Goal: Information Seeking & Learning: Learn about a topic

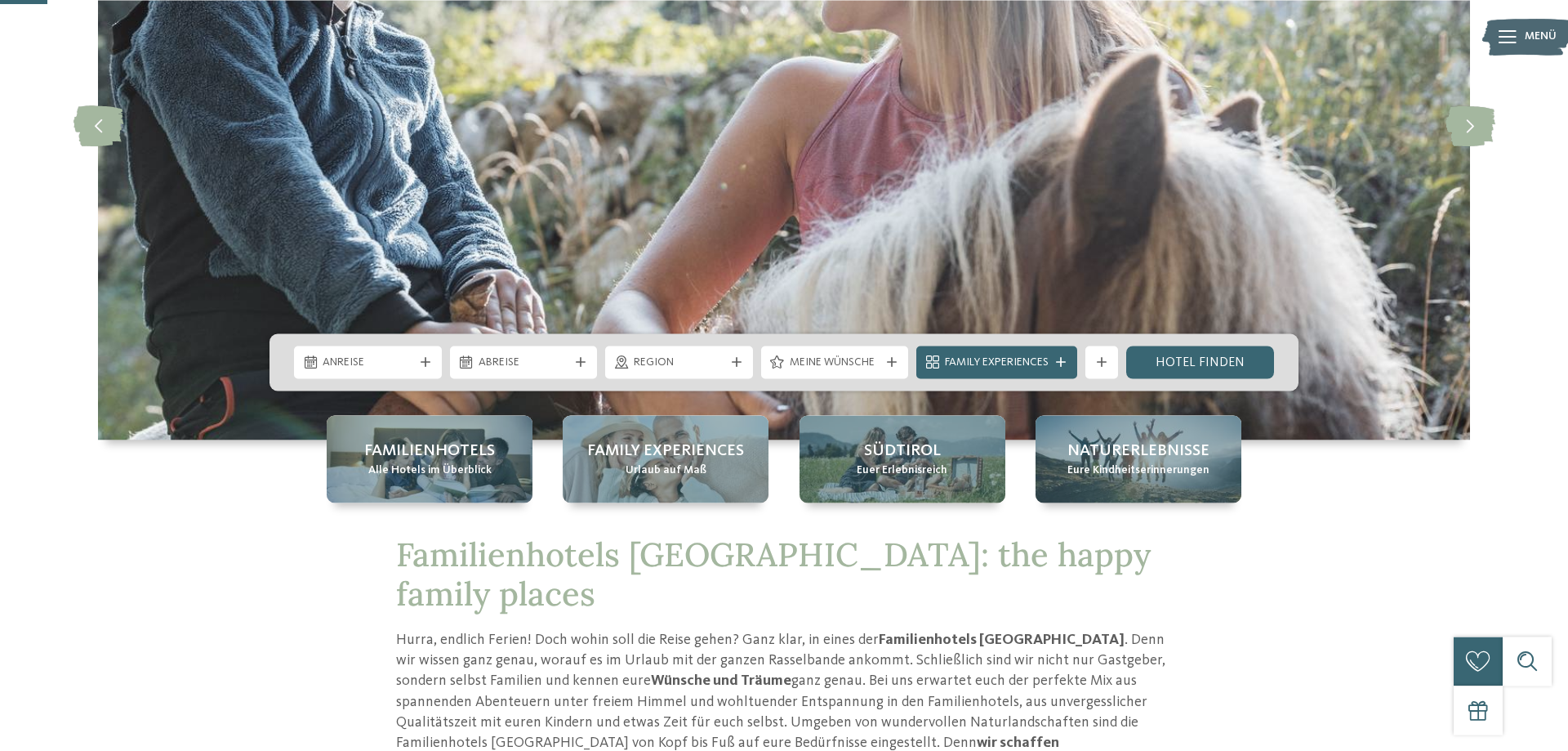
scroll to position [167, 0]
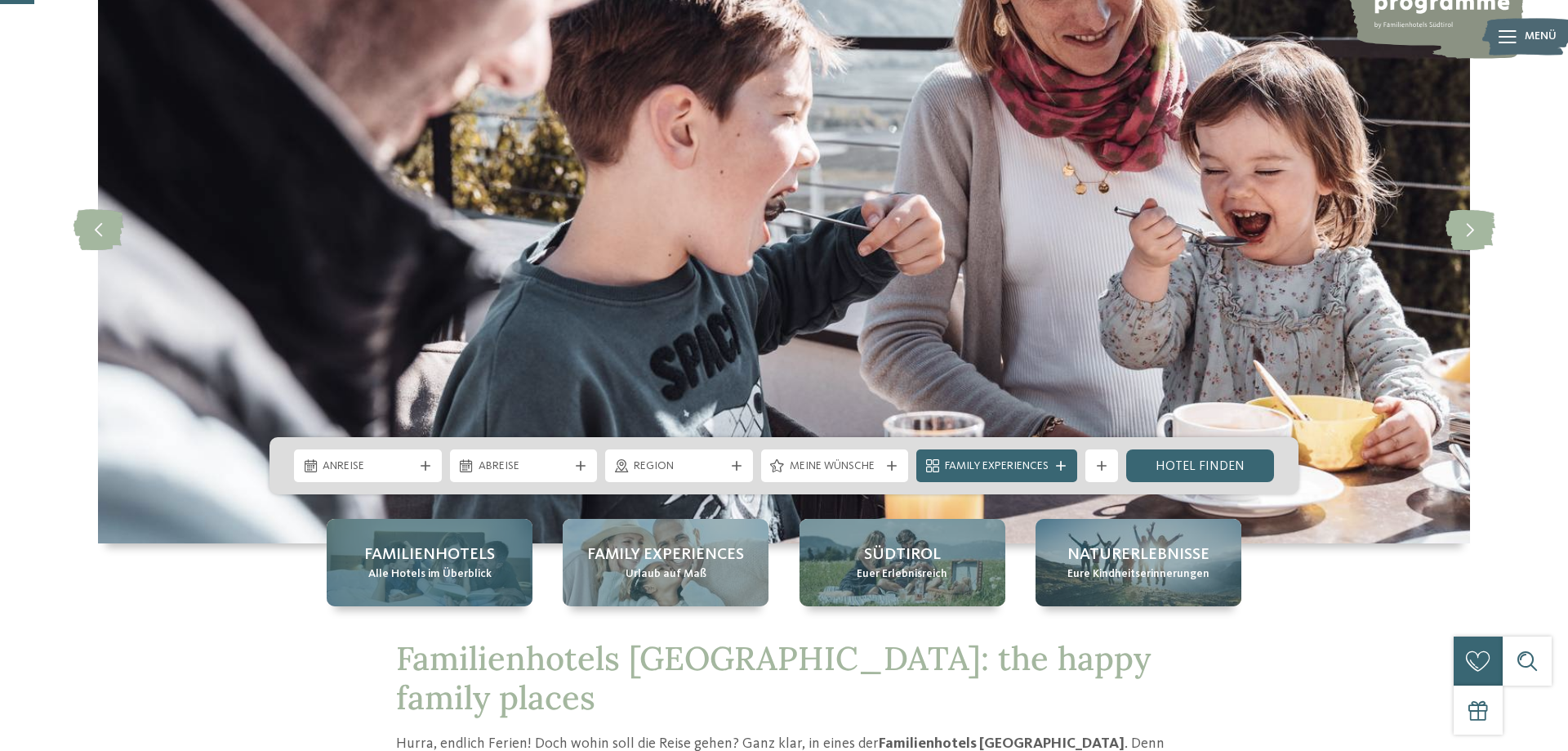
click at [424, 566] on span "Alle Hotels im Überblick" at bounding box center [430, 574] width 124 height 17
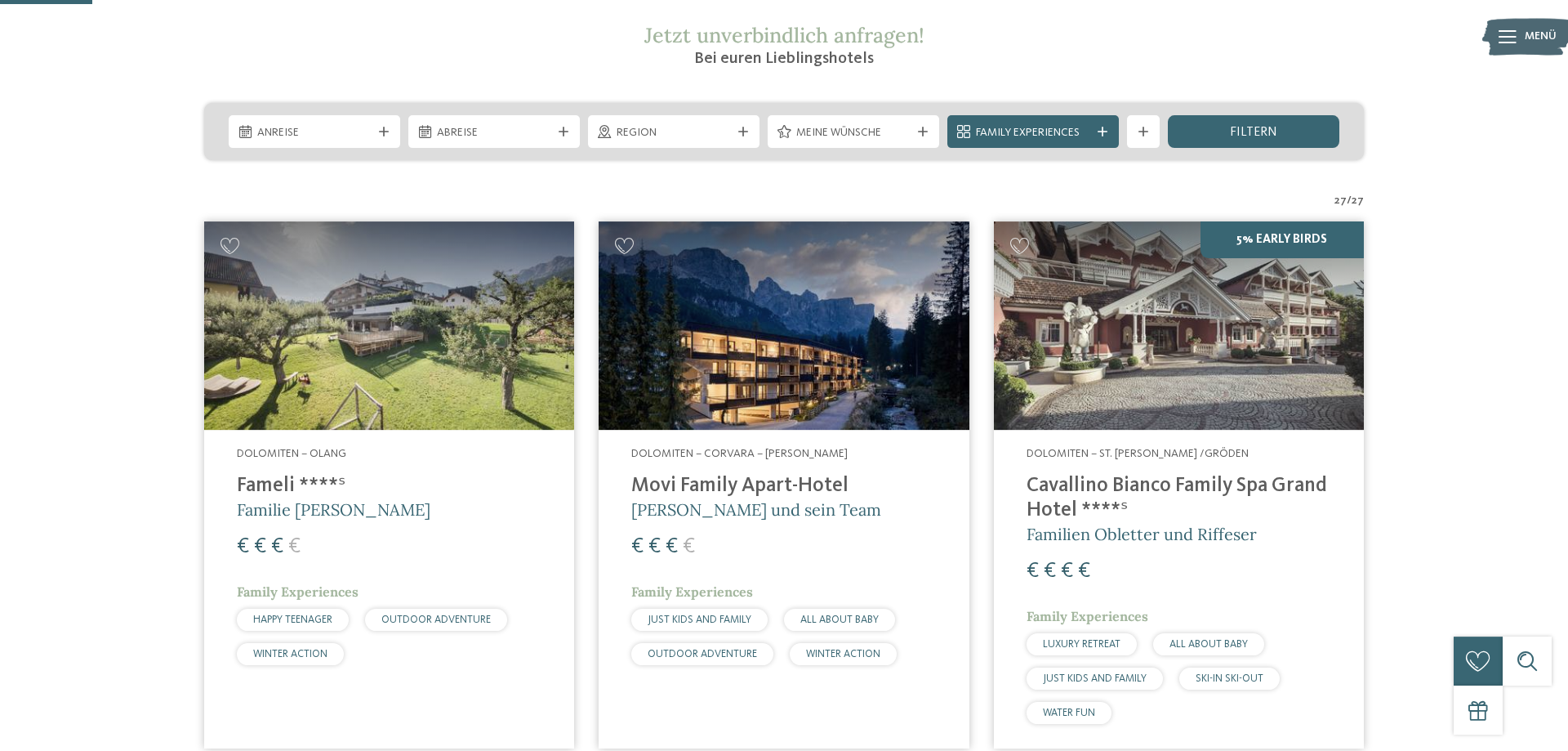
scroll to position [333, 0]
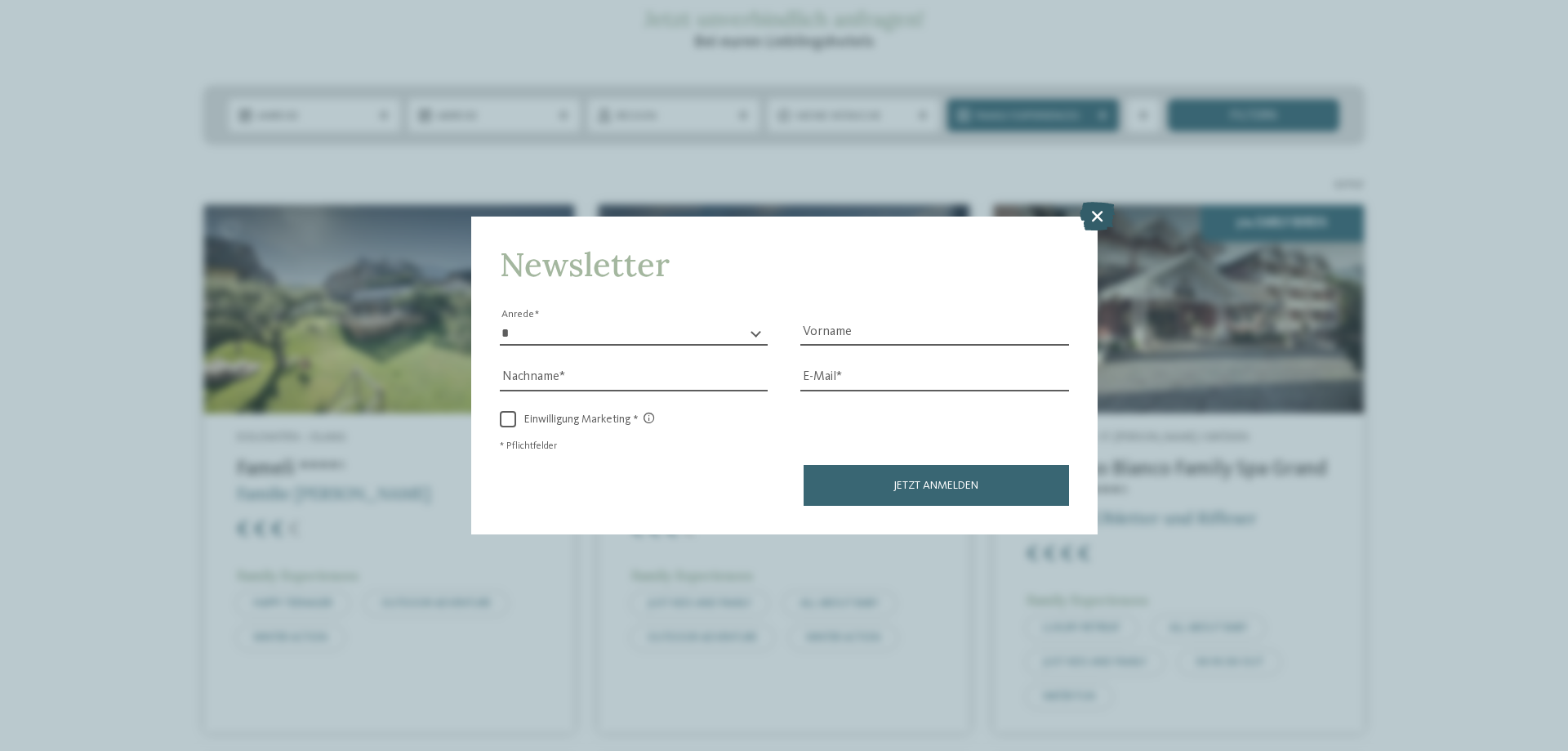
click at [1094, 211] on icon at bounding box center [1097, 216] width 35 height 29
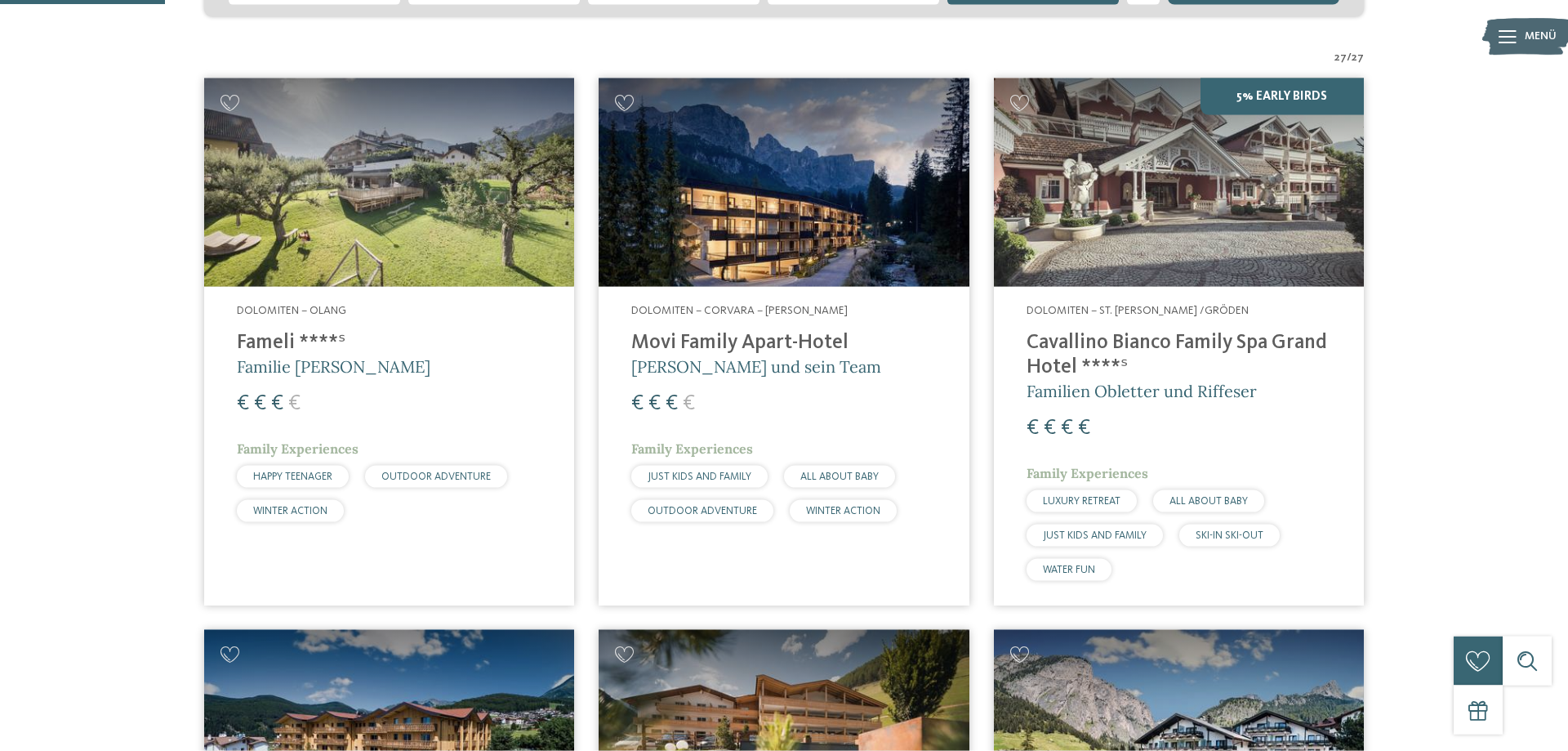
scroll to position [417, 0]
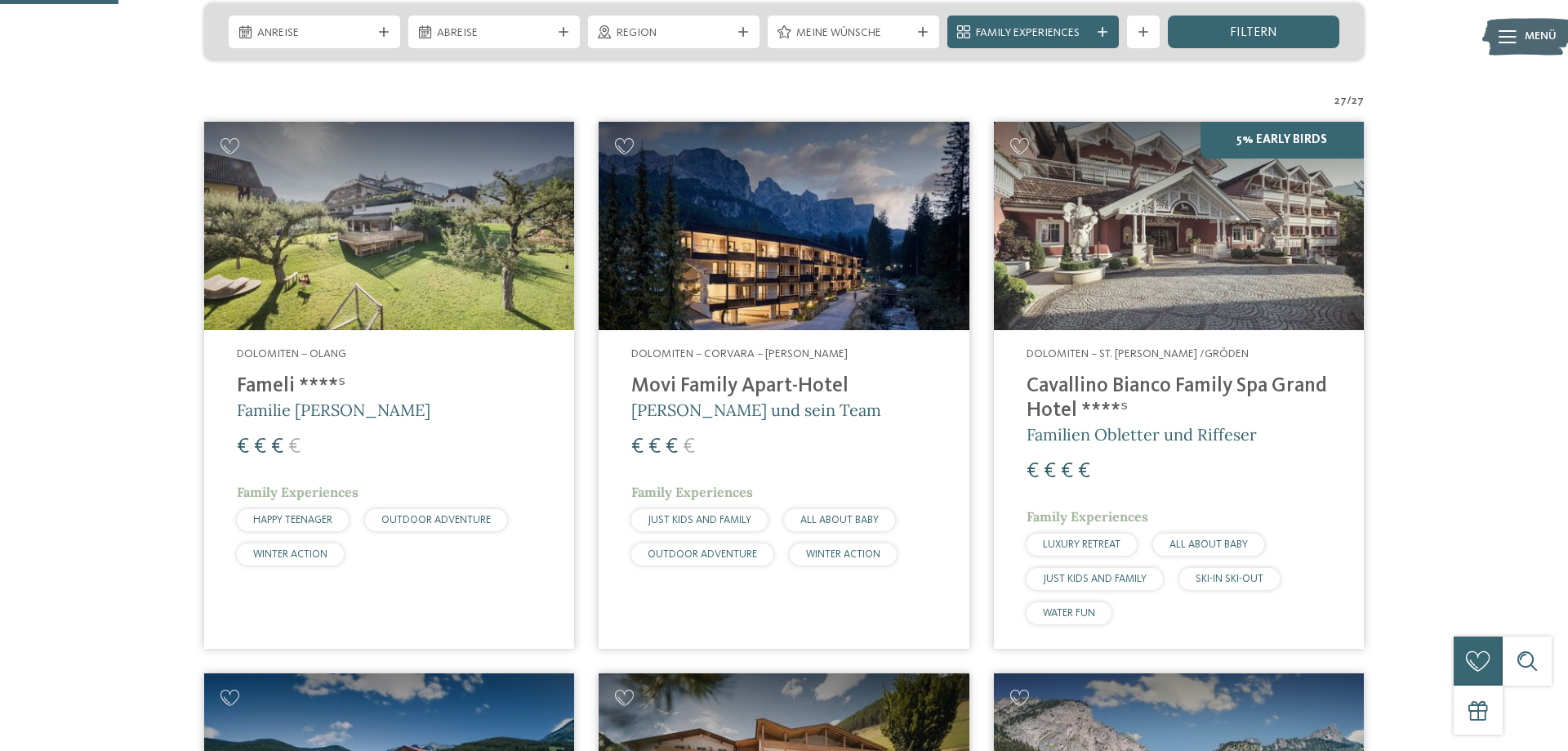
click at [361, 458] on div "€ € € €" at bounding box center [389, 447] width 304 height 30
click at [368, 377] on h4 "Fameli ****ˢ" at bounding box center [389, 386] width 304 height 24
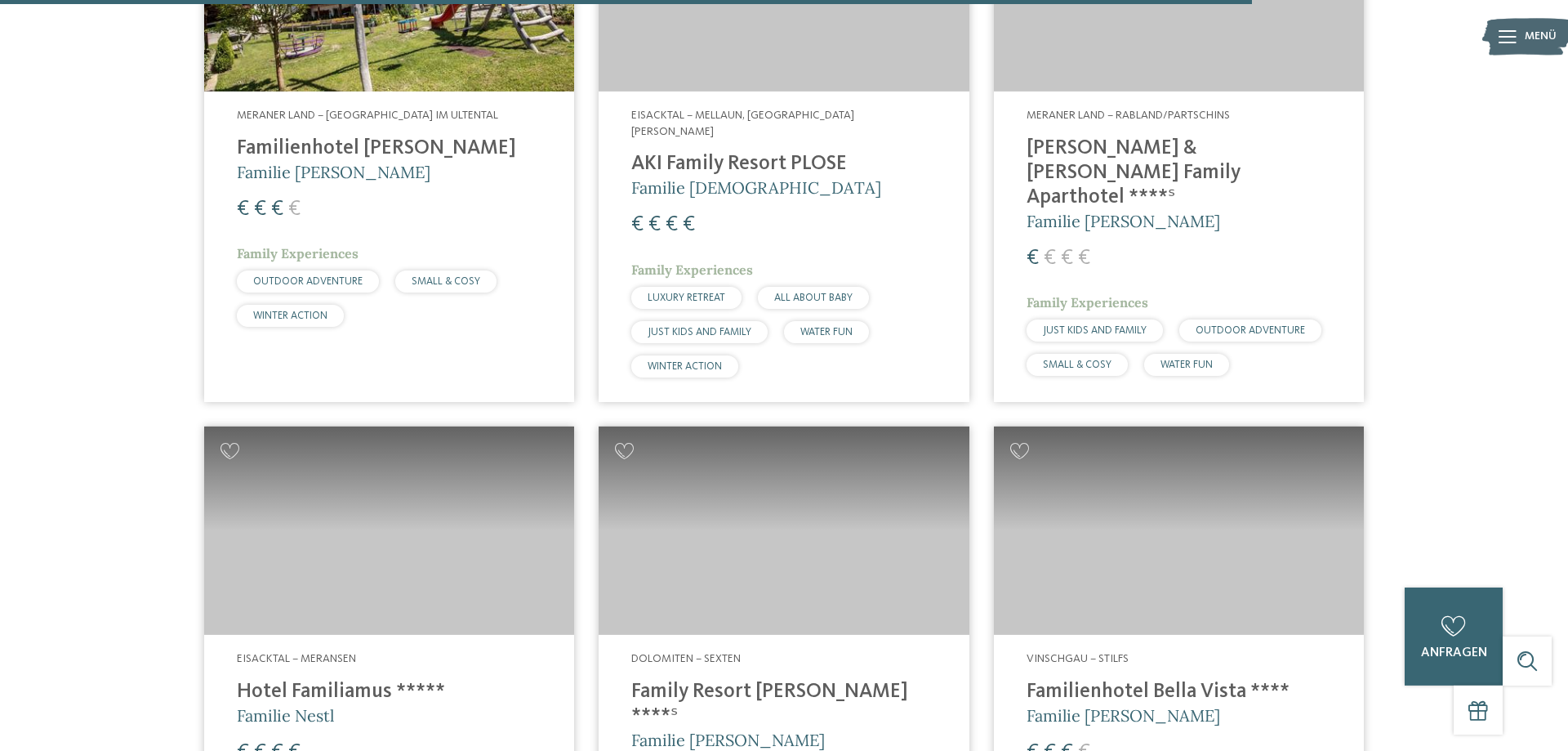
scroll to position [4417, 0]
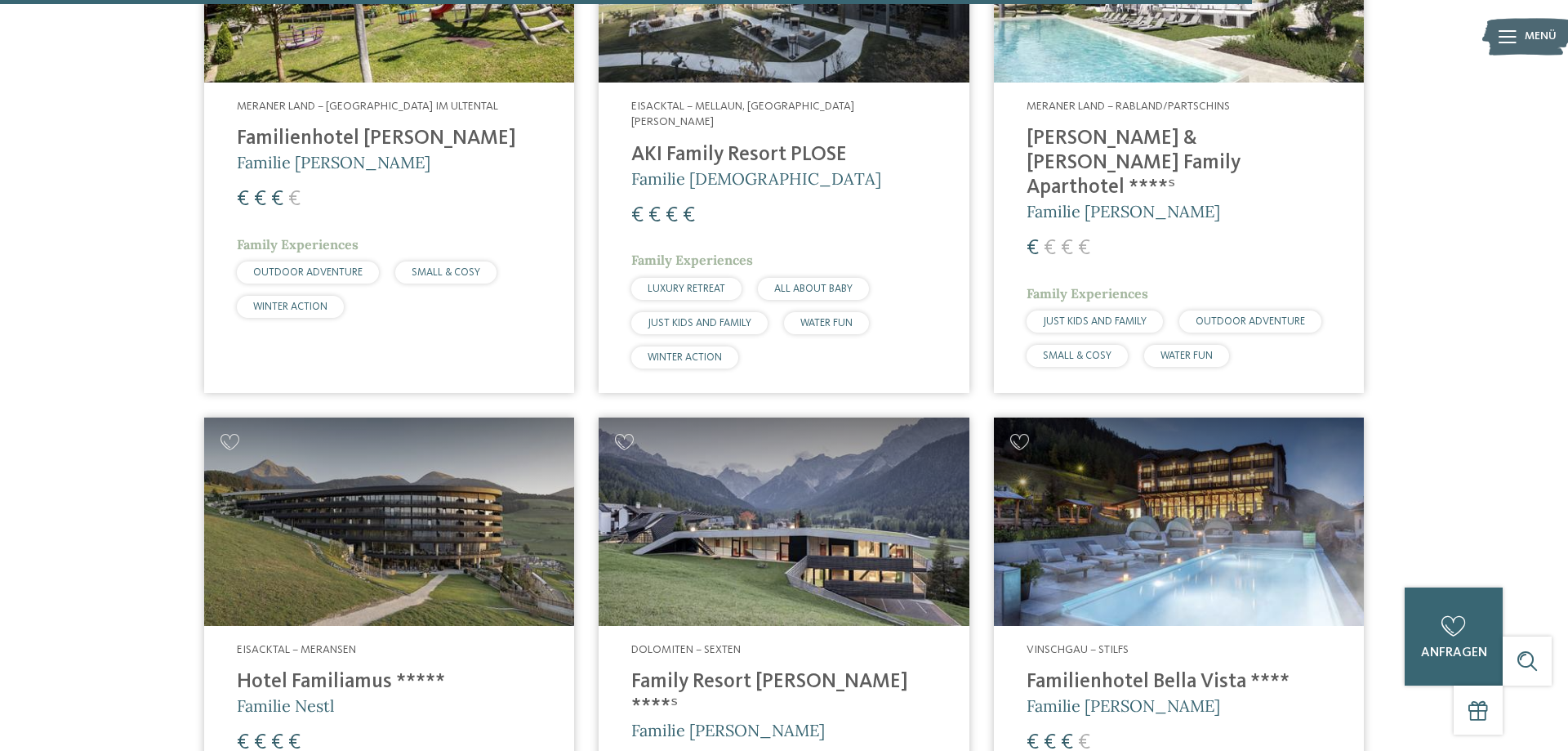
click at [1128, 131] on h4 "Heidi & Edith Family Aparthotel ****ˢ" at bounding box center [1178, 163] width 304 height 74
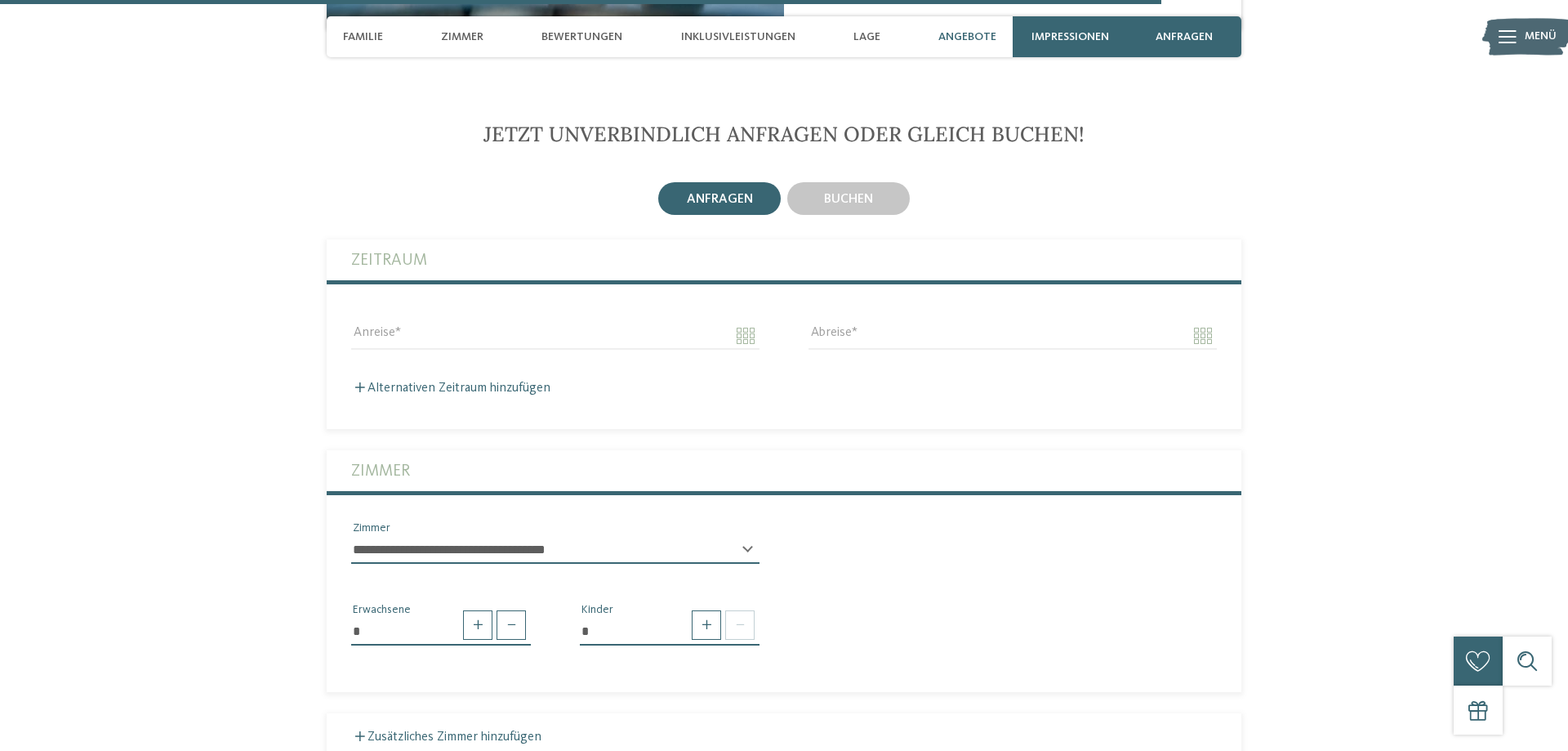
scroll to position [4225, 0]
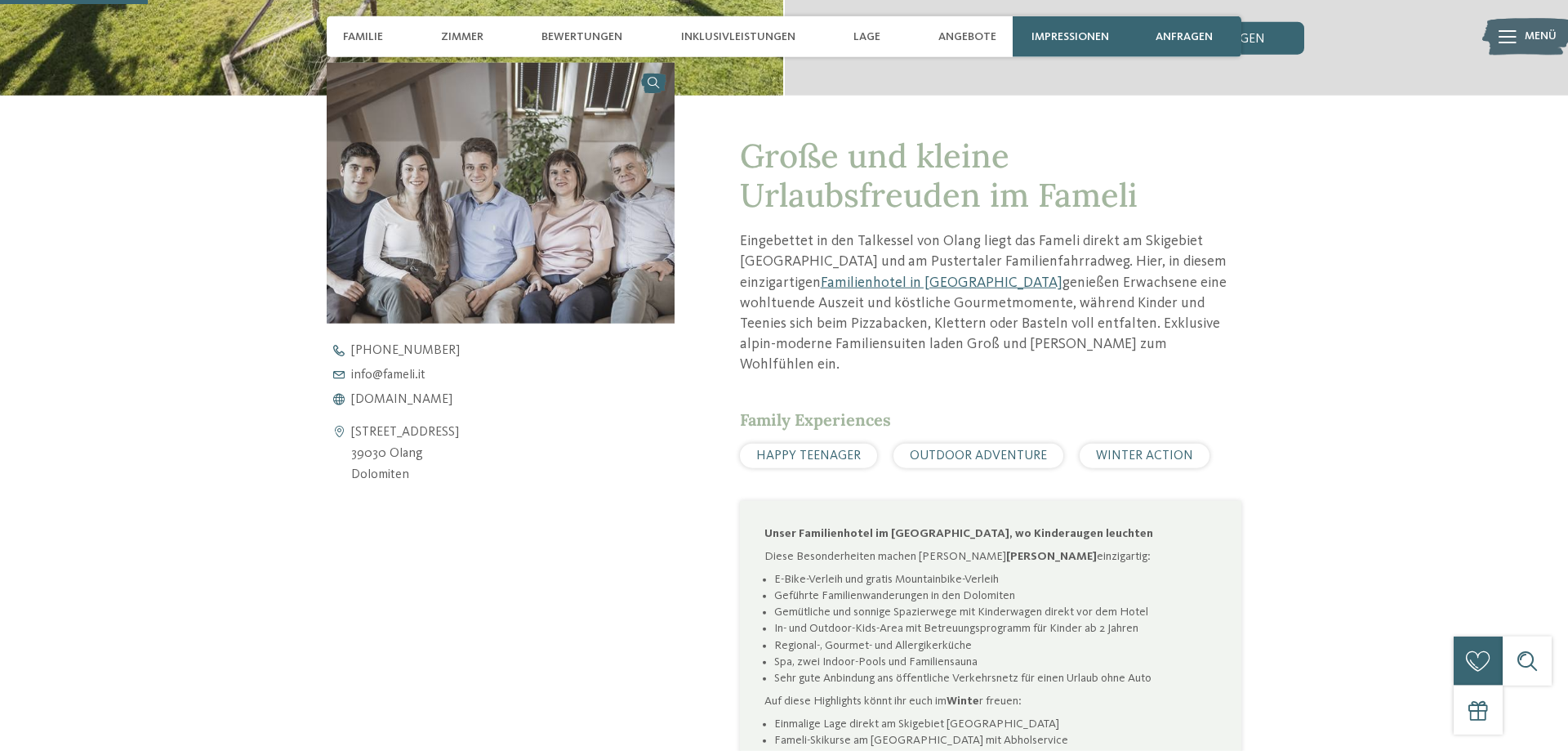
scroll to position [583, 0]
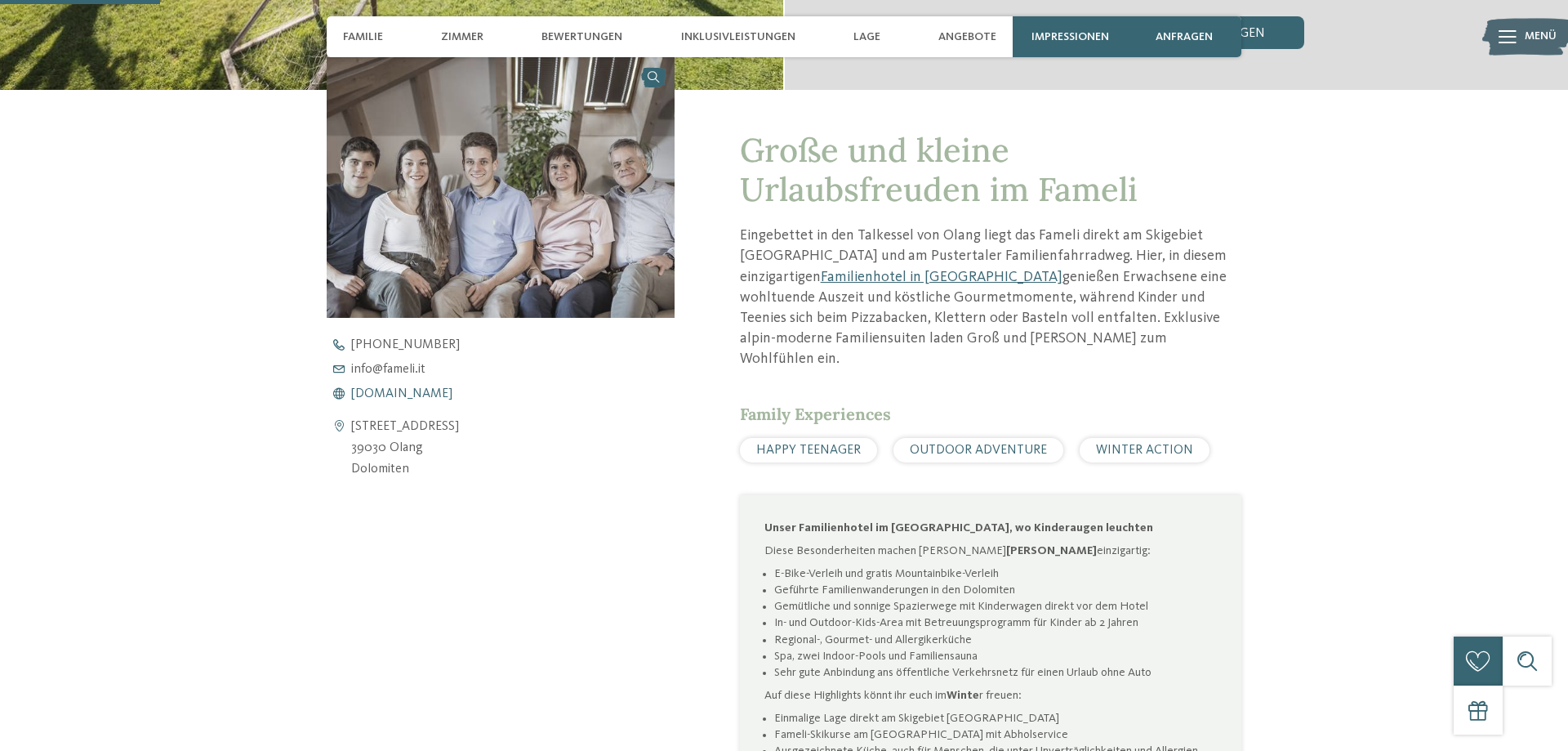
click at [402, 396] on span "www.fameli.it" at bounding box center [401, 394] width 101 height 13
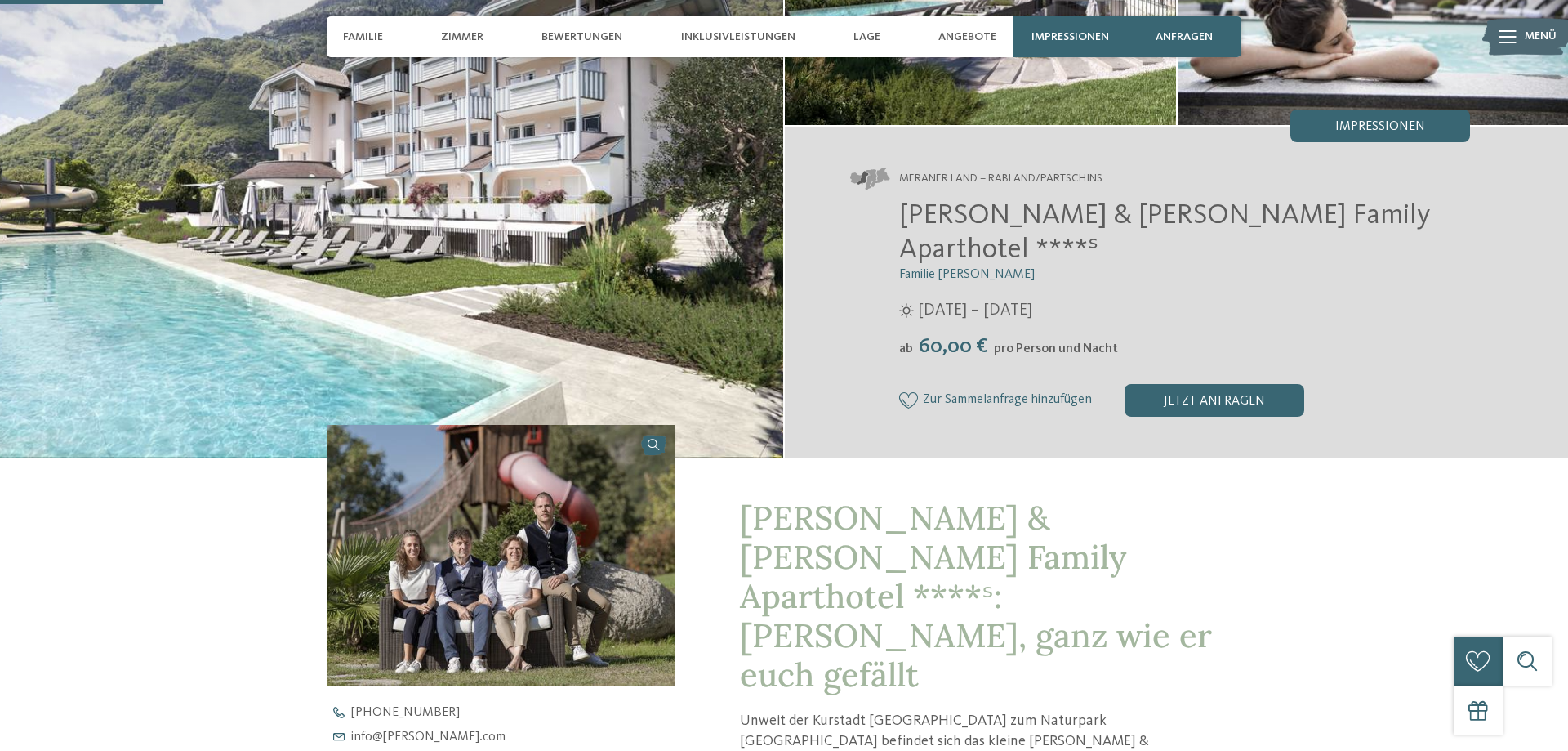
scroll to position [583, 0]
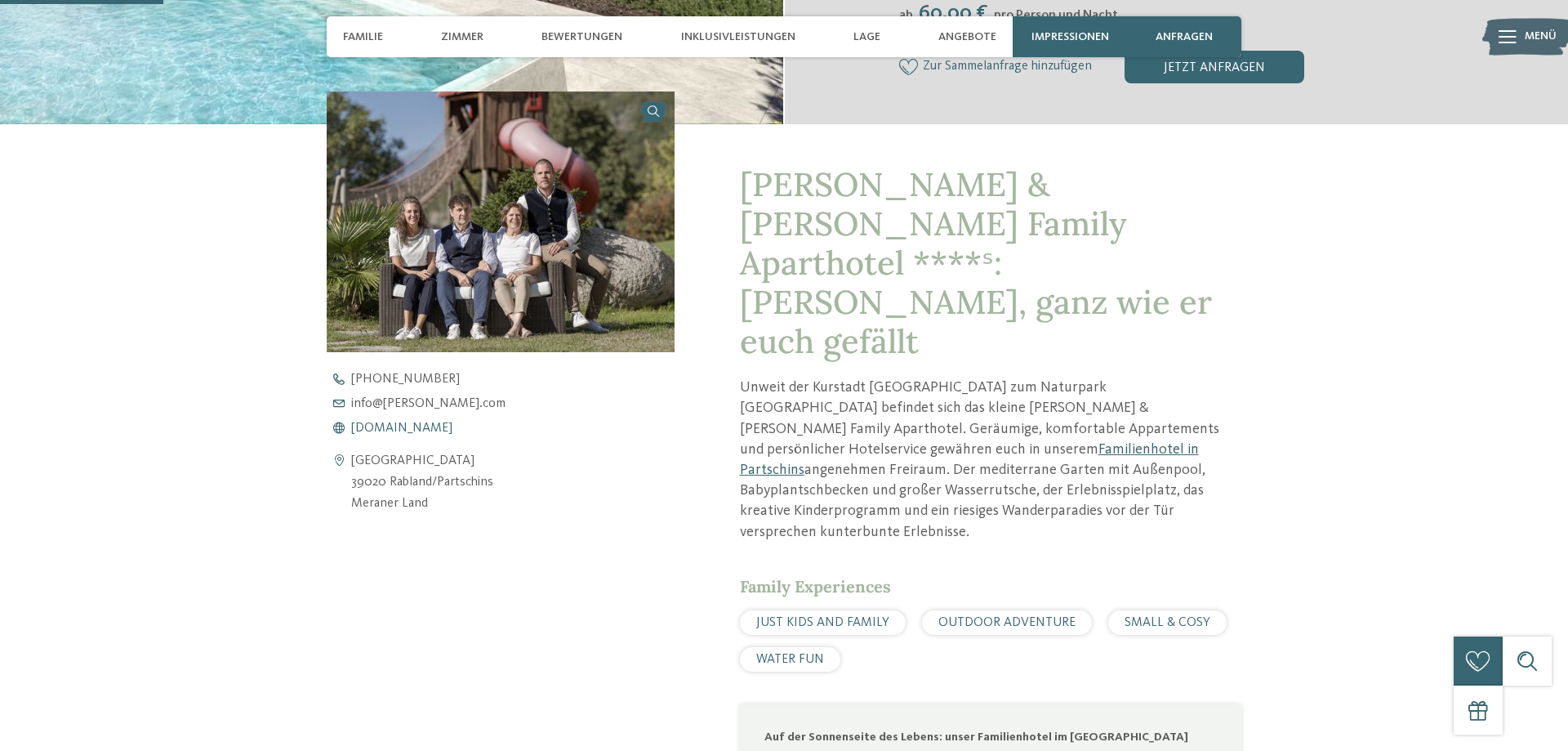
click at [433, 422] on span "[DOMAIN_NAME]" at bounding box center [401, 428] width 101 height 13
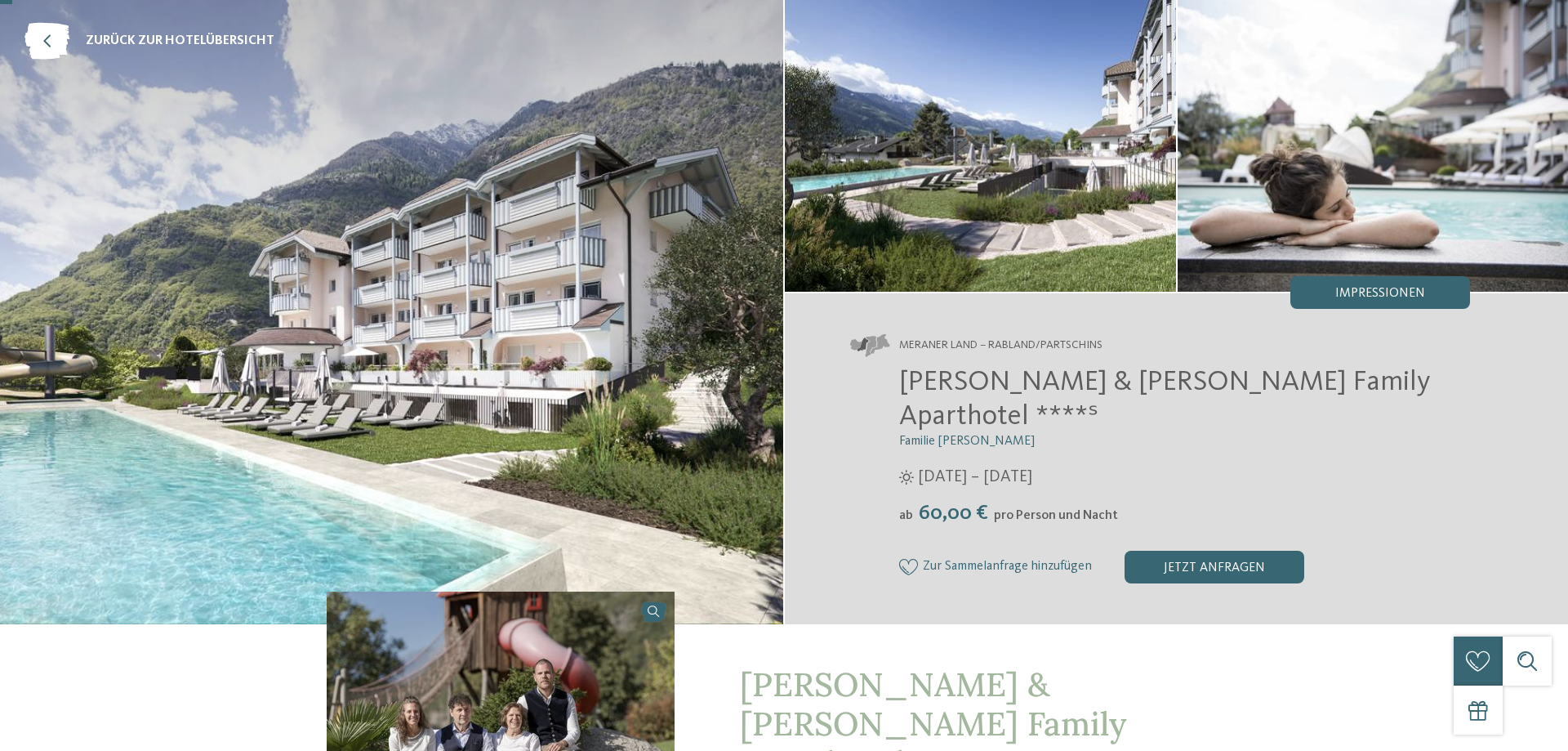
scroll to position [0, 0]
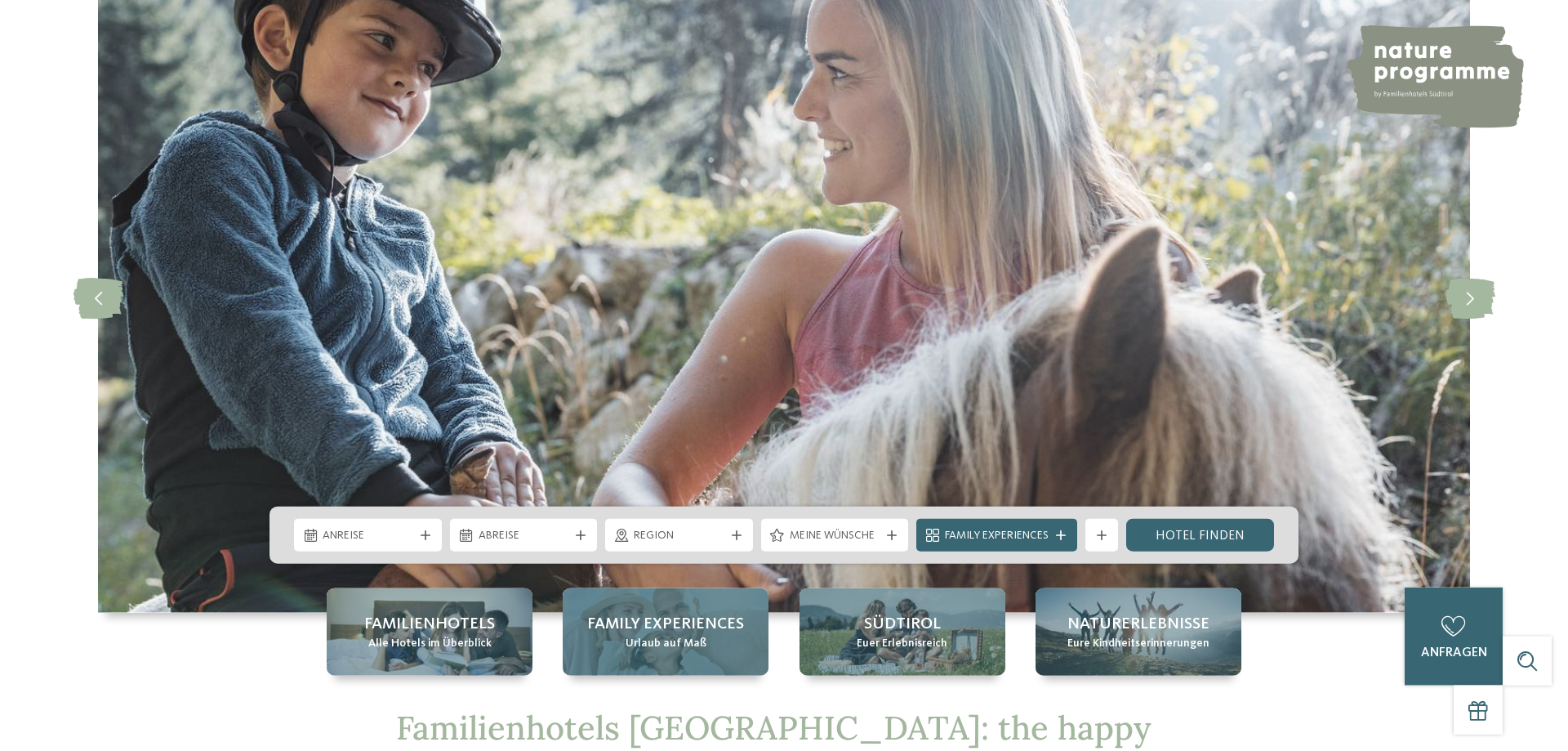
scroll to position [167, 0]
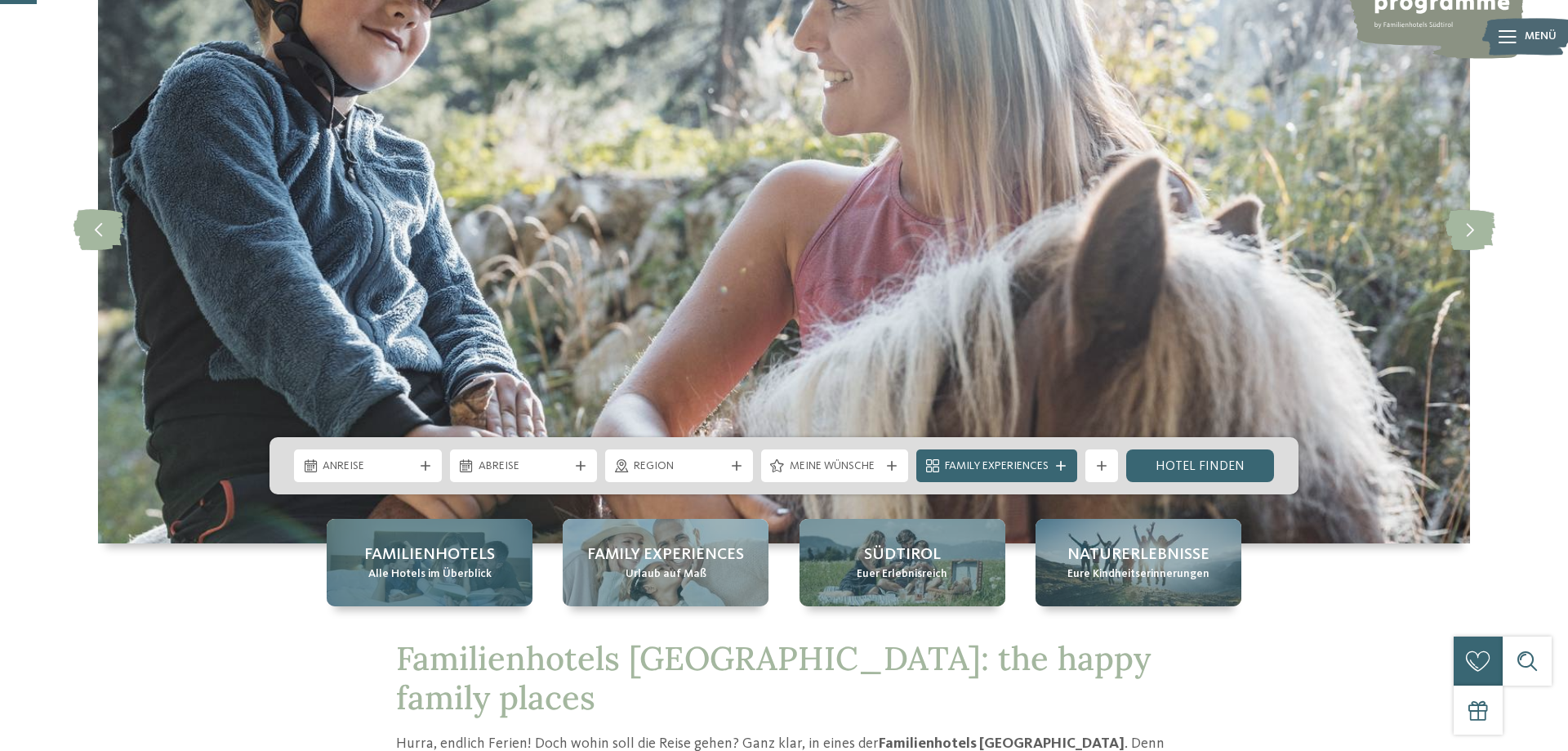
click at [461, 575] on span "Alle Hotels im Überblick" at bounding box center [430, 574] width 124 height 17
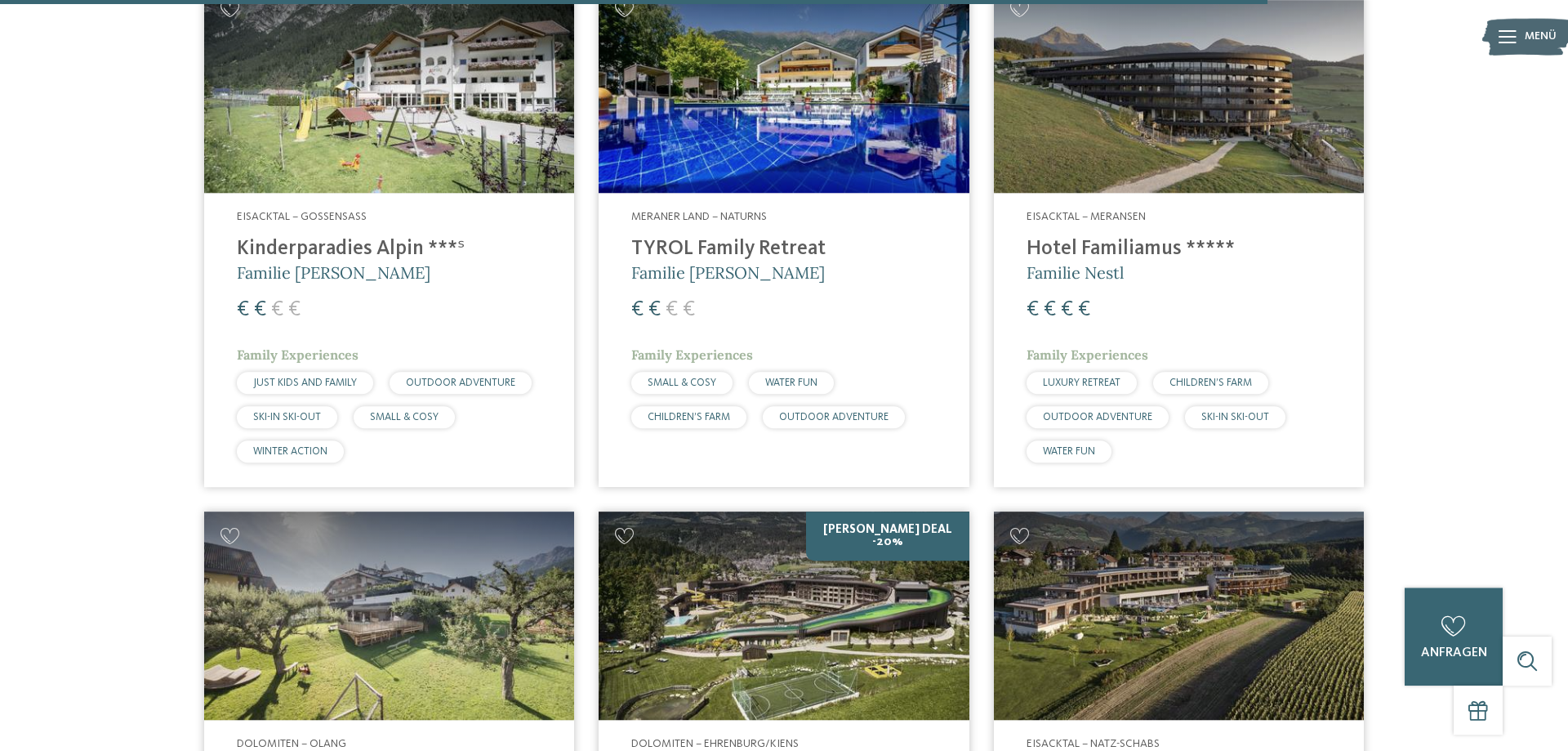
scroll to position [4166, 0]
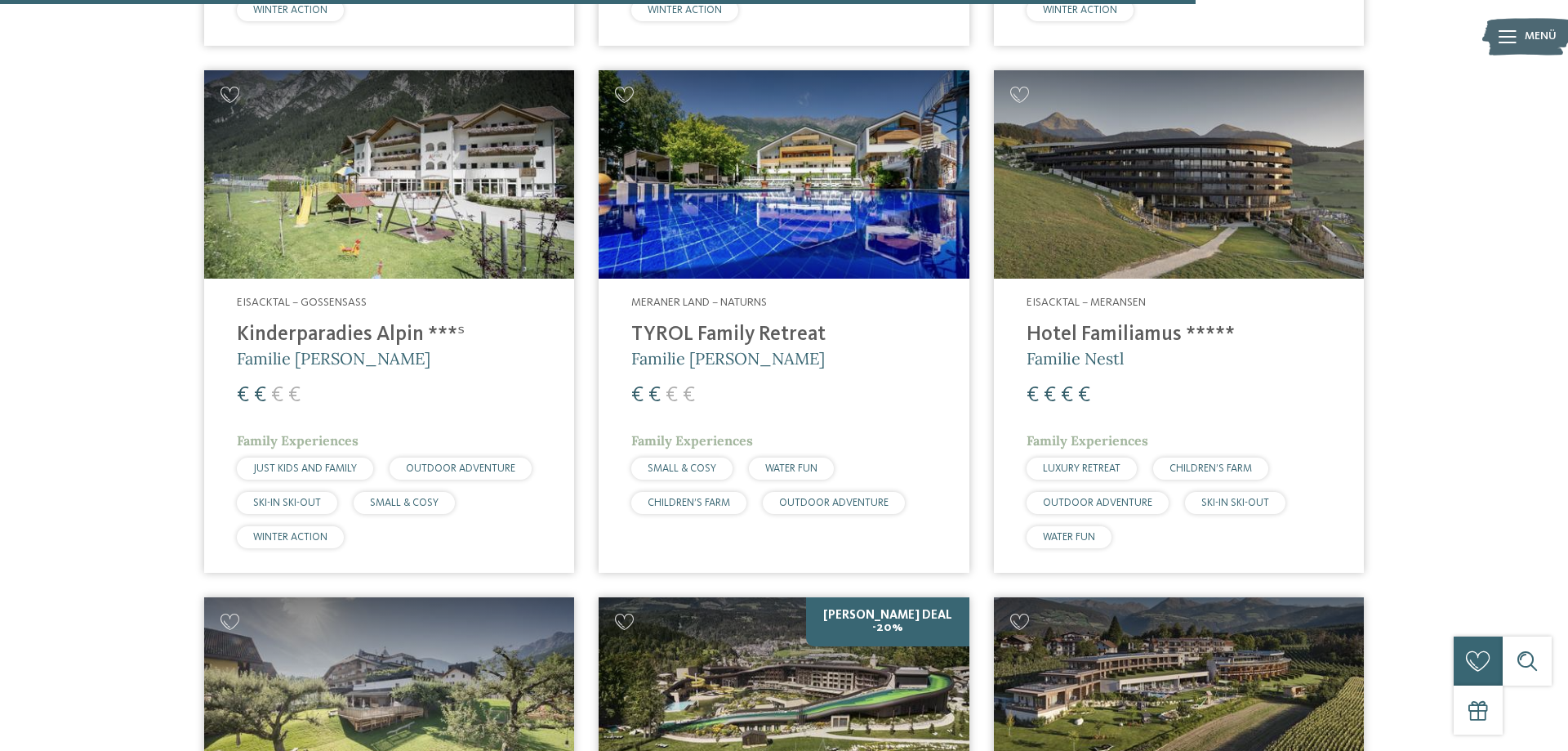
click at [785, 323] on h4 "TYROL Family Retreat" at bounding box center [783, 335] width 304 height 24
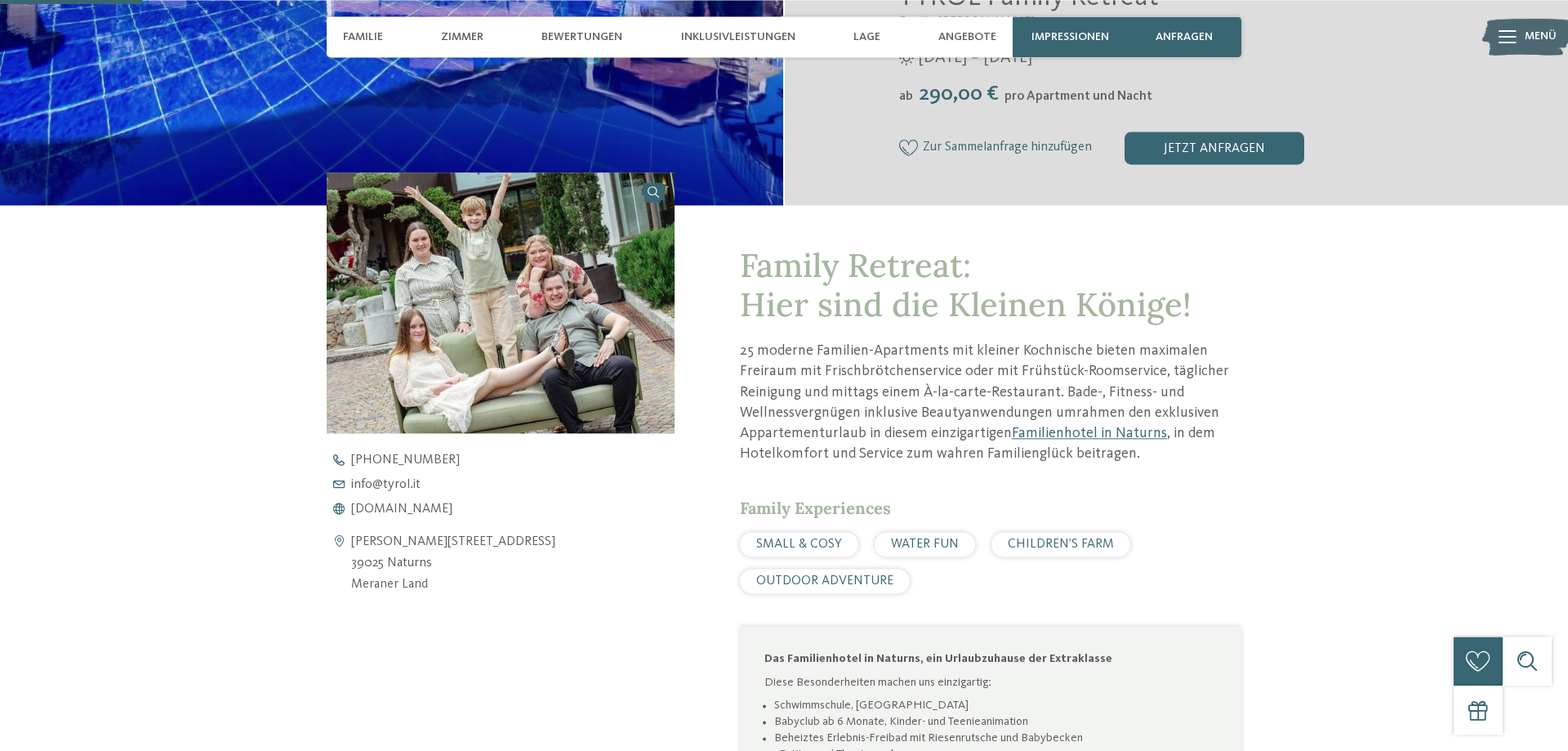
scroll to position [500, 0]
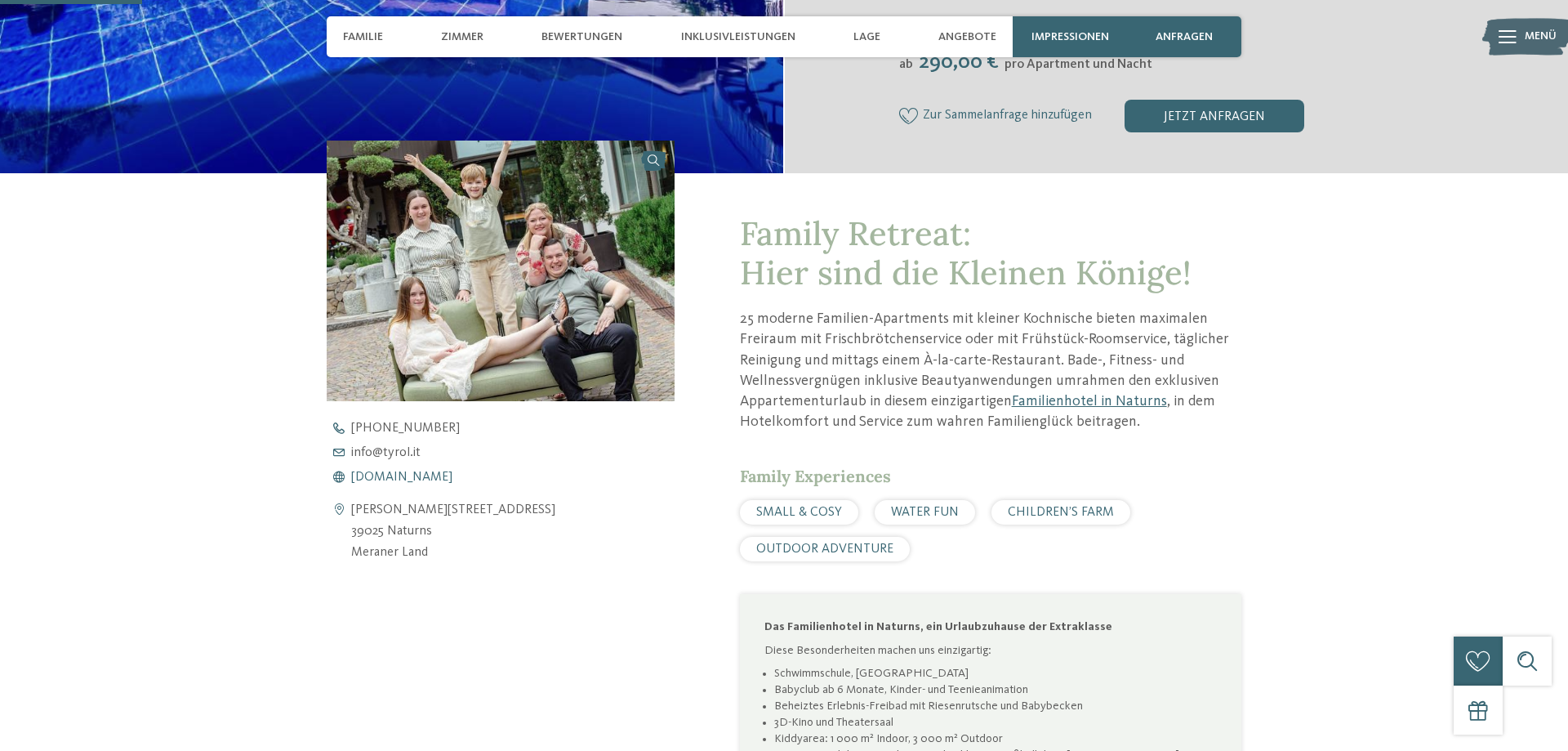
click at [387, 472] on span "[DOMAIN_NAME]" at bounding box center [401, 477] width 101 height 13
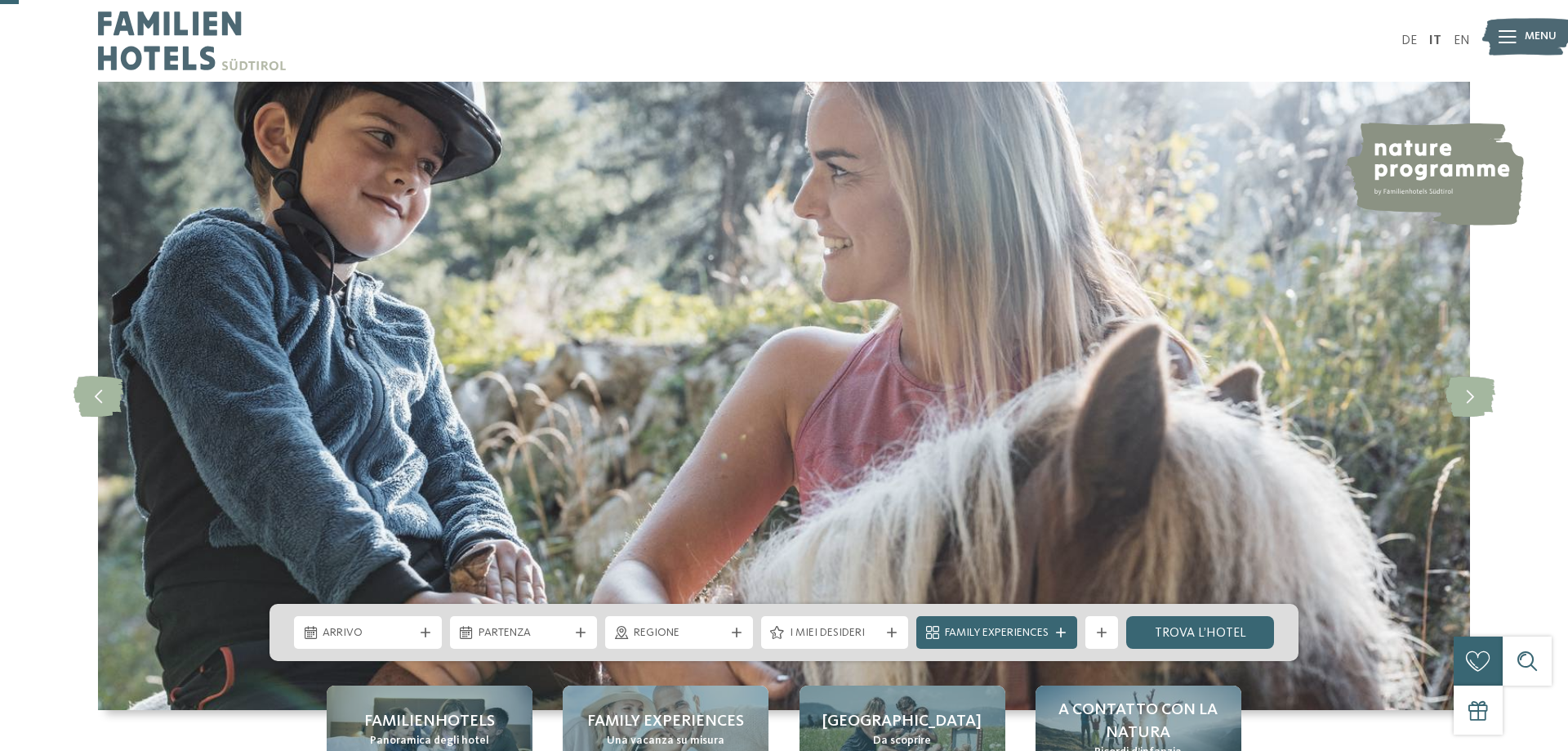
scroll to position [84, 0]
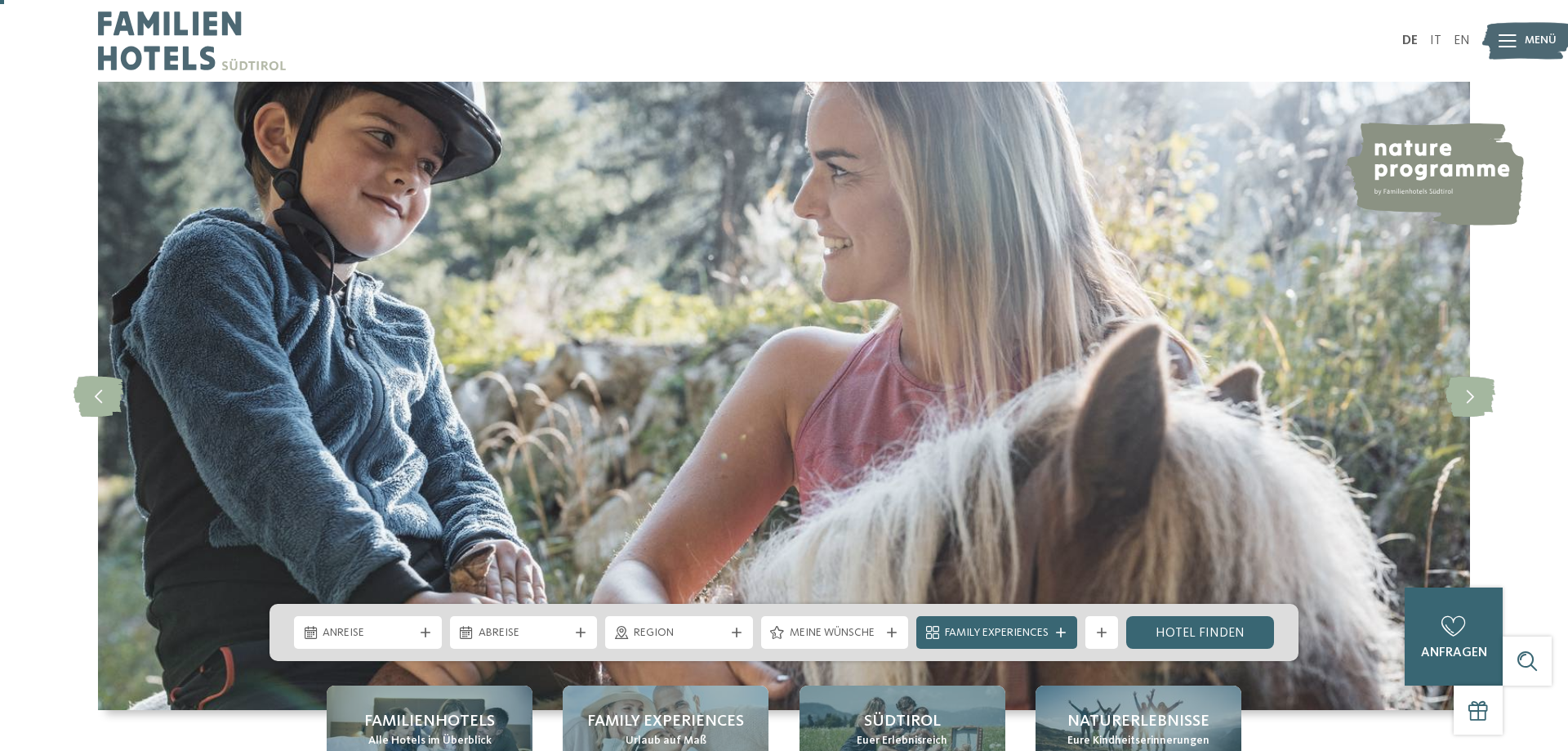
scroll to position [167, 0]
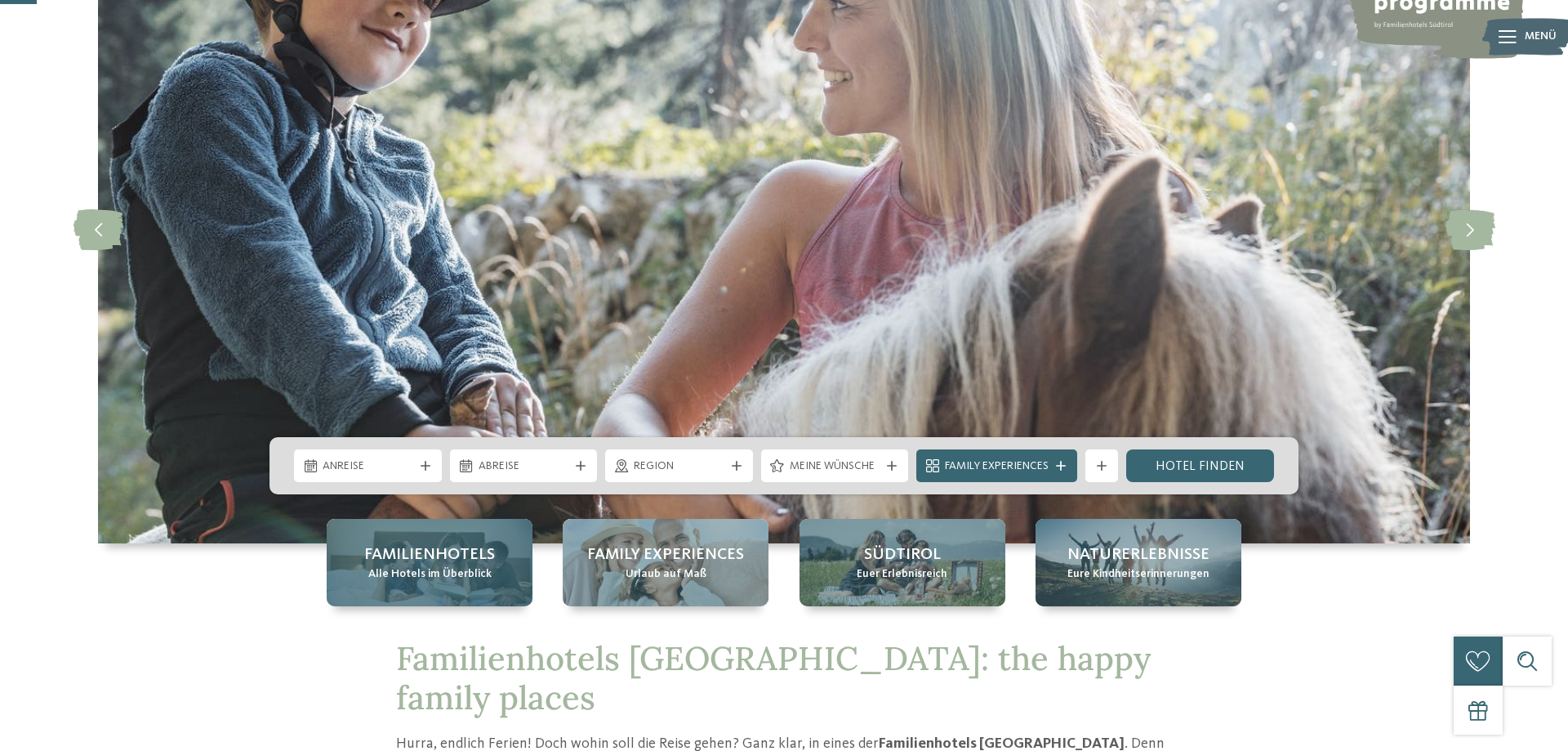
click at [442, 591] on div "Familienhotels Alle Hotels im Überblick" at bounding box center [429, 562] width 206 height 87
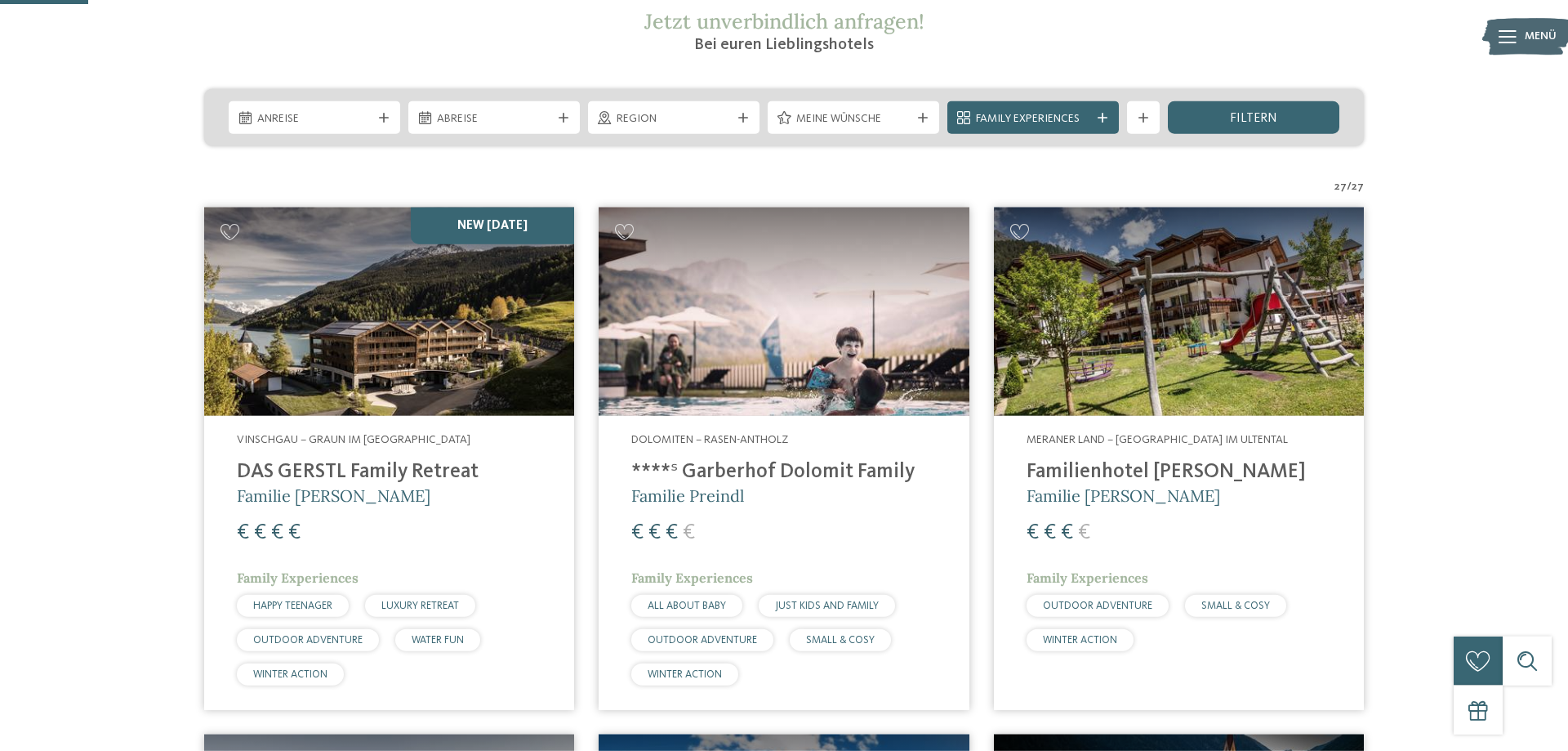
scroll to position [333, 0]
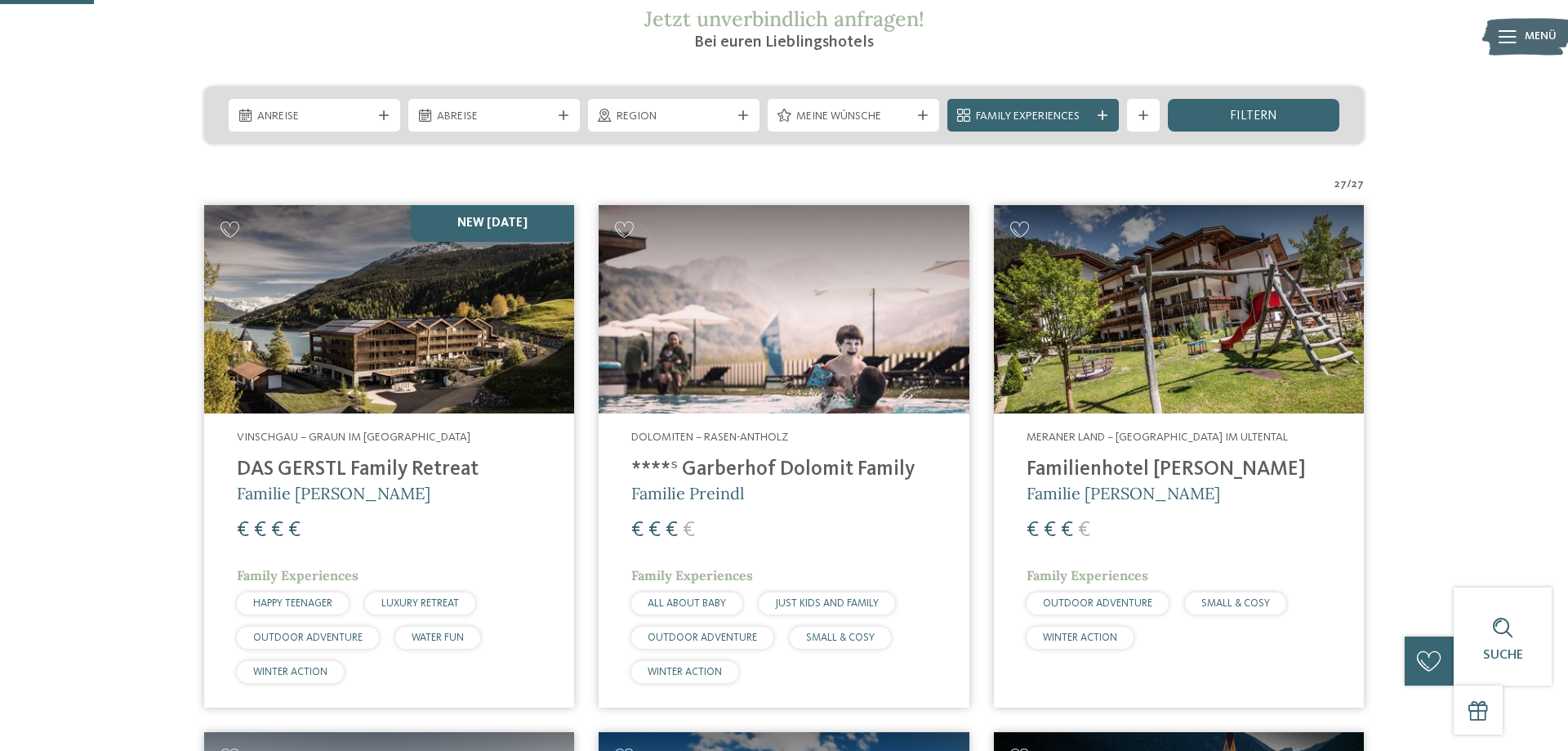
click at [371, 510] on div "Vinschgau – Graun im [GEOGRAPHIC_DATA] DAS GERSTL Family Retreat Familie [PERSO…" at bounding box center [389, 560] width 370 height 294
click at [791, 469] on h4 "****ˢ Garberhof Dolomit Family" at bounding box center [783, 470] width 304 height 24
click at [1113, 465] on h4 "Familienhotel [PERSON_NAME]" at bounding box center [1178, 470] width 304 height 24
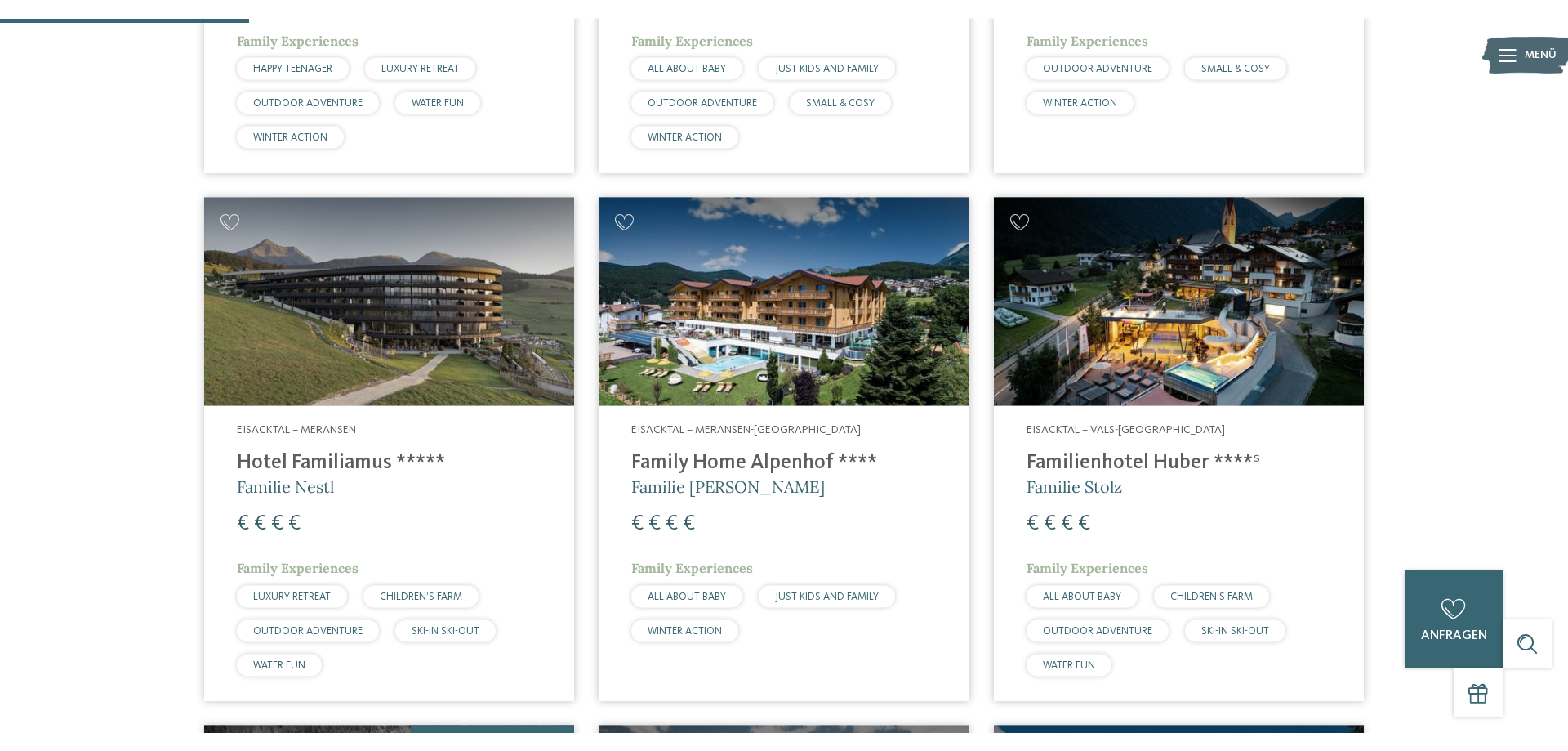
scroll to position [917, 0]
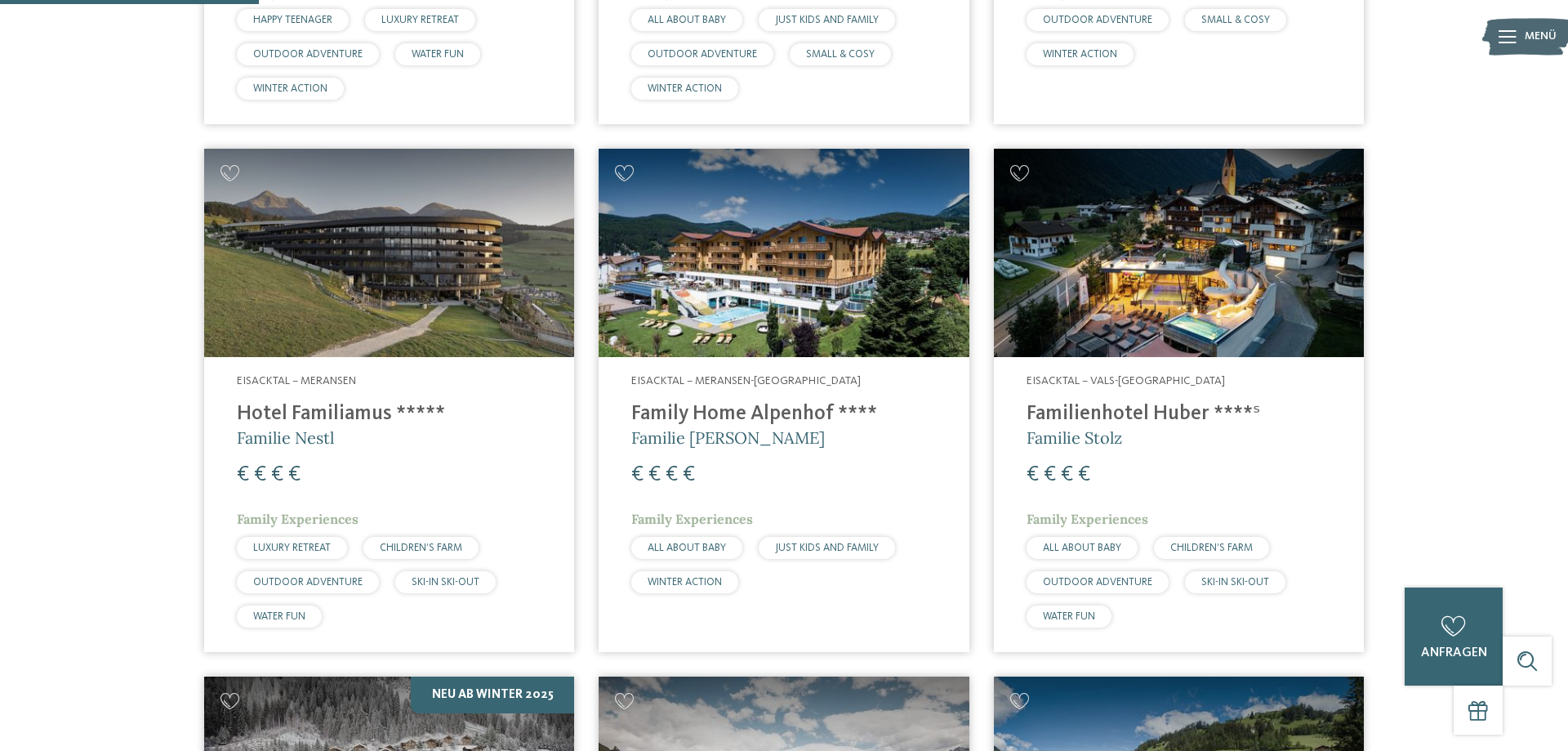
click at [354, 440] on div "Eisacktal – Meransen Hotel Familiamus ***** Familie Nestl € € € € Family Experi…" at bounding box center [389, 504] width 370 height 294
click at [770, 412] on h4 "Family Home Alpenhof ****" at bounding box center [783, 414] width 304 height 24
click at [1120, 406] on h4 "Familienhotel Huber ****ˢ" at bounding box center [1178, 414] width 304 height 24
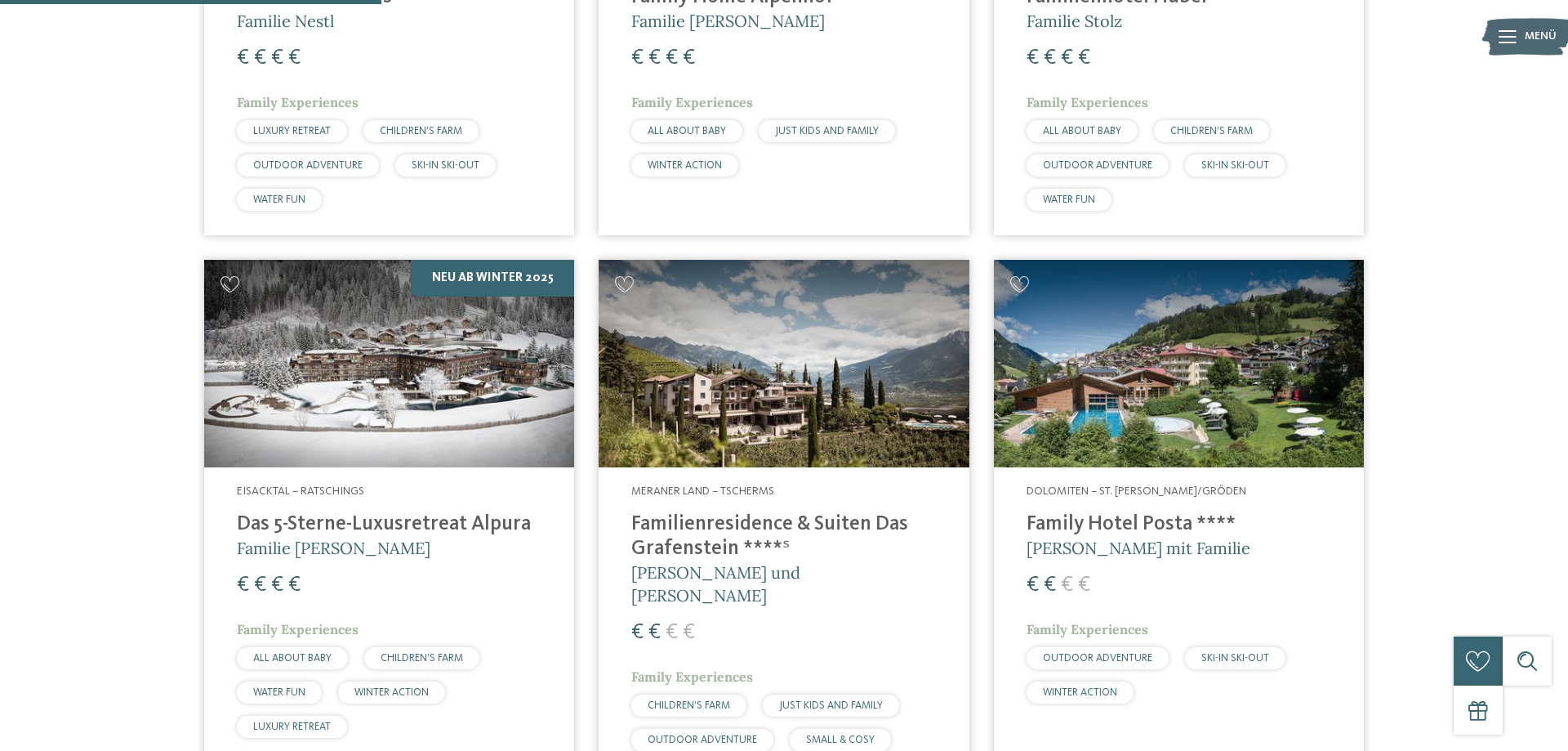
scroll to position [1416, 0]
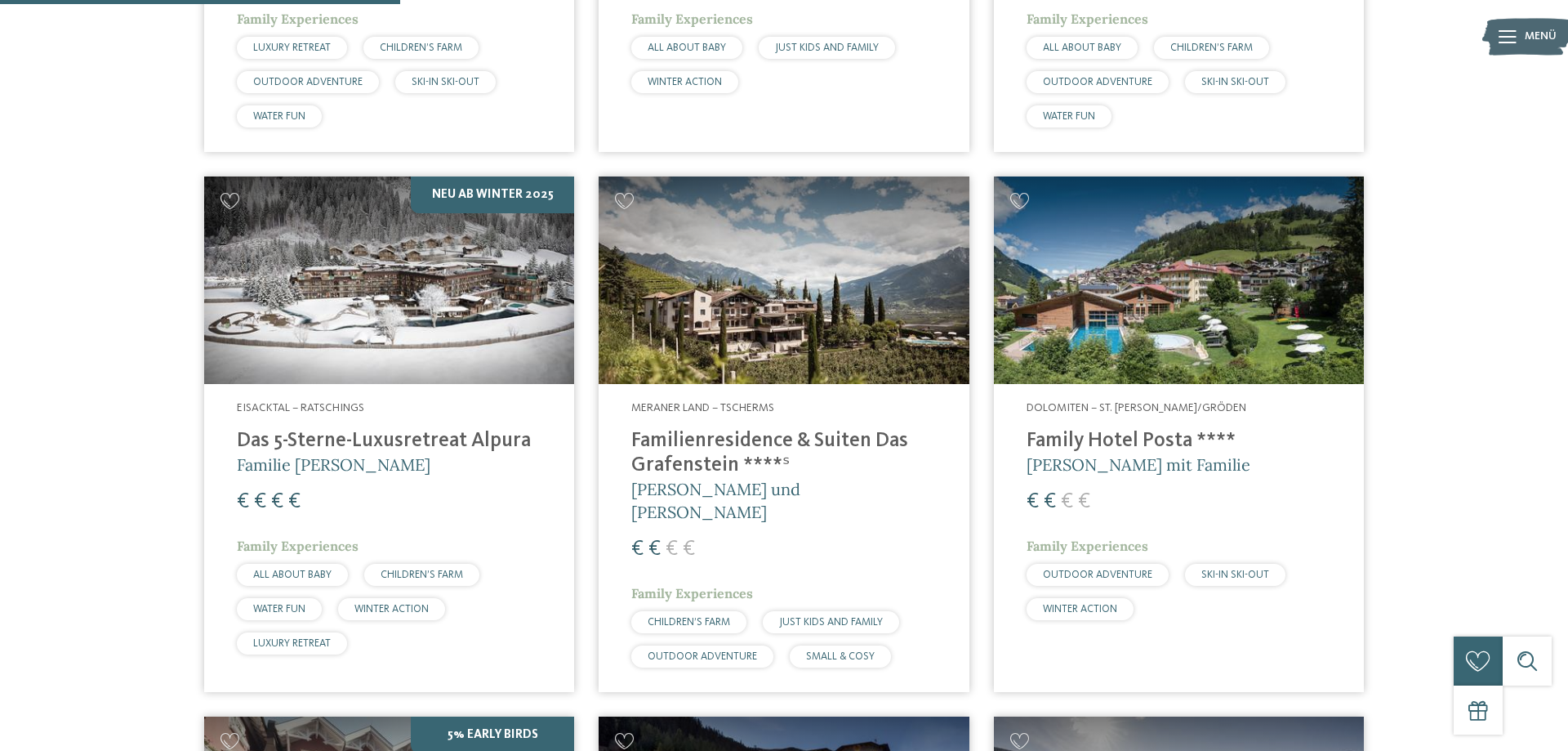
click at [424, 436] on h4 "Das 5-Sterne-Luxusretreat Alpura" at bounding box center [389, 441] width 304 height 24
click at [723, 430] on h4 "Familienresidence & Suiten Das Grafenstein ****ˢ" at bounding box center [783, 453] width 304 height 49
click at [1136, 439] on h4 "Family Hotel Posta ****" at bounding box center [1178, 441] width 304 height 24
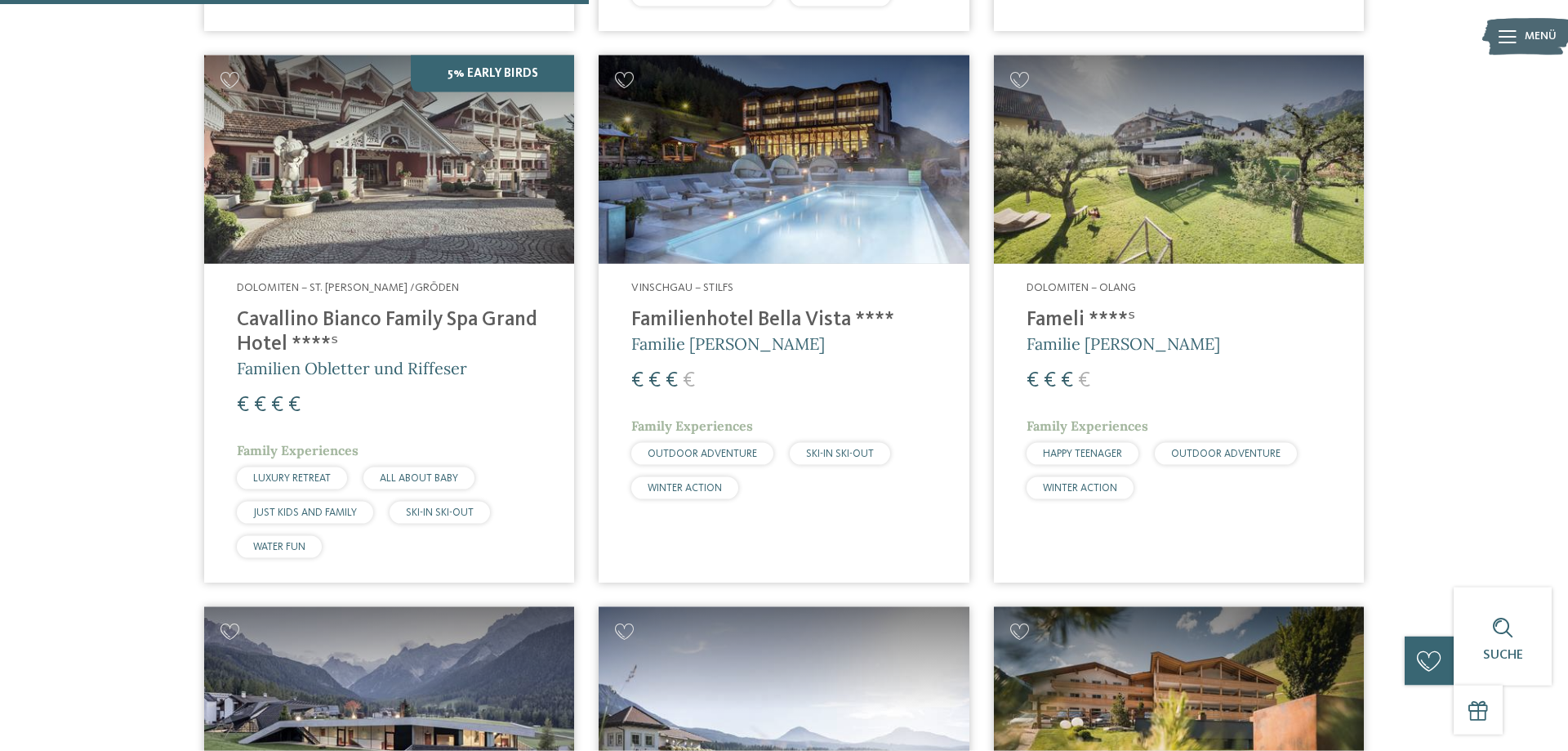
scroll to position [2084, 0]
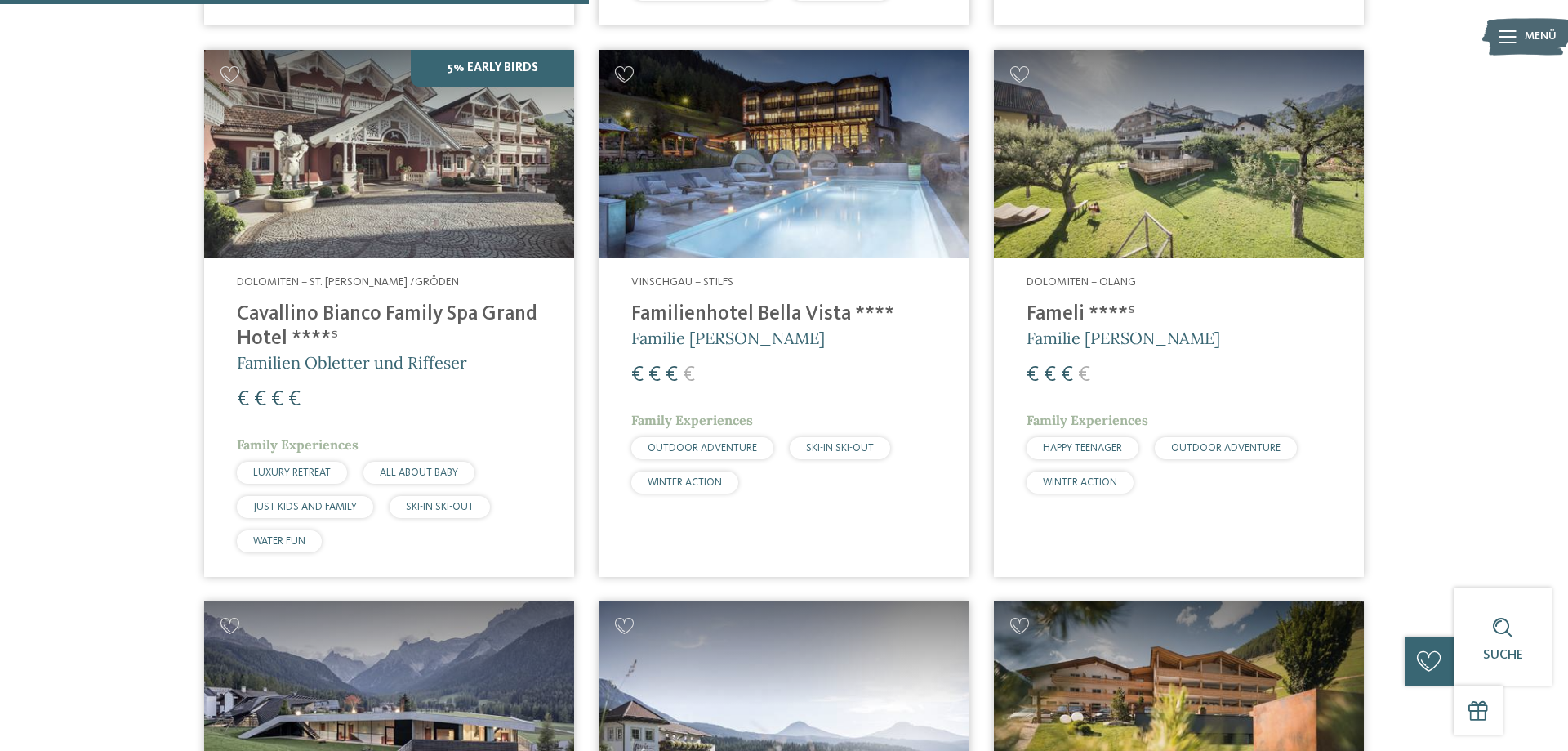
click at [359, 307] on h4 "Cavallino Bianco Family Spa Grand Hotel ****ˢ" at bounding box center [389, 327] width 304 height 49
click at [793, 305] on h4 "Familienhotel Bella Vista ****" at bounding box center [783, 315] width 304 height 24
click at [1070, 302] on h4 "Fameli ****ˢ" at bounding box center [1178, 315] width 304 height 24
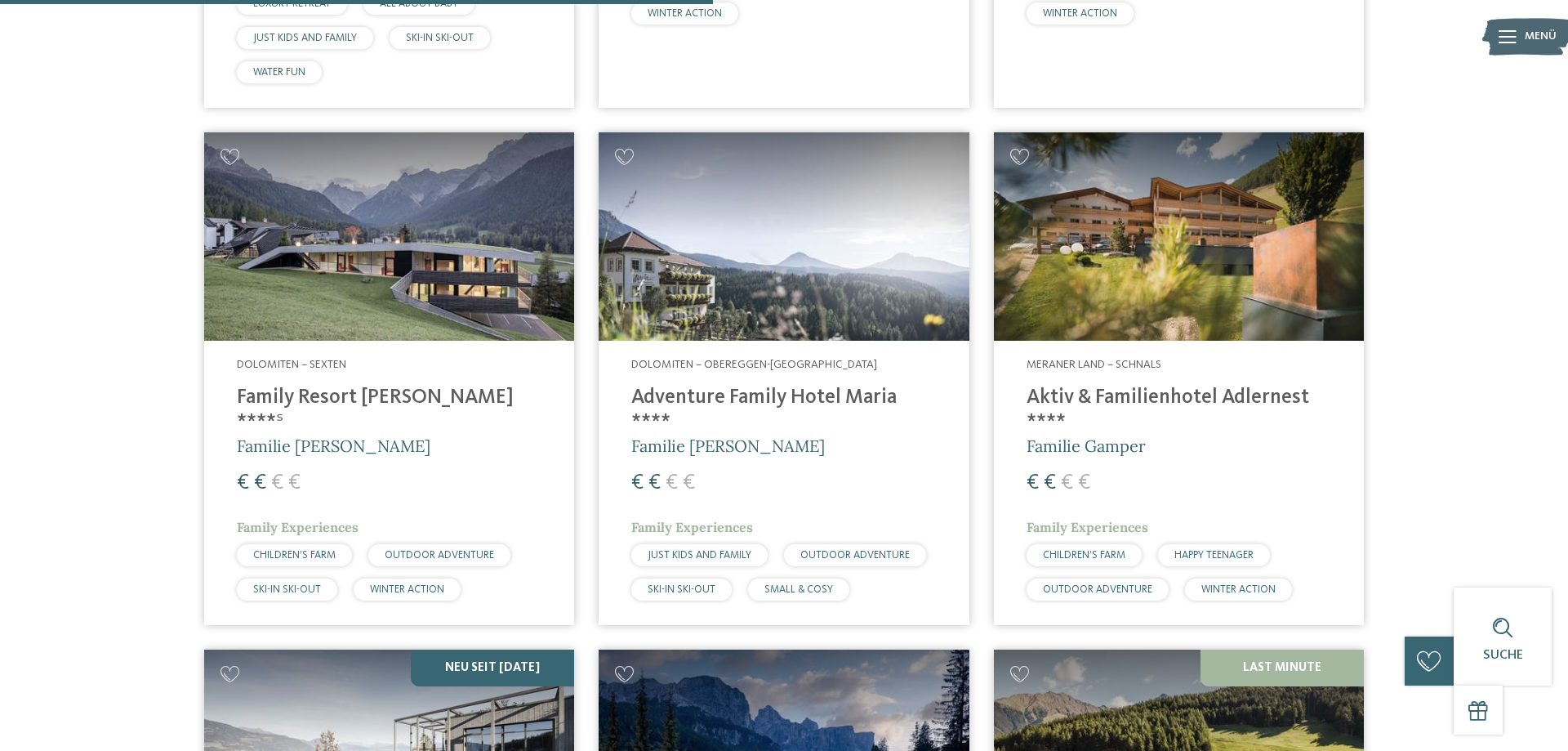
scroll to position [2583, 0]
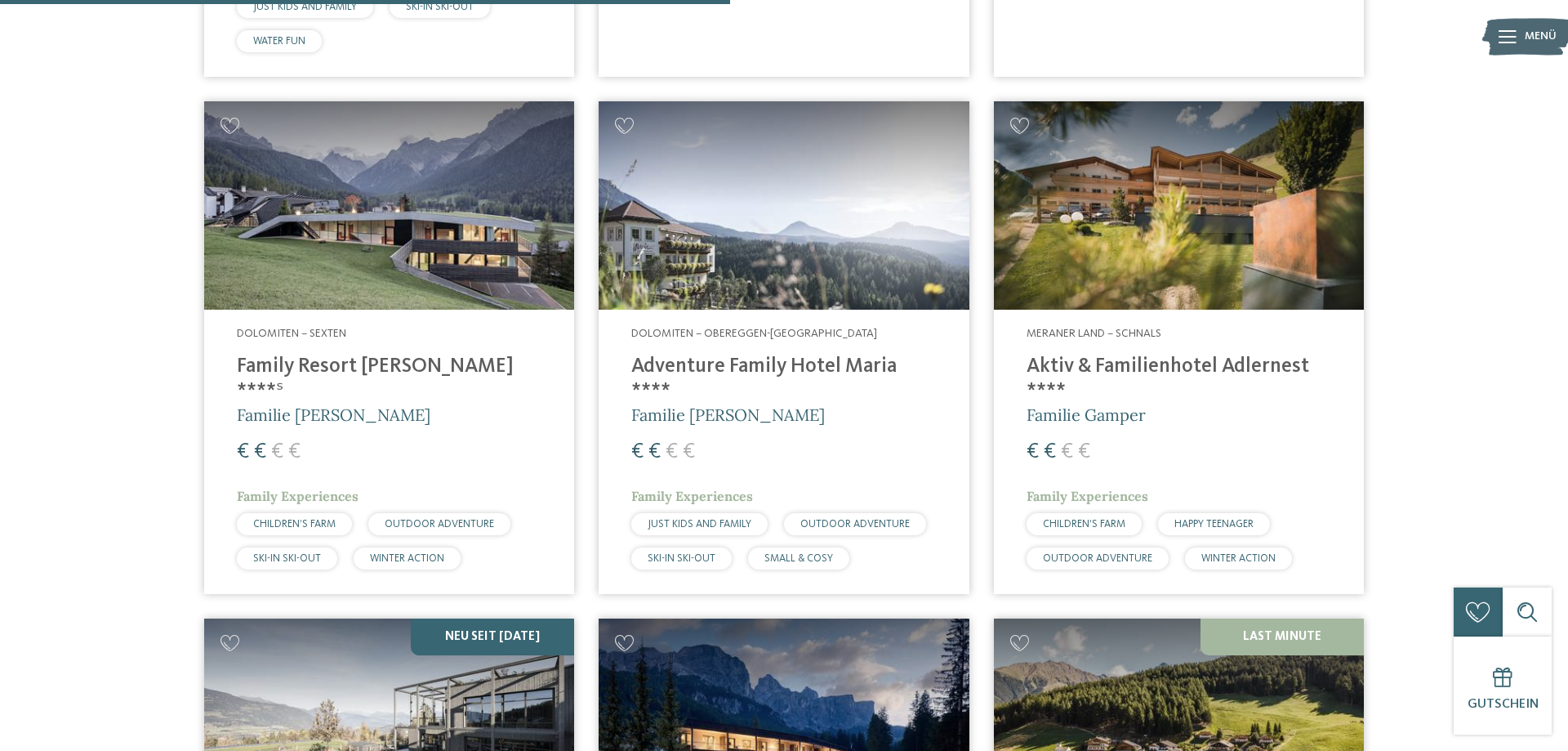
click at [349, 355] on h4 "Family Resort Rainer ****ˢ" at bounding box center [389, 379] width 304 height 49
click at [831, 355] on h4 "Adventure Family Hotel Maria ****" at bounding box center [783, 379] width 304 height 49
click at [1187, 355] on h4 "Aktiv & Familienhotel Adlernest ****" at bounding box center [1178, 379] width 304 height 49
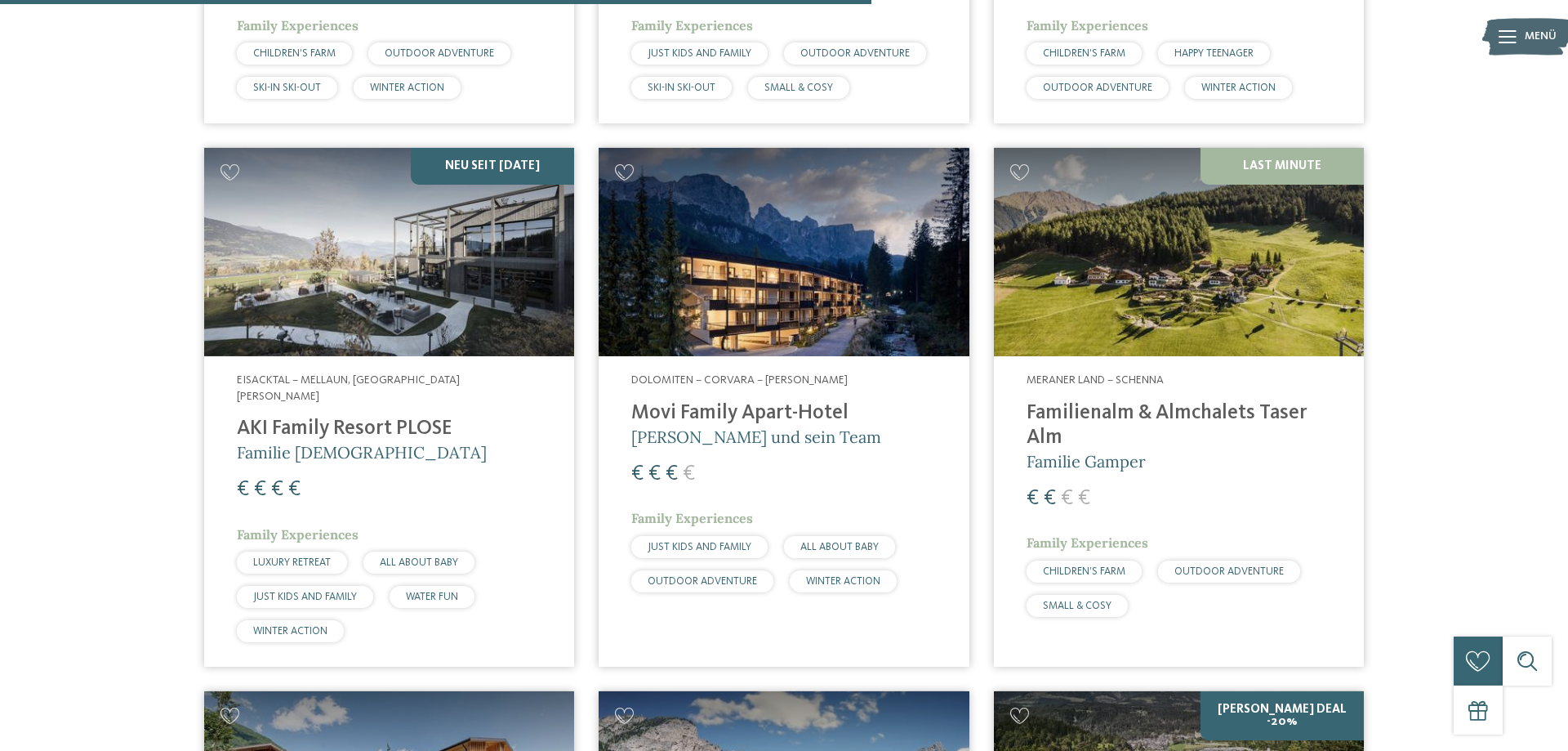
scroll to position [3083, 0]
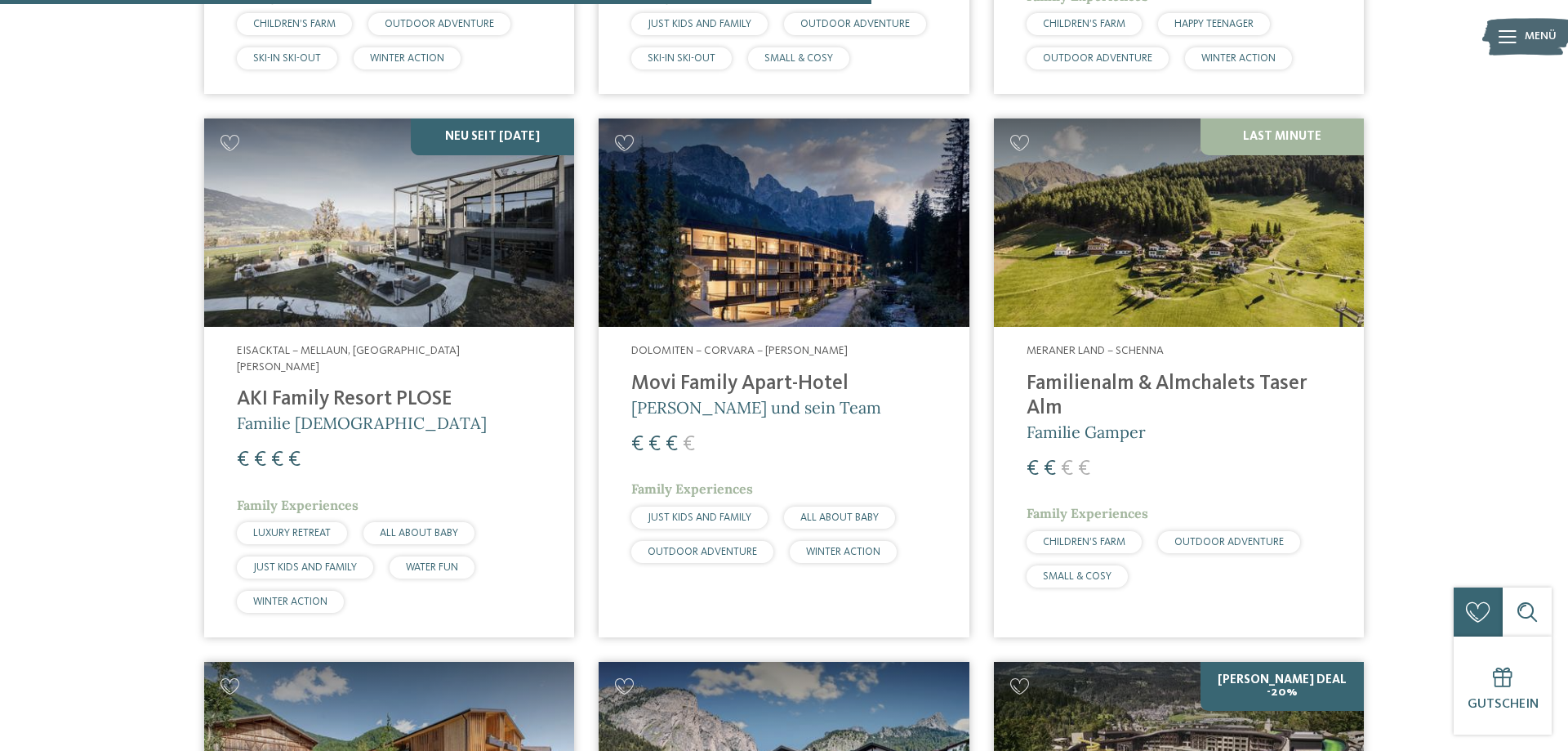
click at [391, 387] on h4 "AKI Family Resort PLOSE" at bounding box center [389, 399] width 304 height 24
click at [777, 371] on h4 "Movi Family Apart-Hotel" at bounding box center [783, 383] width 304 height 24
click at [1103, 371] on h4 "Familienalm & Almchalets Taser Alm" at bounding box center [1178, 396] width 304 height 49
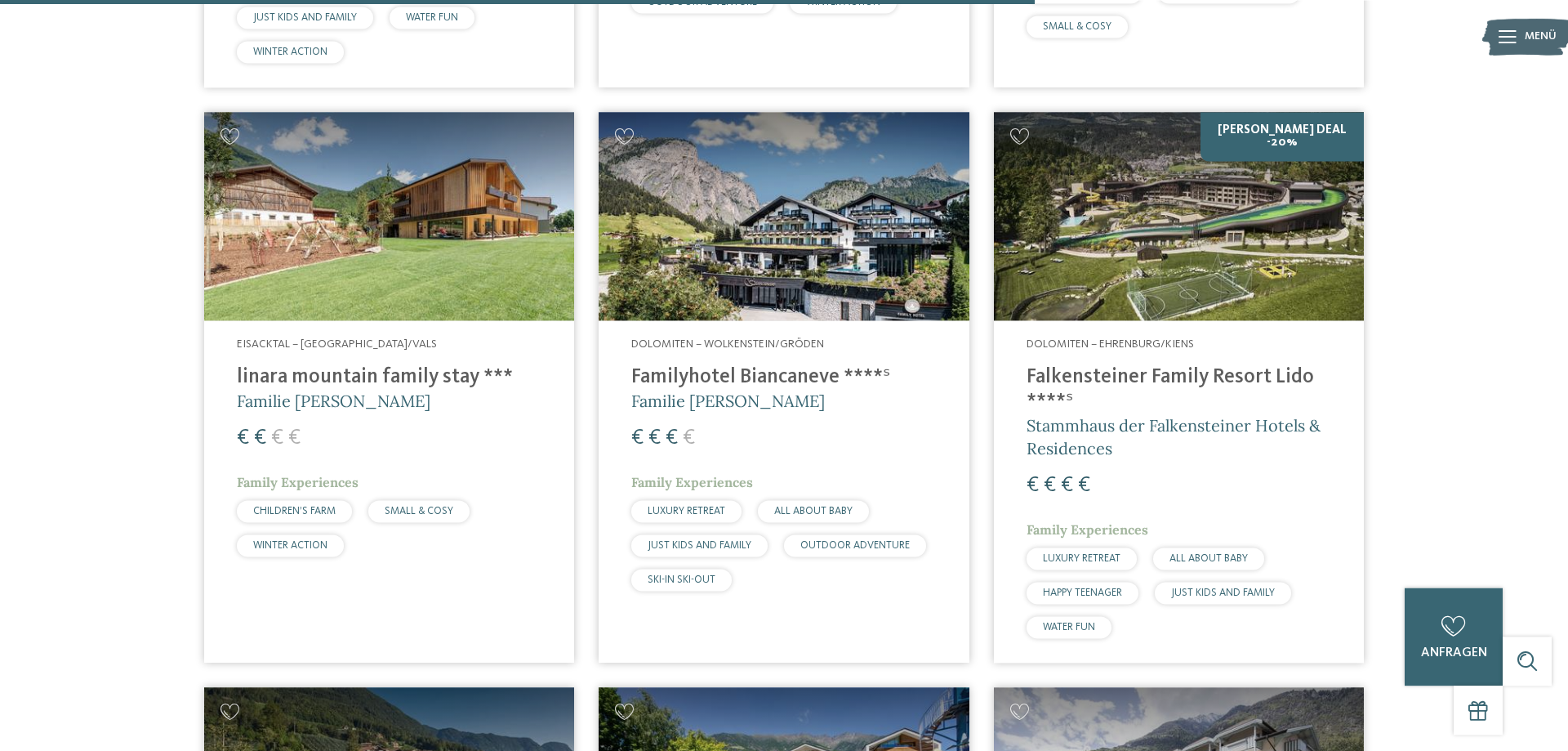
scroll to position [3667, 0]
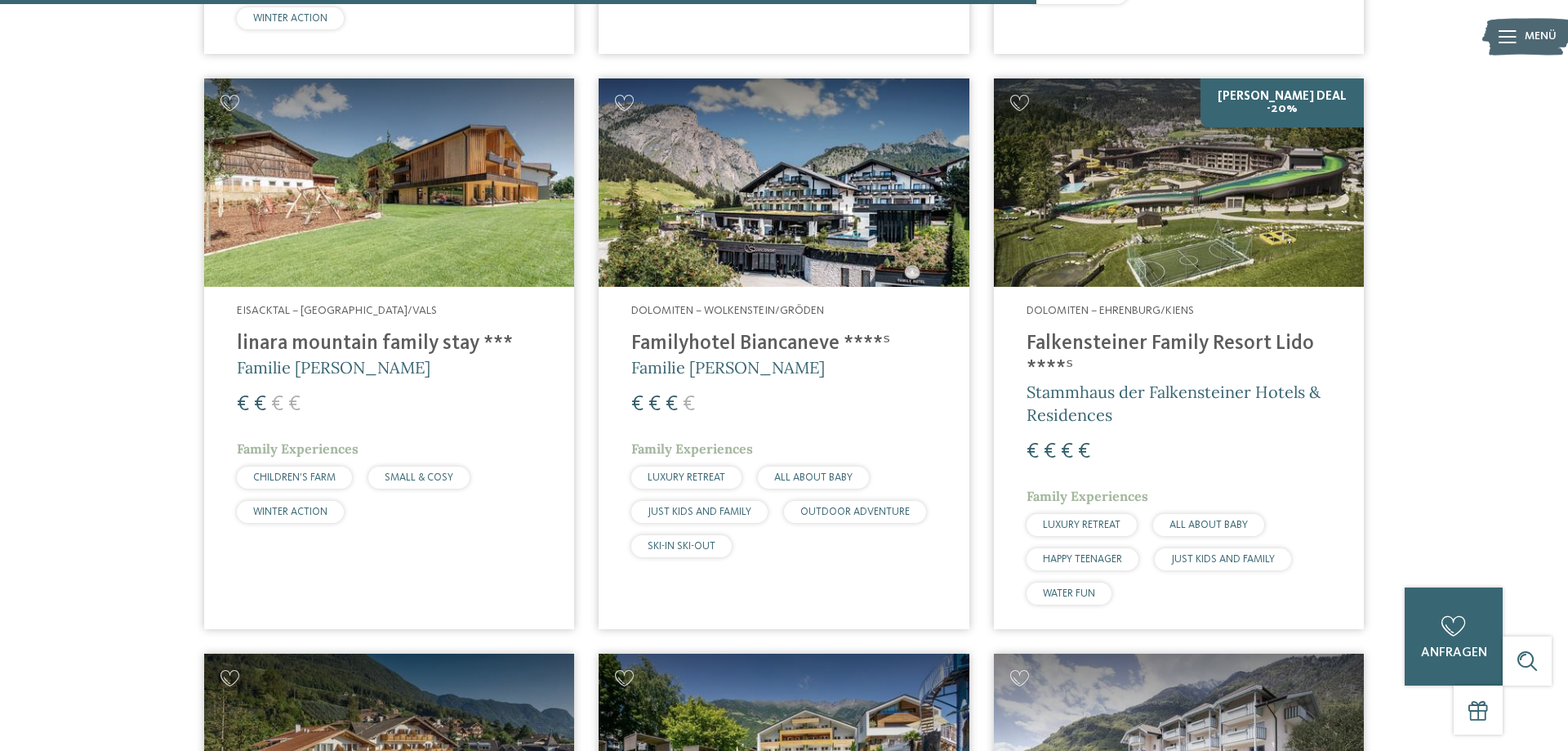
click at [368, 331] on h4 "linara mountain family stay ***" at bounding box center [389, 343] width 304 height 24
click at [698, 331] on h4 "Familyhotel Biancaneve ****ˢ" at bounding box center [783, 343] width 304 height 24
click at [1145, 331] on h4 "Falkensteiner Family Resort Lido ****ˢ" at bounding box center [1178, 355] width 304 height 49
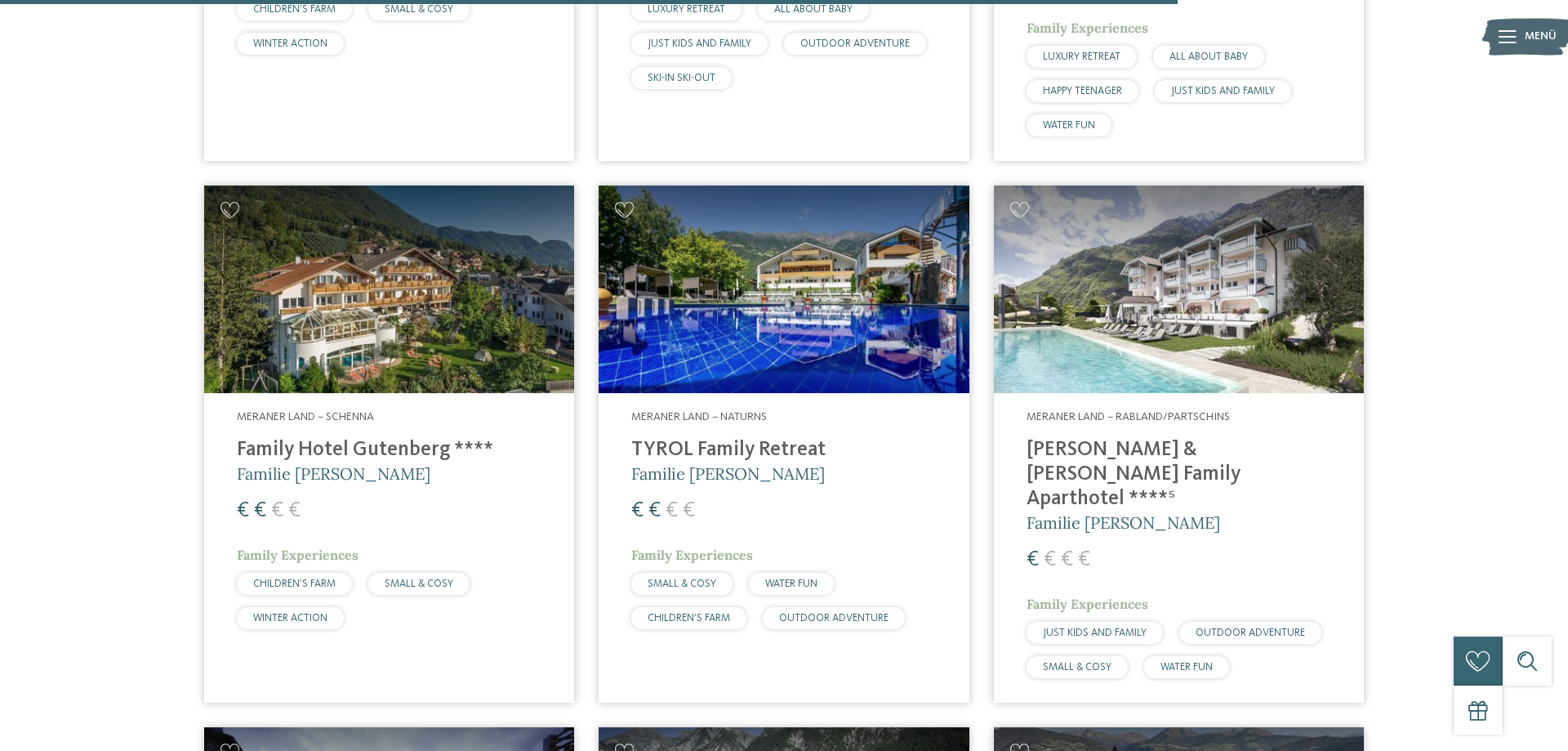
scroll to position [4166, 0]
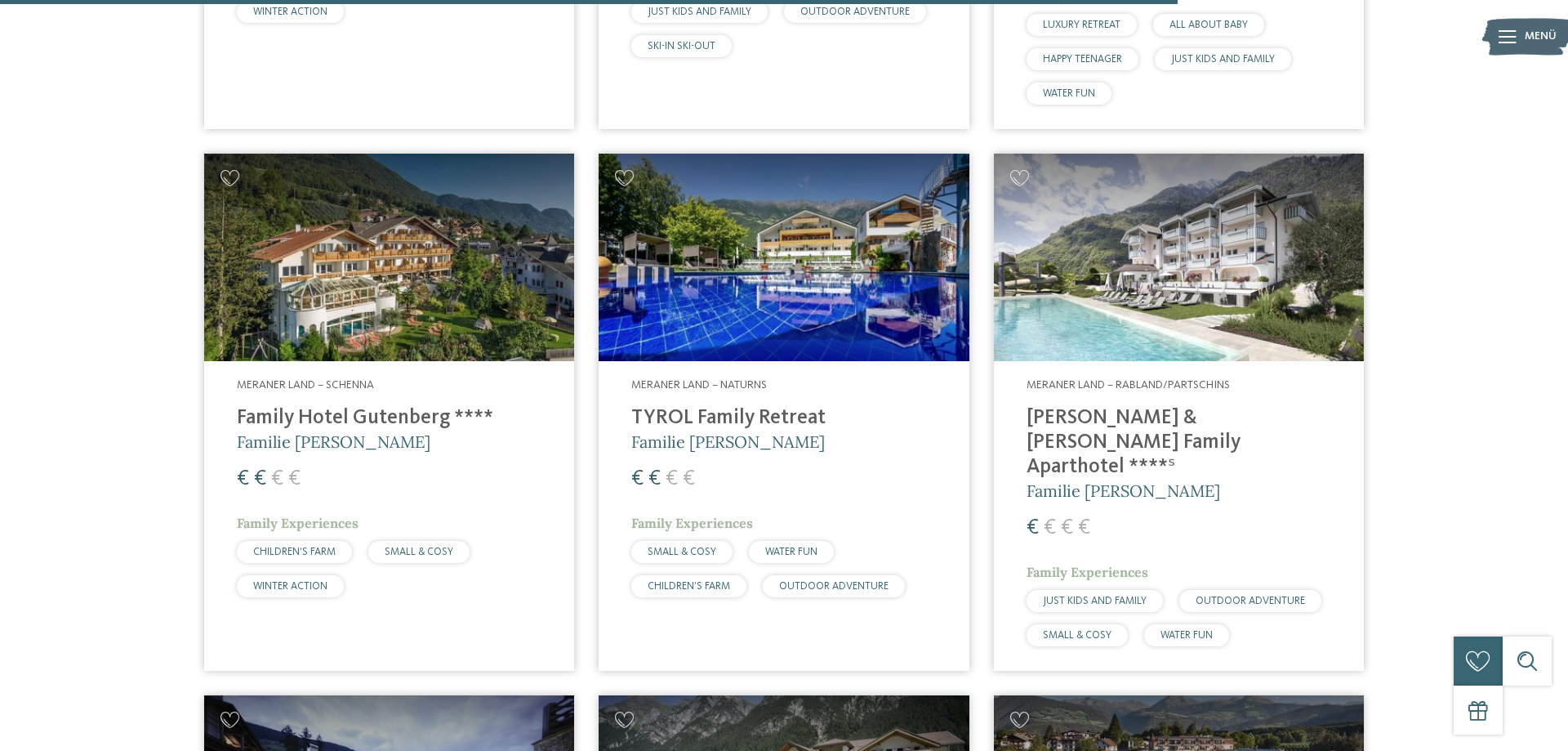
click at [369, 406] on h4 "Family Hotel Gutenberg ****" at bounding box center [389, 418] width 304 height 24
click at [799, 406] on h4 "TYROL Family Retreat" at bounding box center [783, 418] width 304 height 24
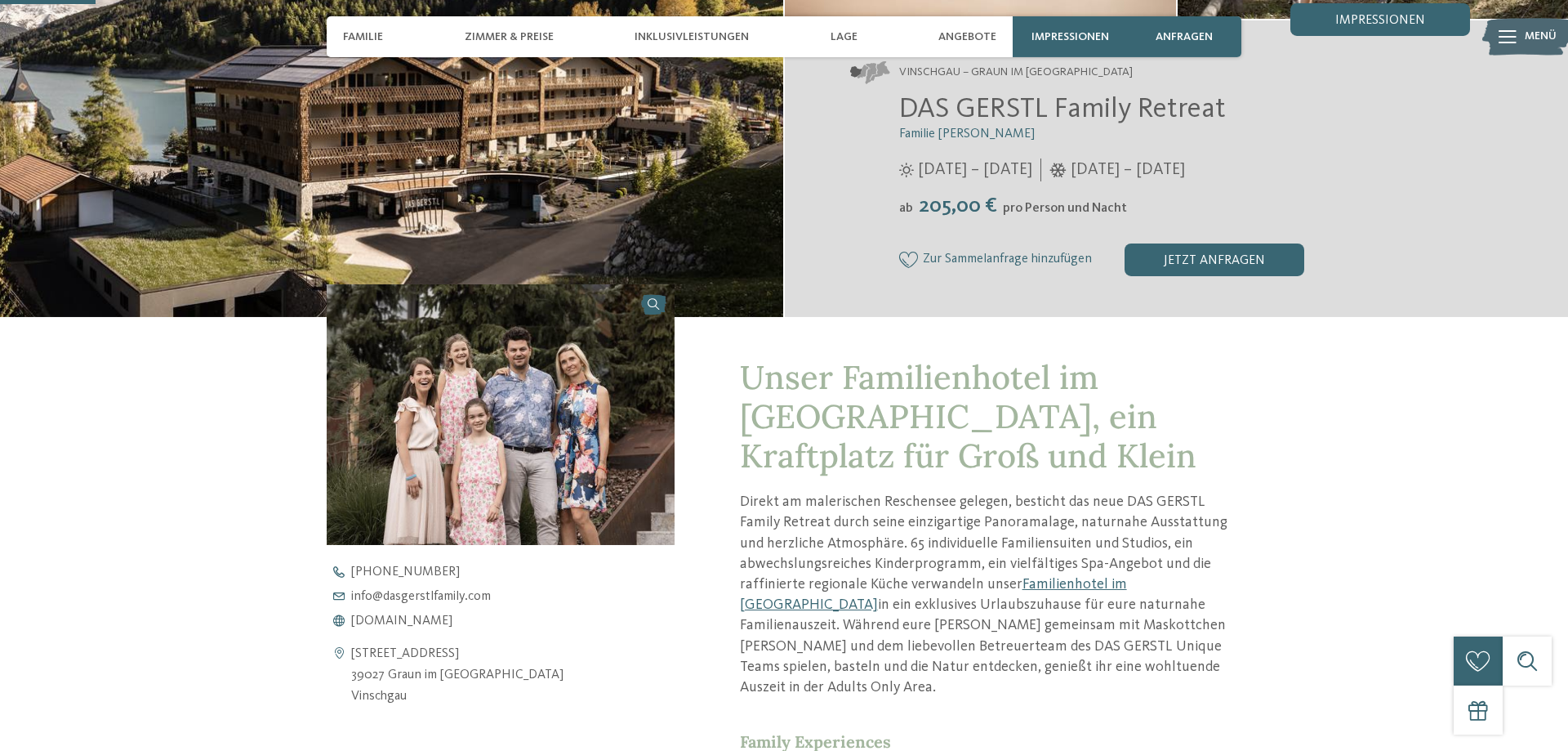
scroll to position [417, 0]
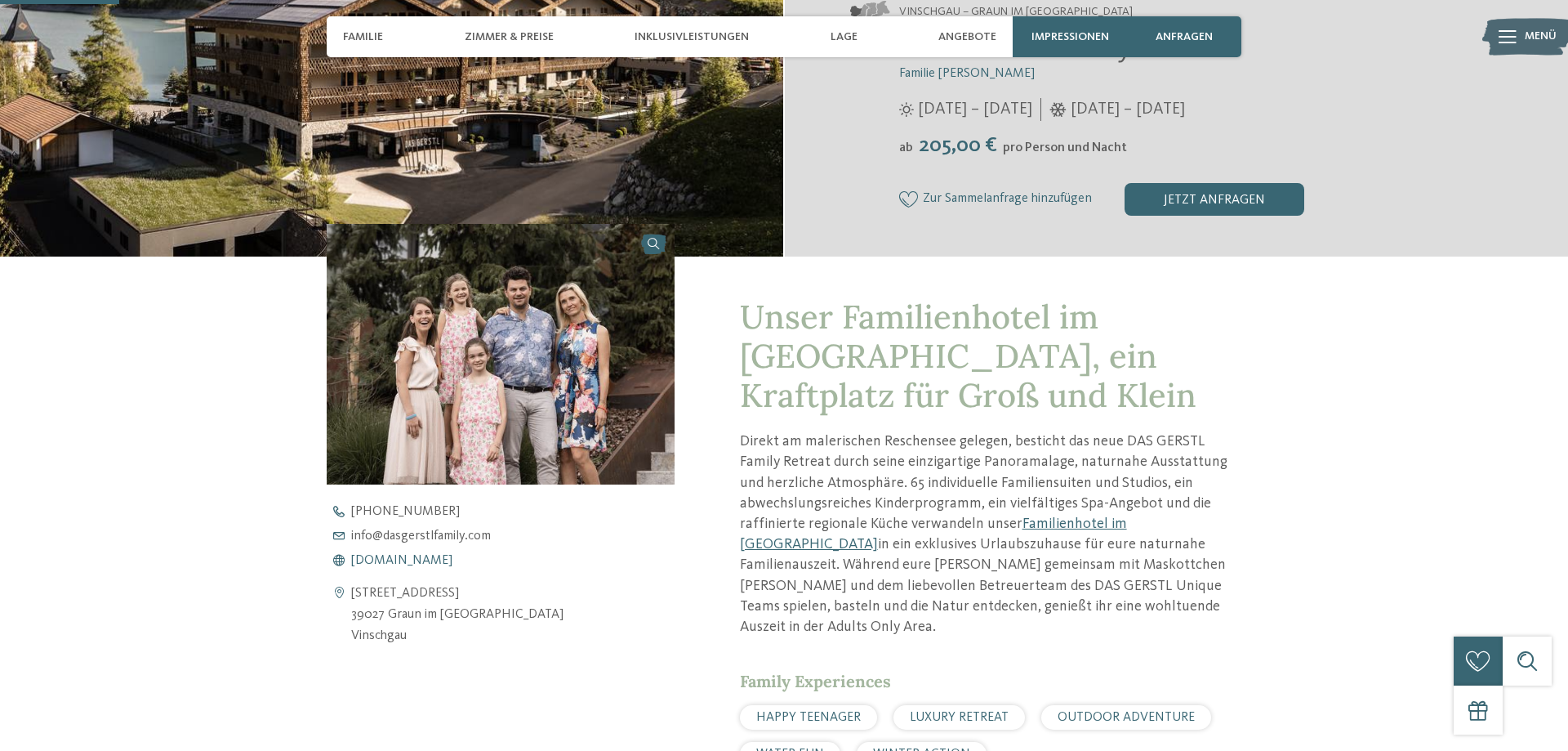
click at [419, 556] on span "[DOMAIN_NAME]" at bounding box center [401, 560] width 101 height 13
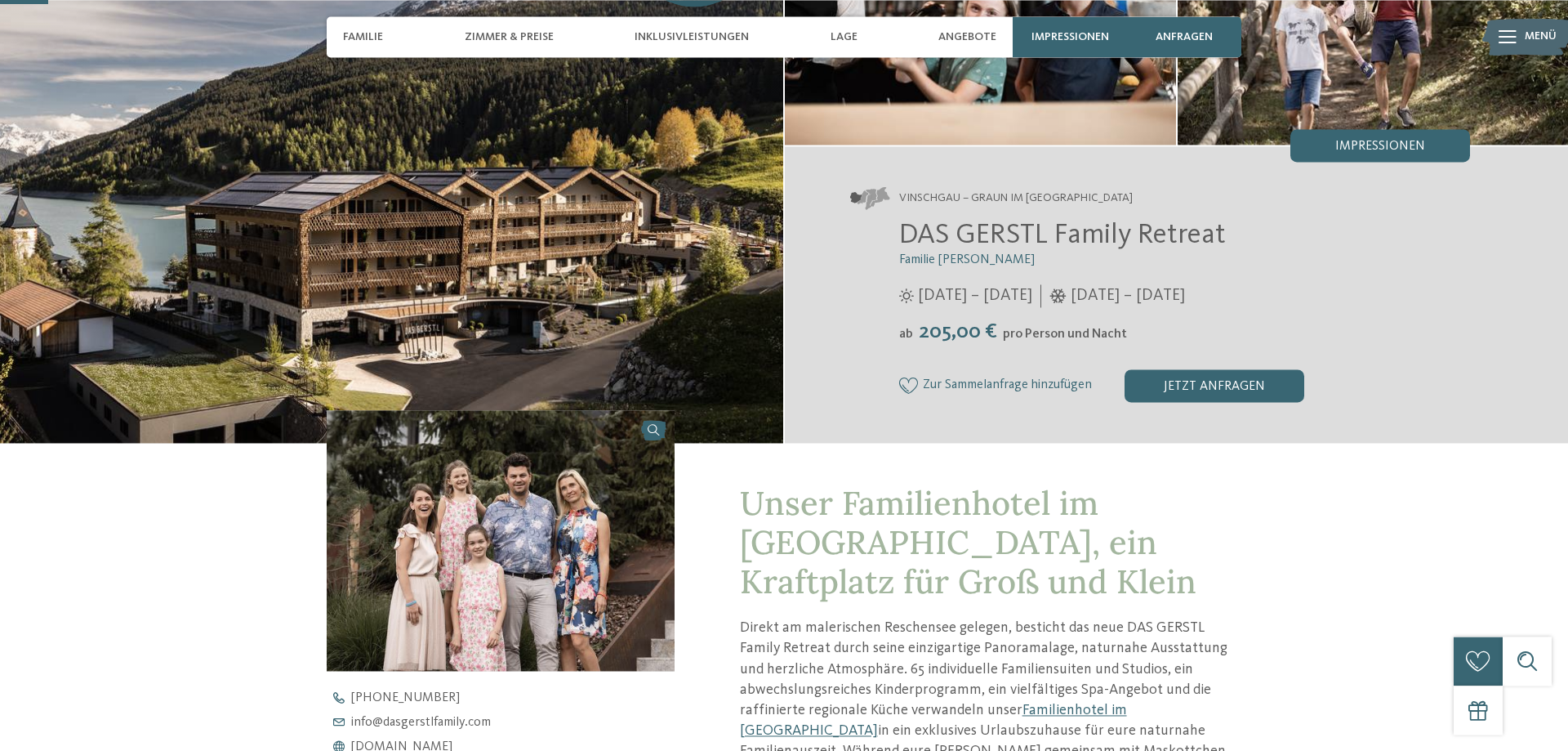
scroll to position [167, 0]
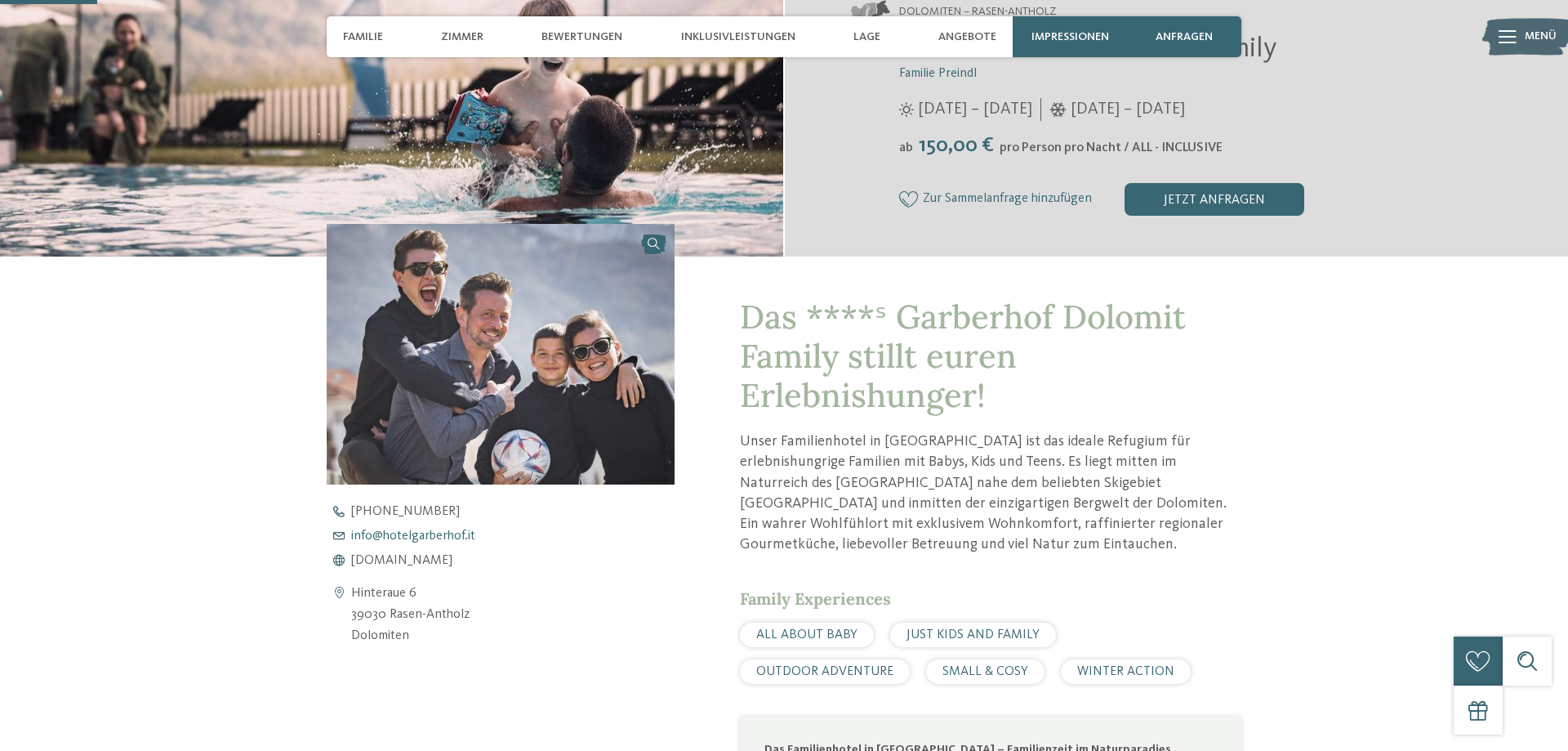
scroll to position [417, 0]
click at [419, 562] on span "www.hotelgarberhof.it" at bounding box center [401, 560] width 101 height 13
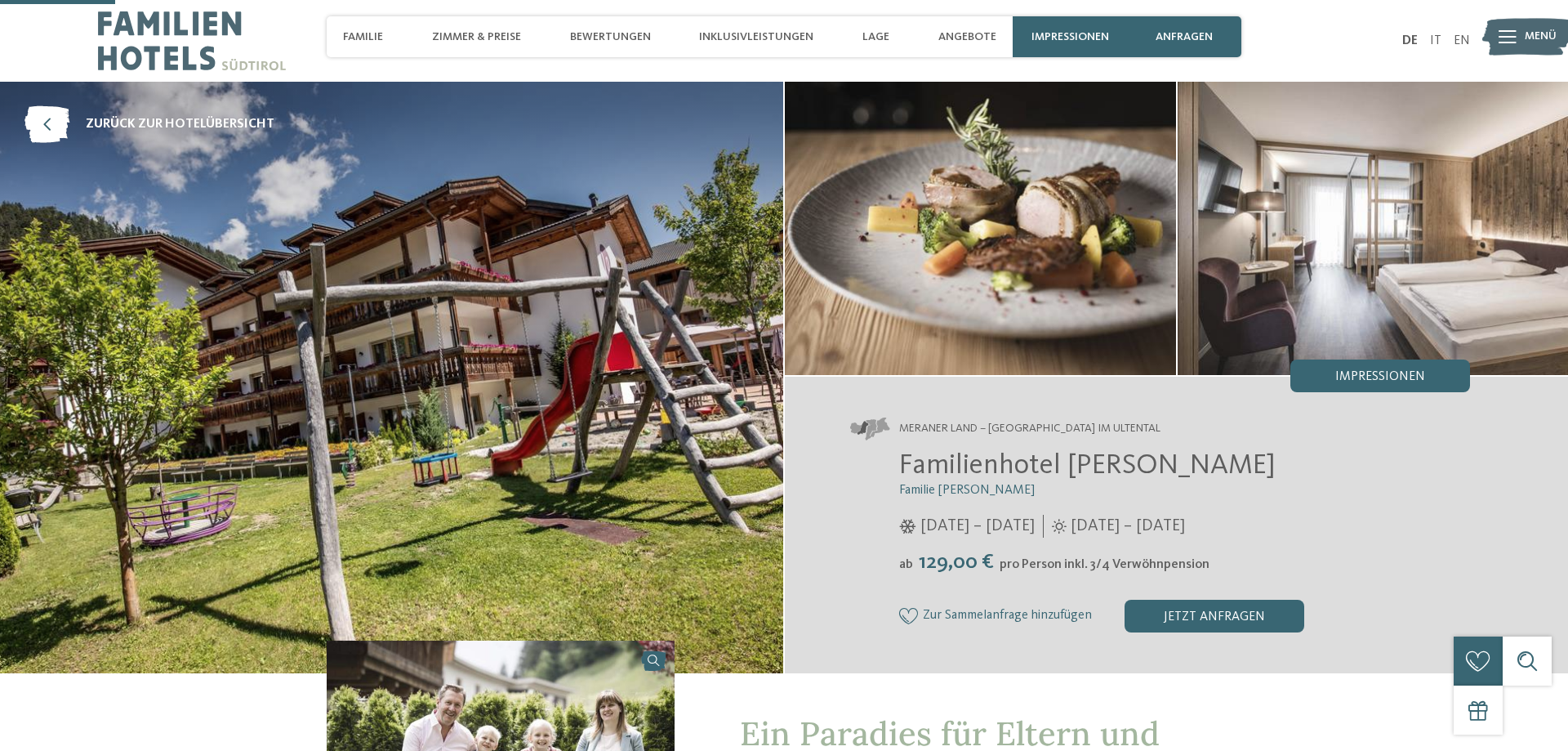
scroll to position [417, 0]
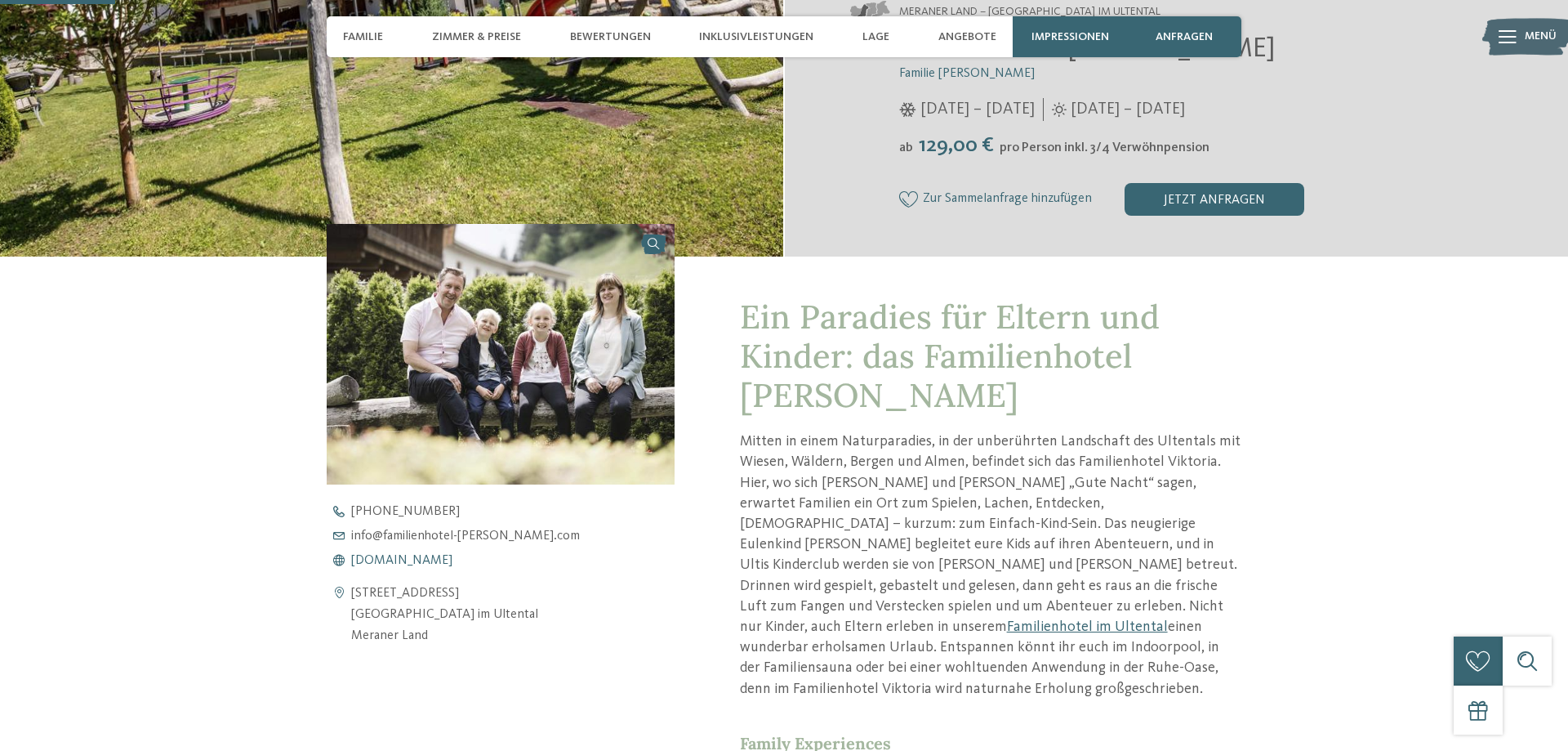
click at [452, 558] on span "www.familienhotel-viktoria.com" at bounding box center [401, 560] width 101 height 13
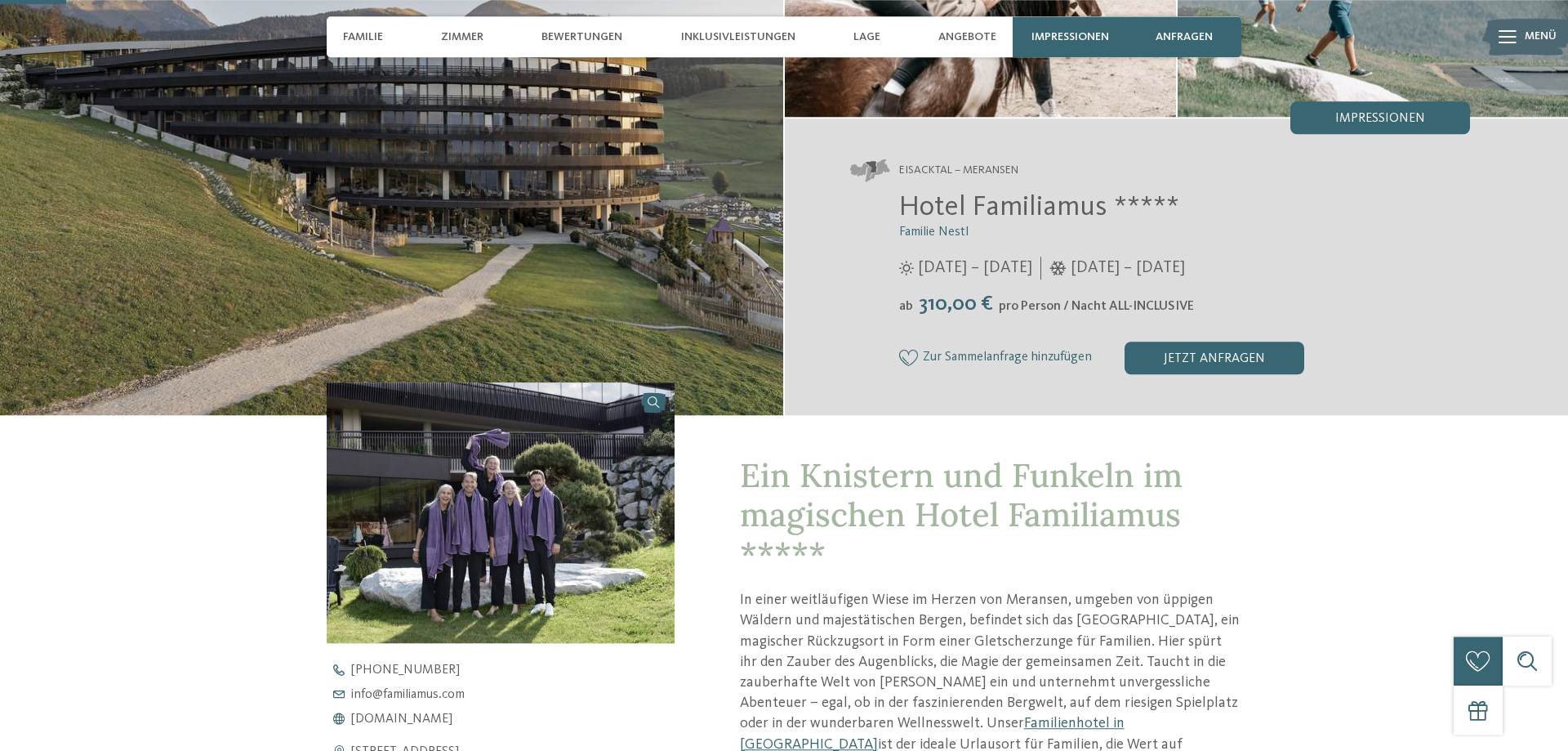
scroll to position [333, 0]
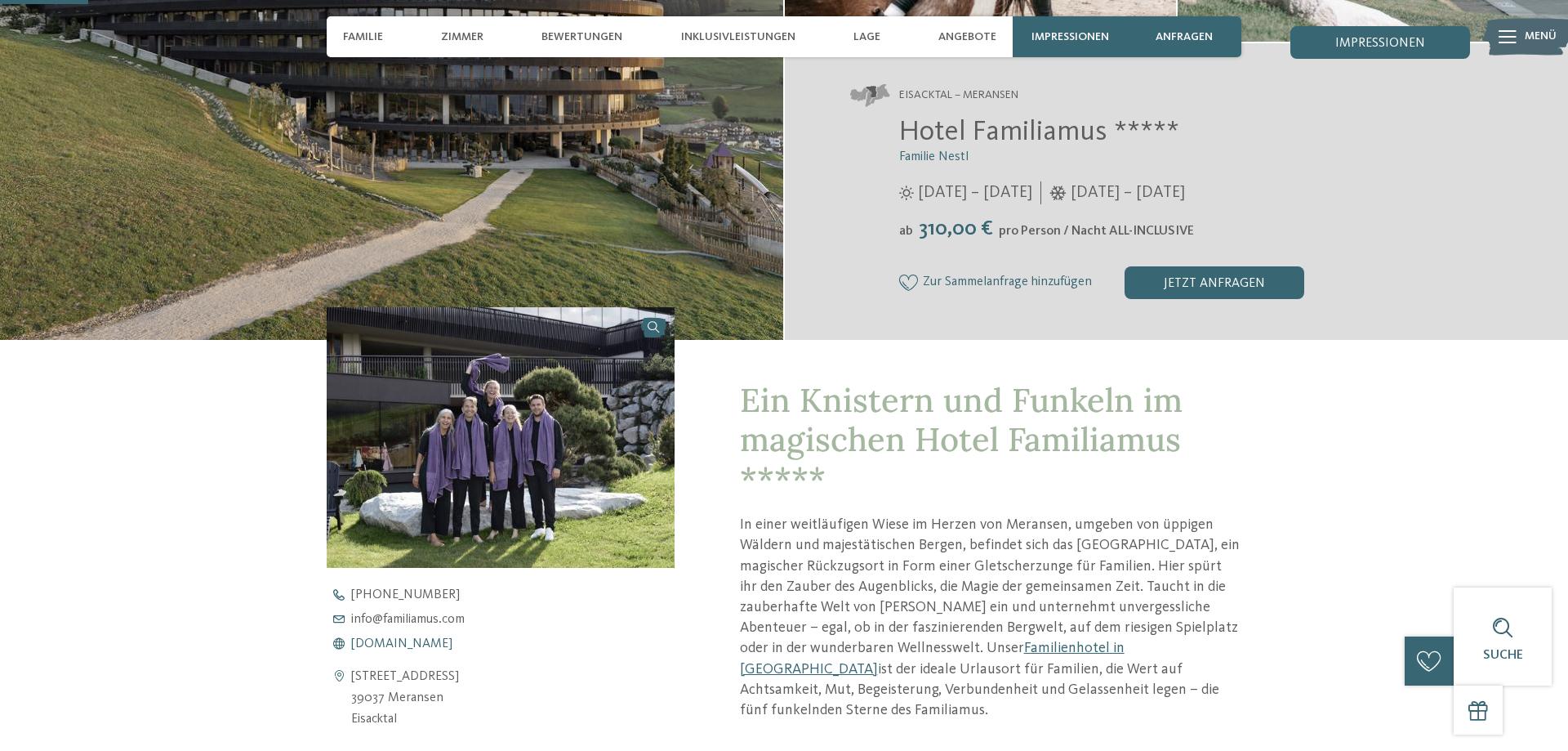
click at [411, 644] on span "[DOMAIN_NAME]" at bounding box center [401, 644] width 101 height 13
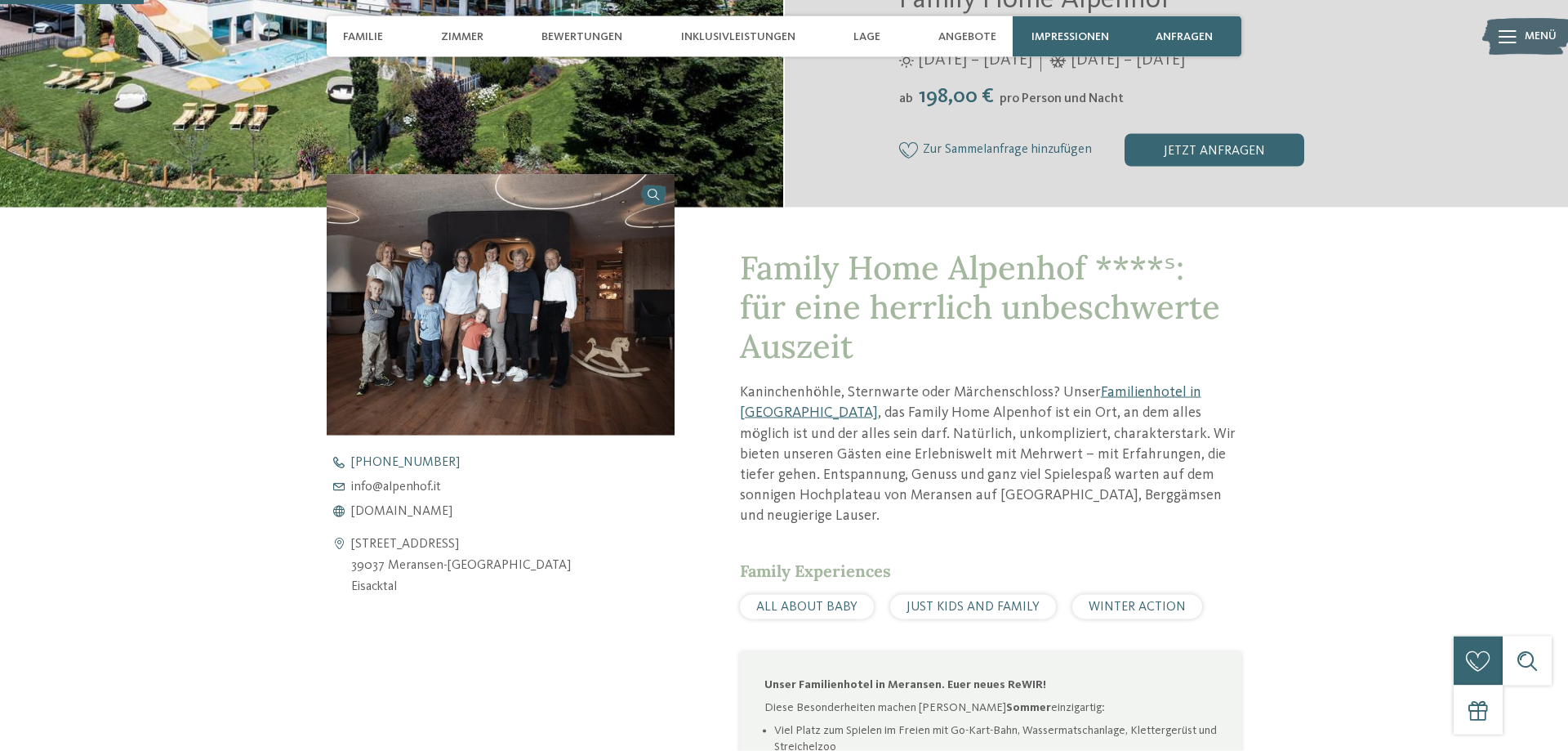
scroll to position [500, 0]
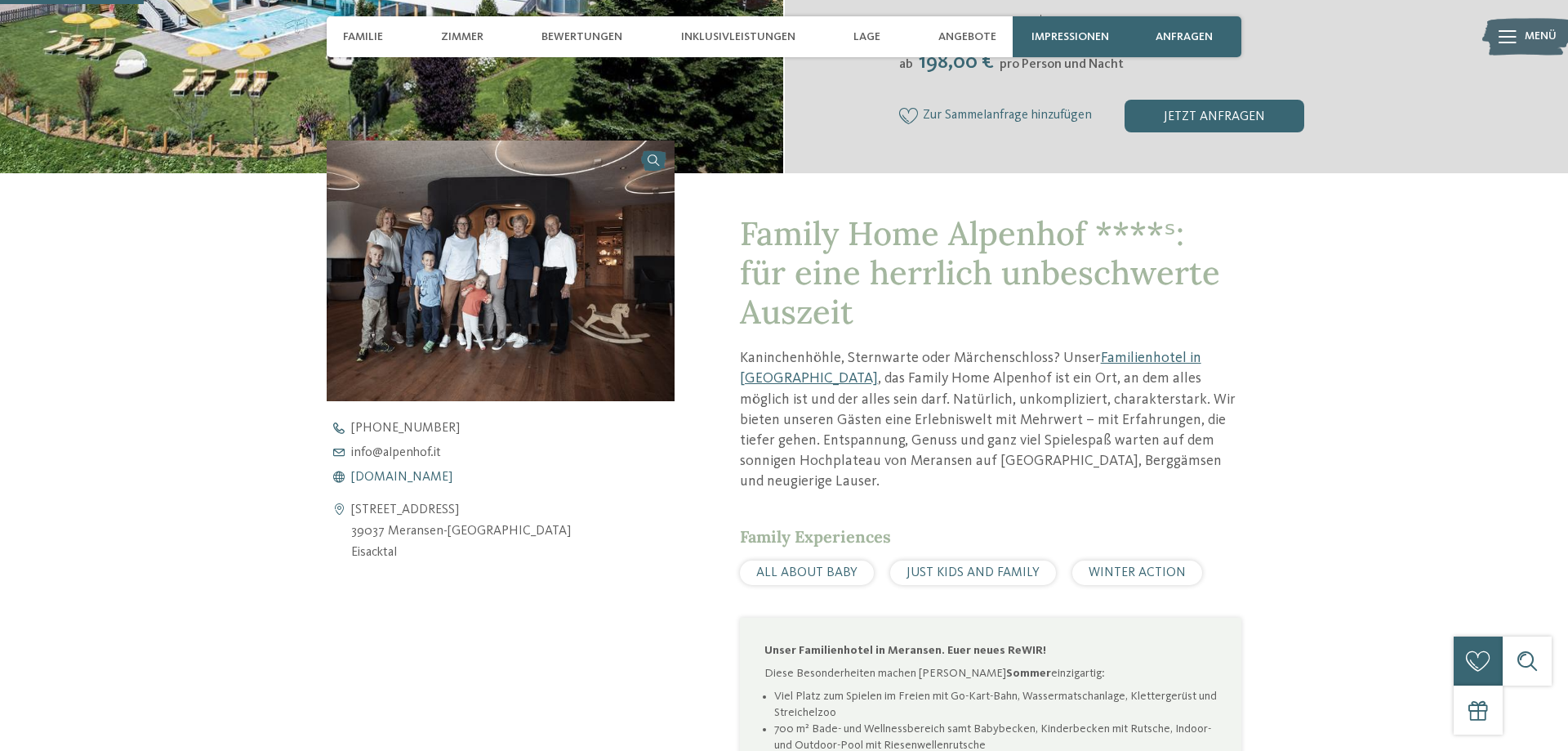
click at [405, 481] on span "www.alpenhof.it" at bounding box center [401, 477] width 101 height 13
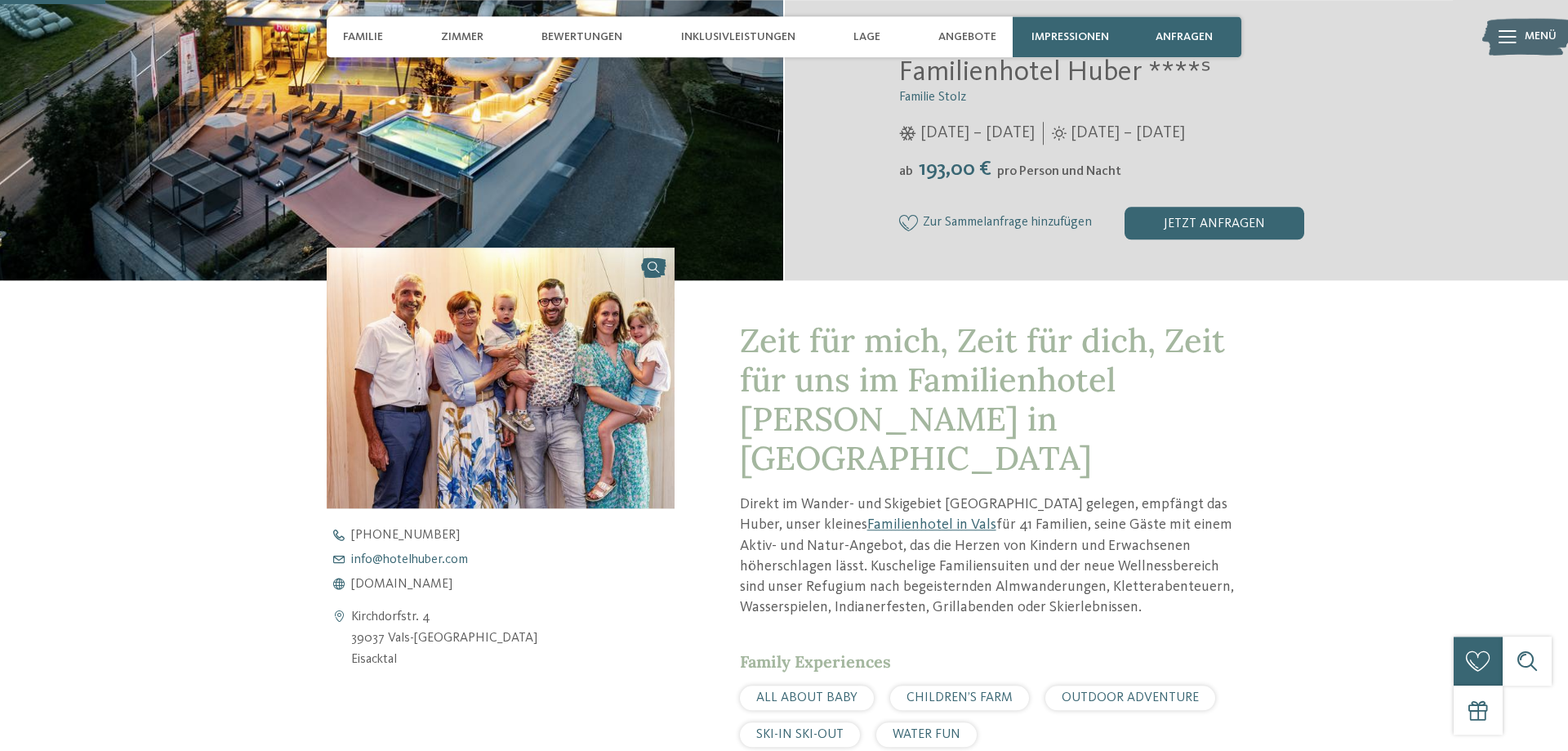
scroll to position [417, 0]
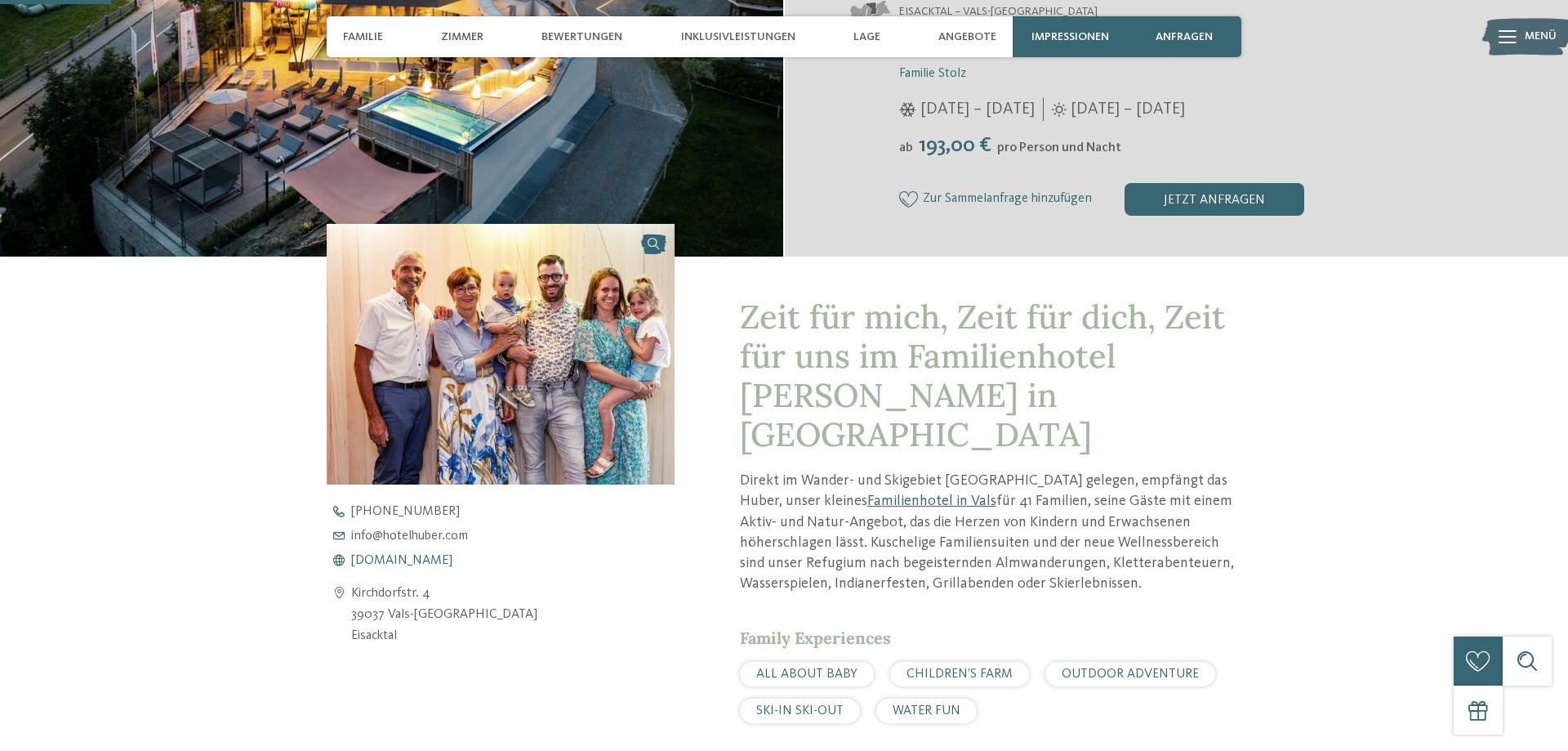
click at [404, 564] on span "[DOMAIN_NAME]" at bounding box center [401, 560] width 101 height 13
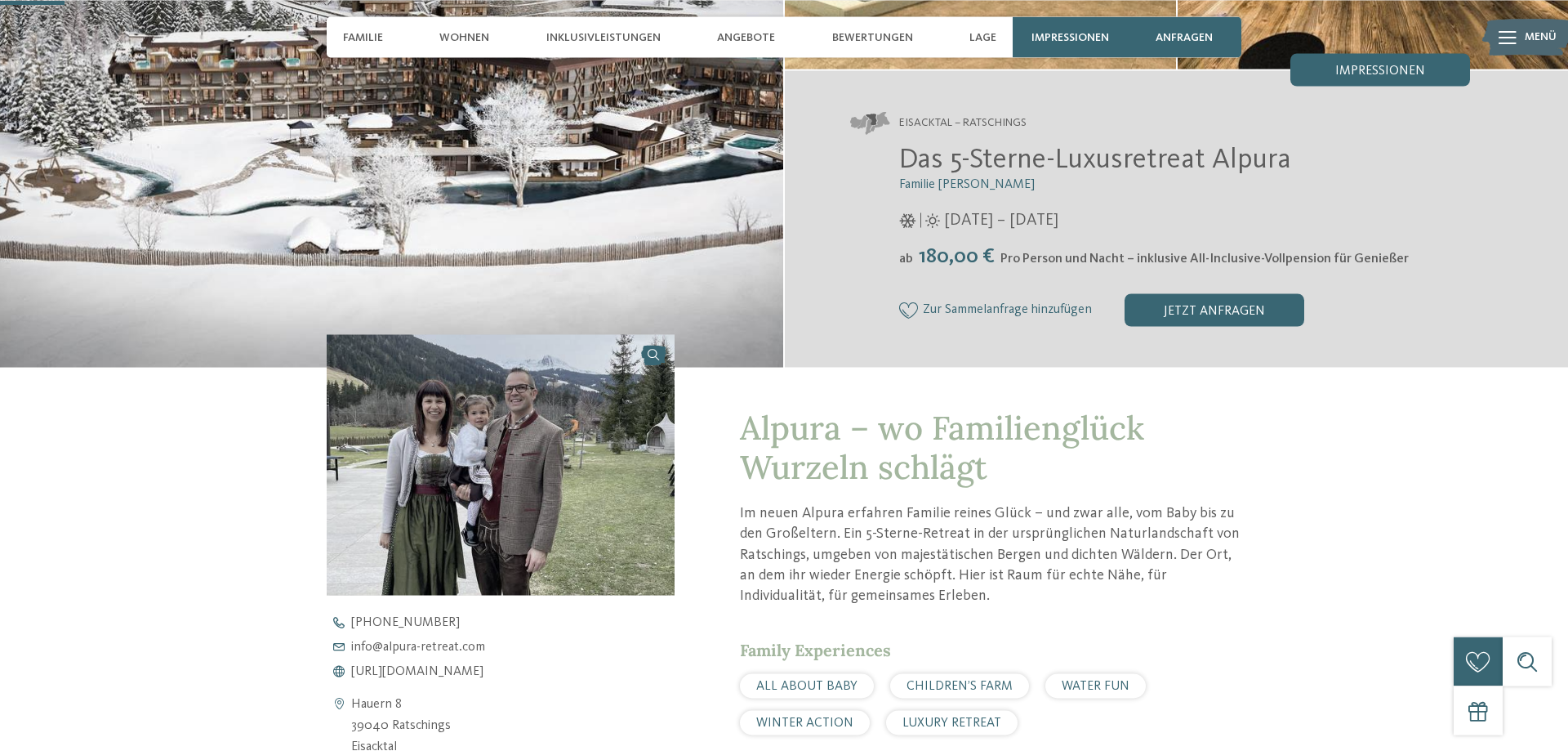
scroll to position [333, 0]
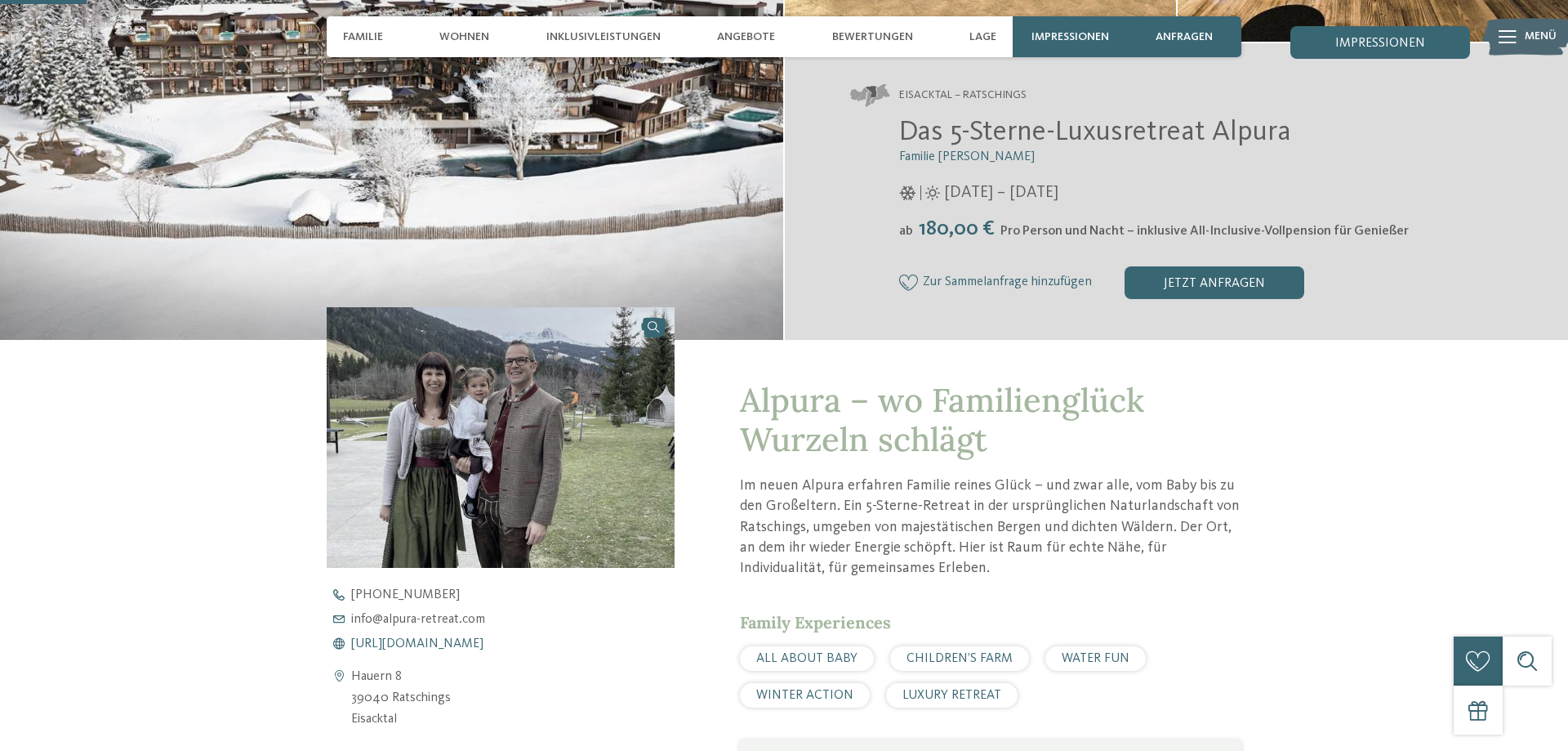
click at [401, 648] on span "https://www.alpura-retreat.com/" at bounding box center [417, 644] width 132 height 13
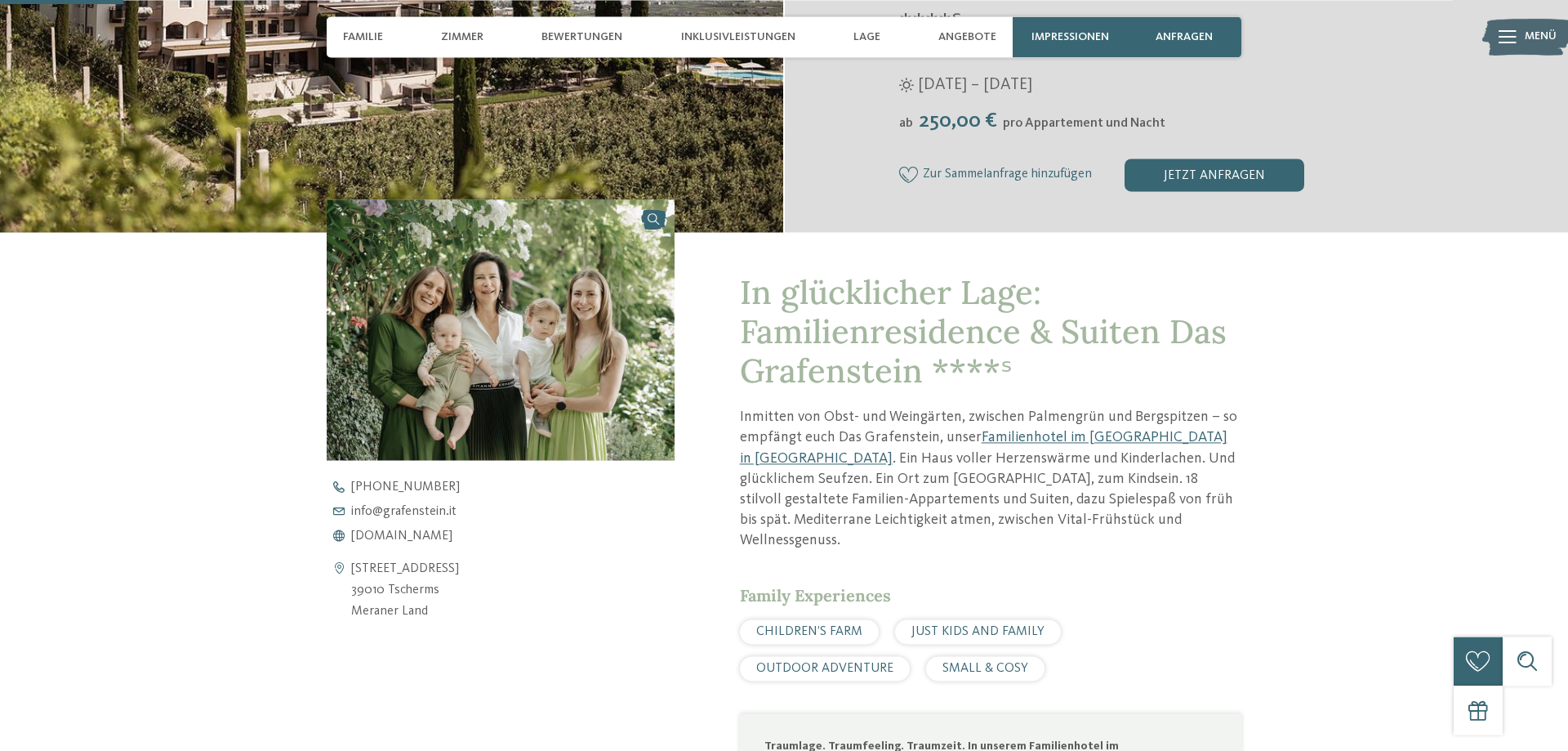
scroll to position [500, 0]
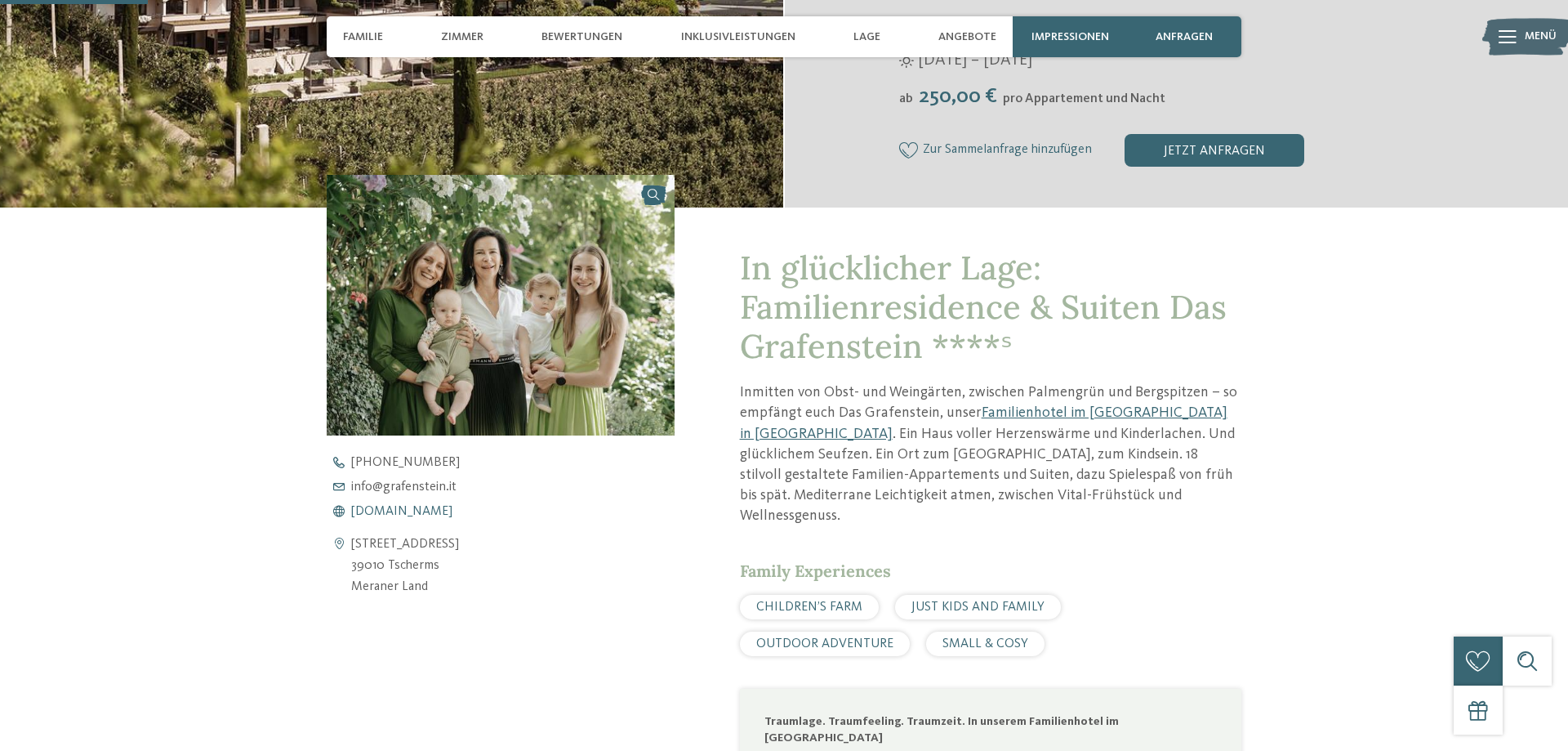
click at [390, 512] on span "www.grafenstein.it" at bounding box center [401, 512] width 101 height 13
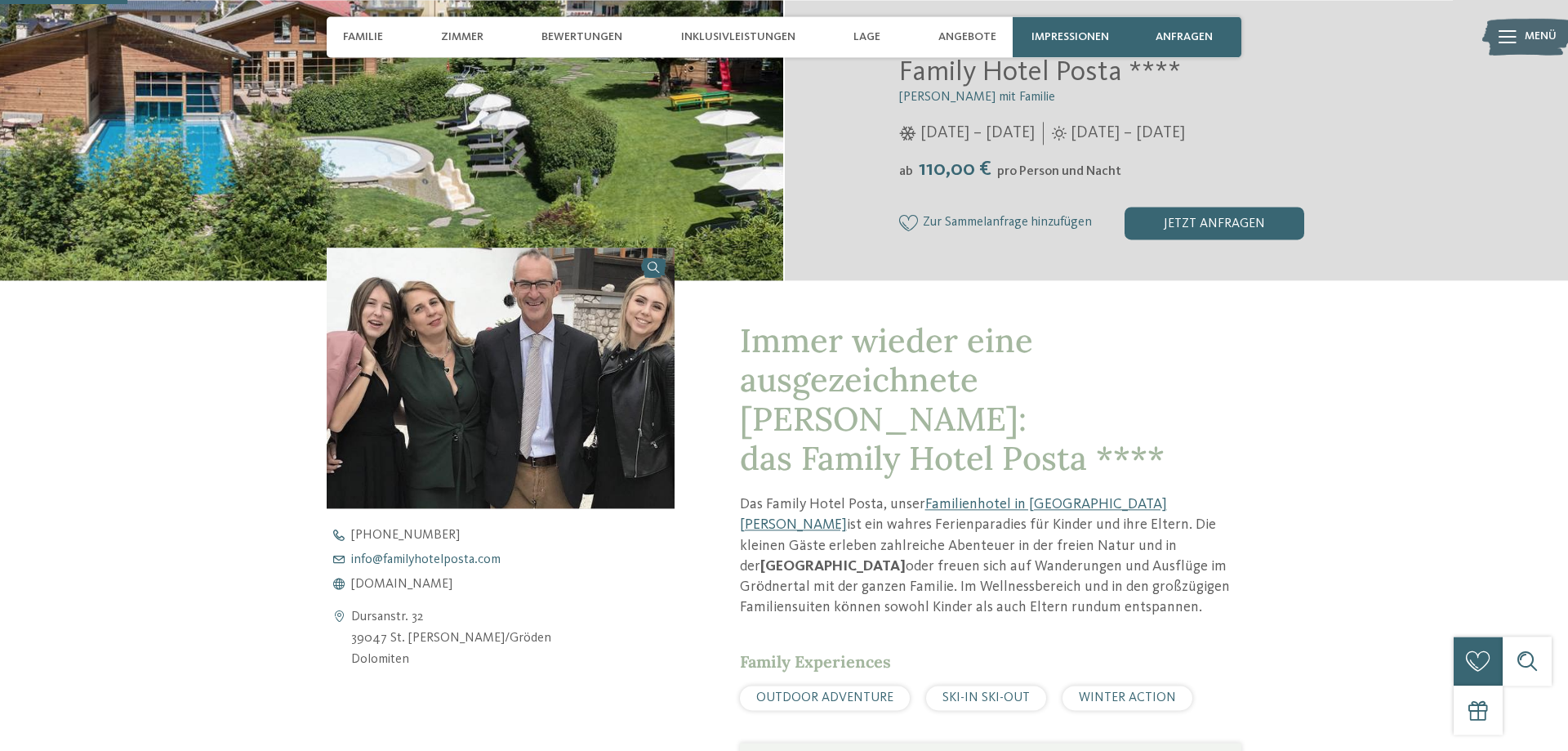
scroll to position [500, 0]
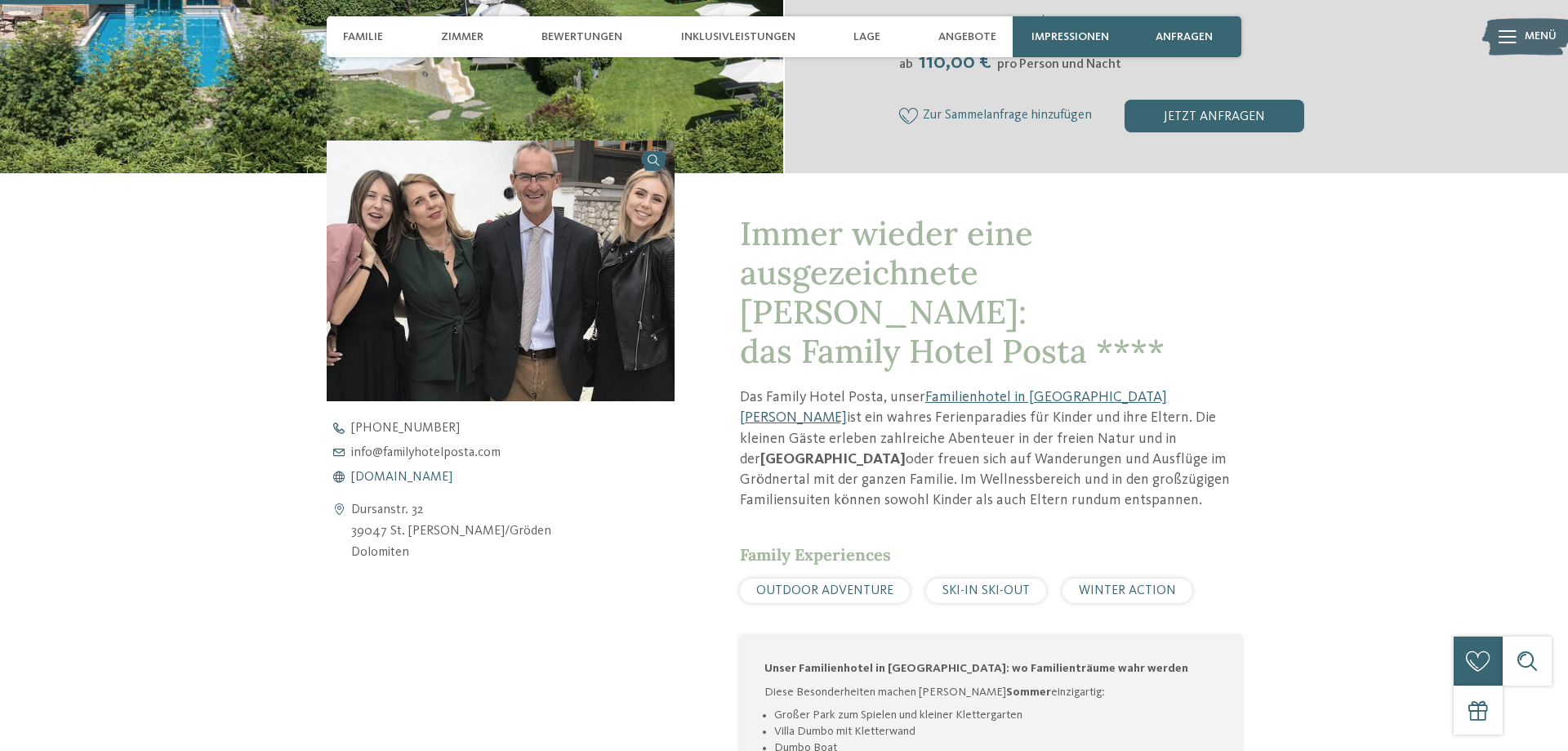
click at [452, 478] on span "[DOMAIN_NAME]" at bounding box center [401, 477] width 101 height 13
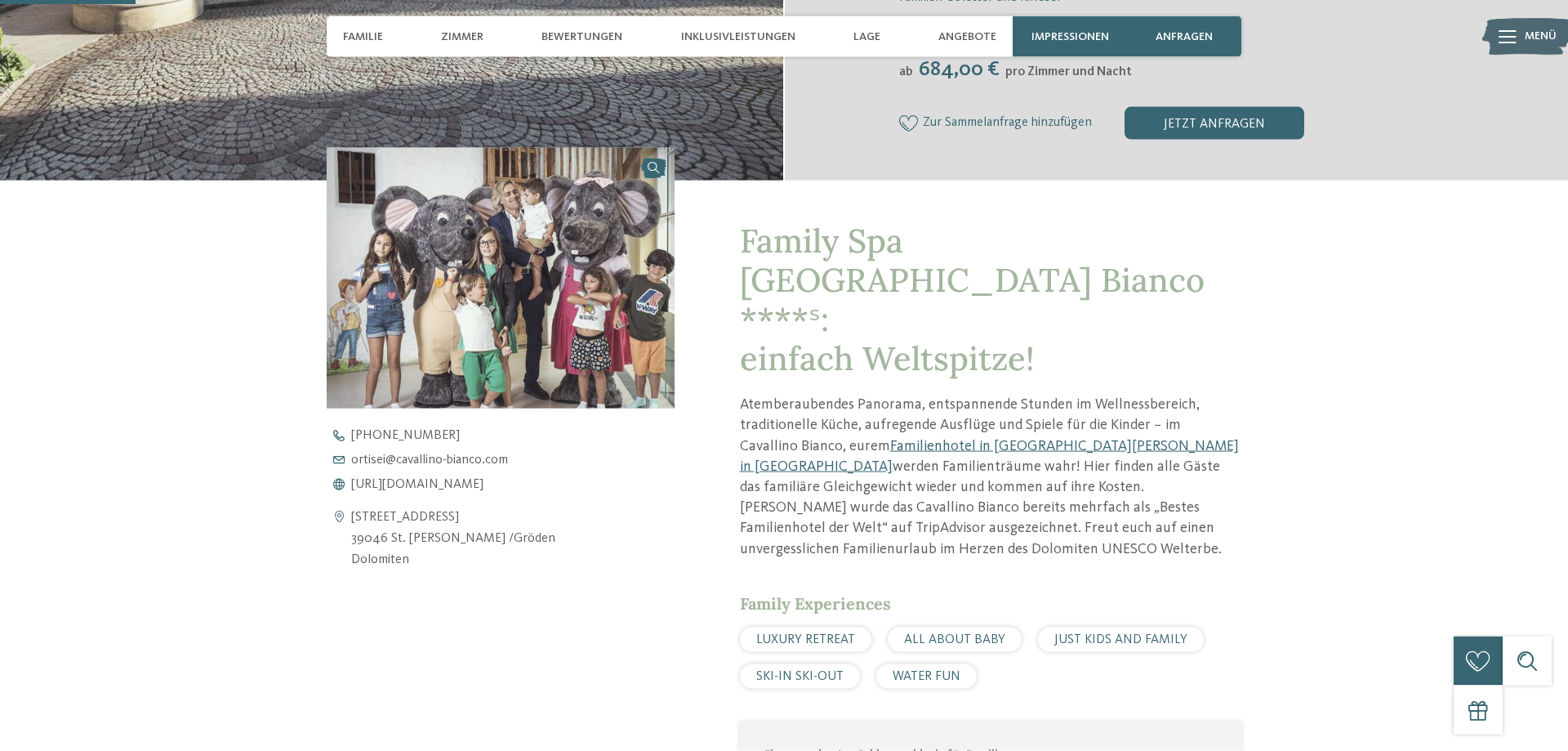
scroll to position [500, 0]
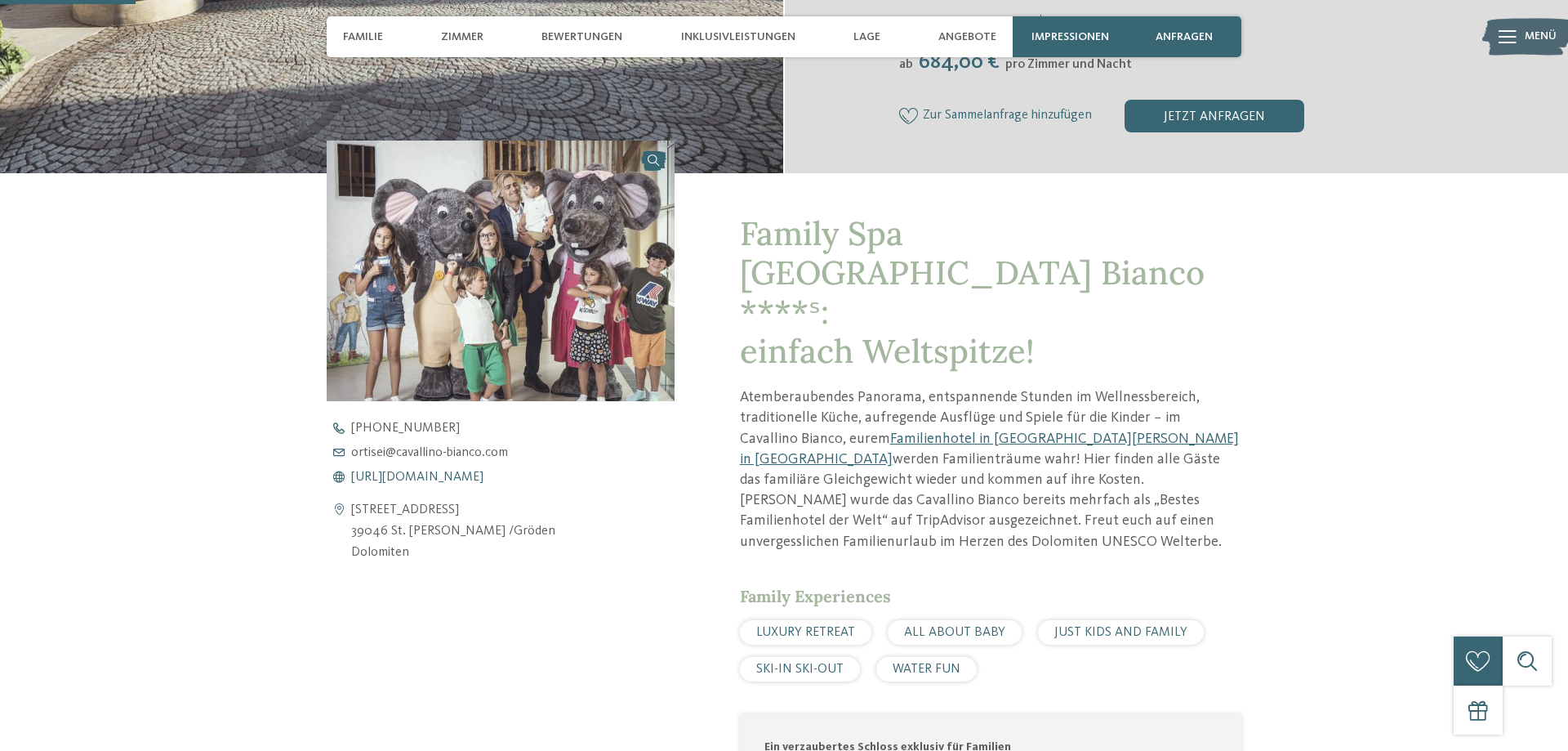
click at [417, 477] on span "https://www.cavallino-bianco.com/de/familienhotel-sudtirol" at bounding box center [417, 477] width 132 height 13
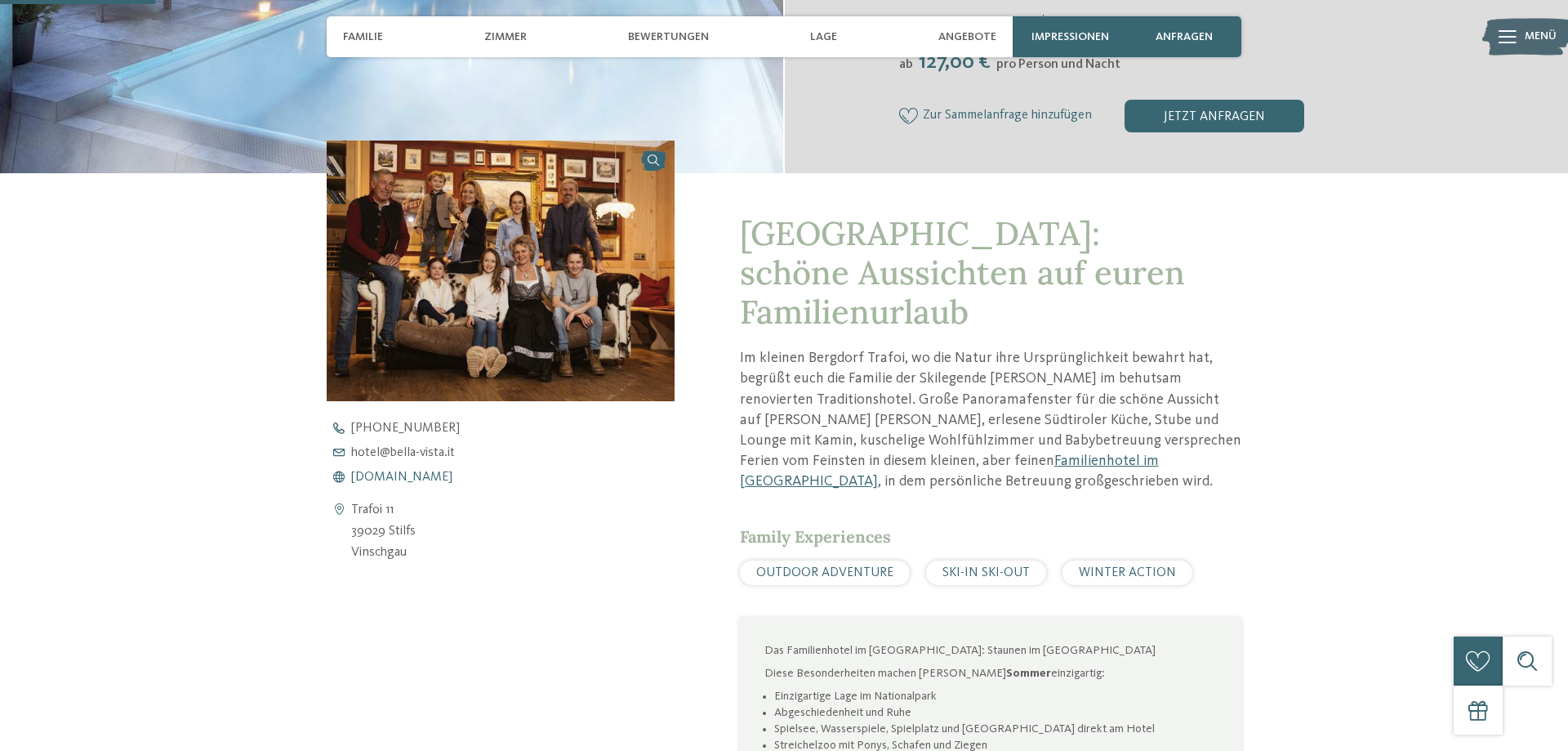
scroll to position [500, 0]
click at [393, 477] on span "www.bella-vista.it" at bounding box center [401, 477] width 101 height 13
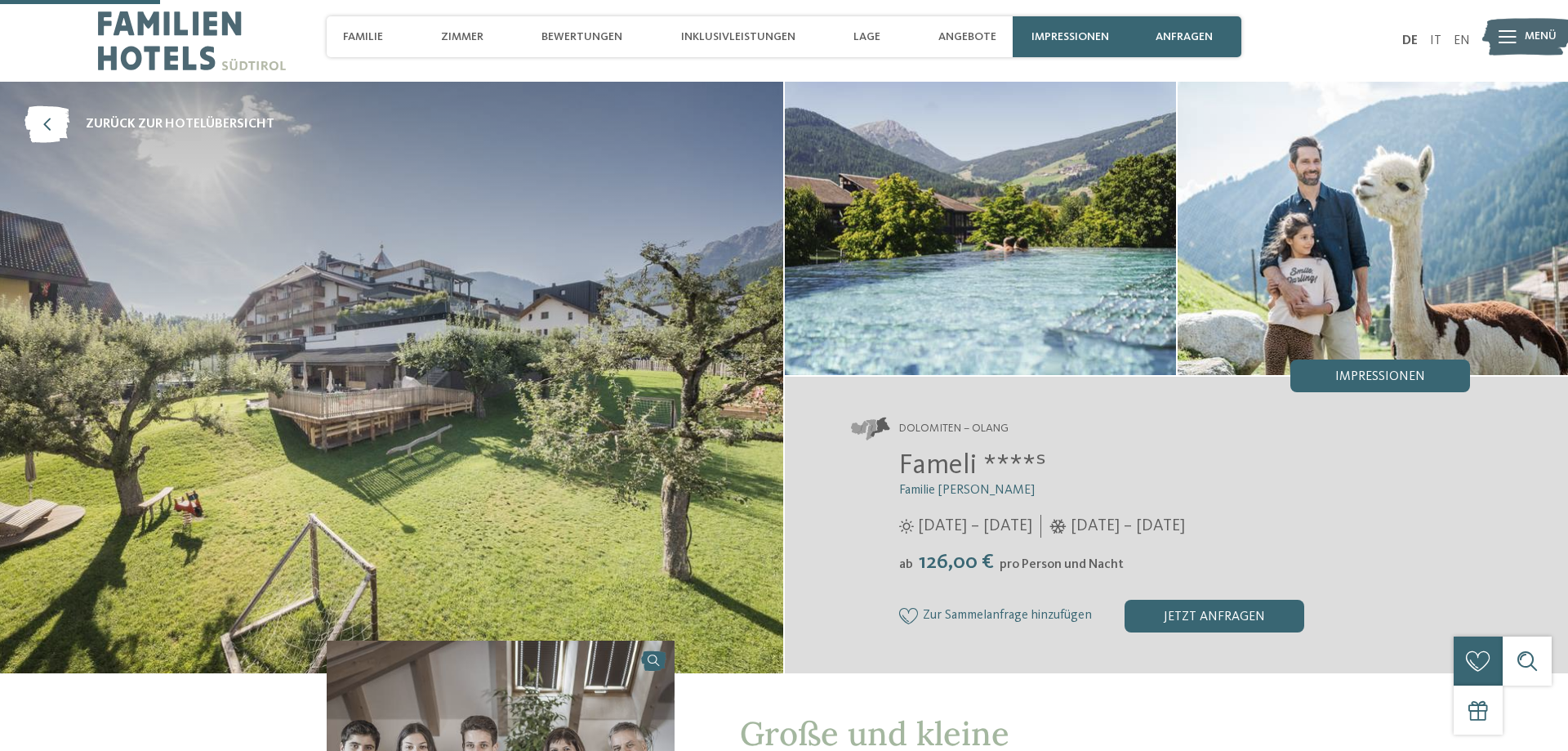
scroll to position [583, 0]
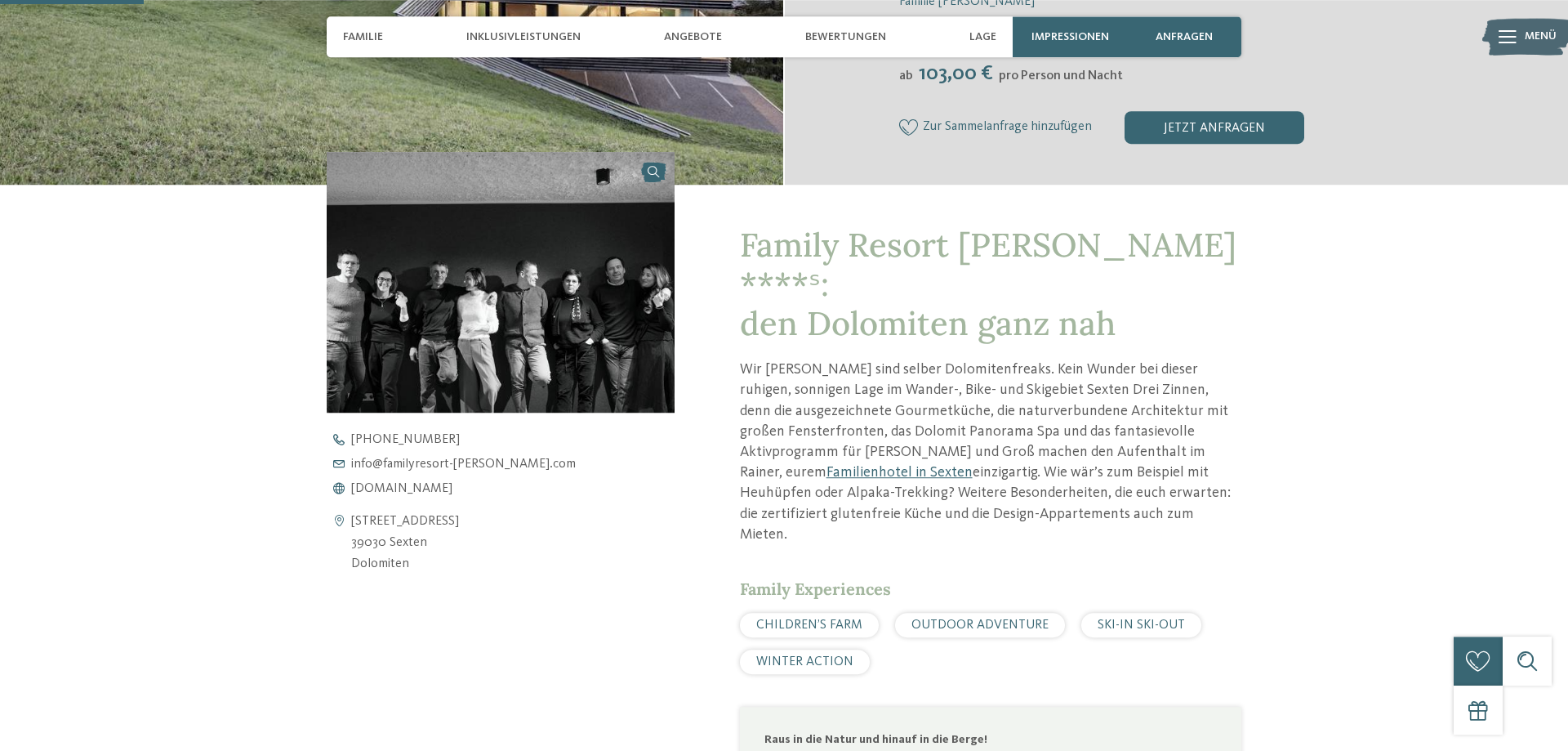
scroll to position [500, 0]
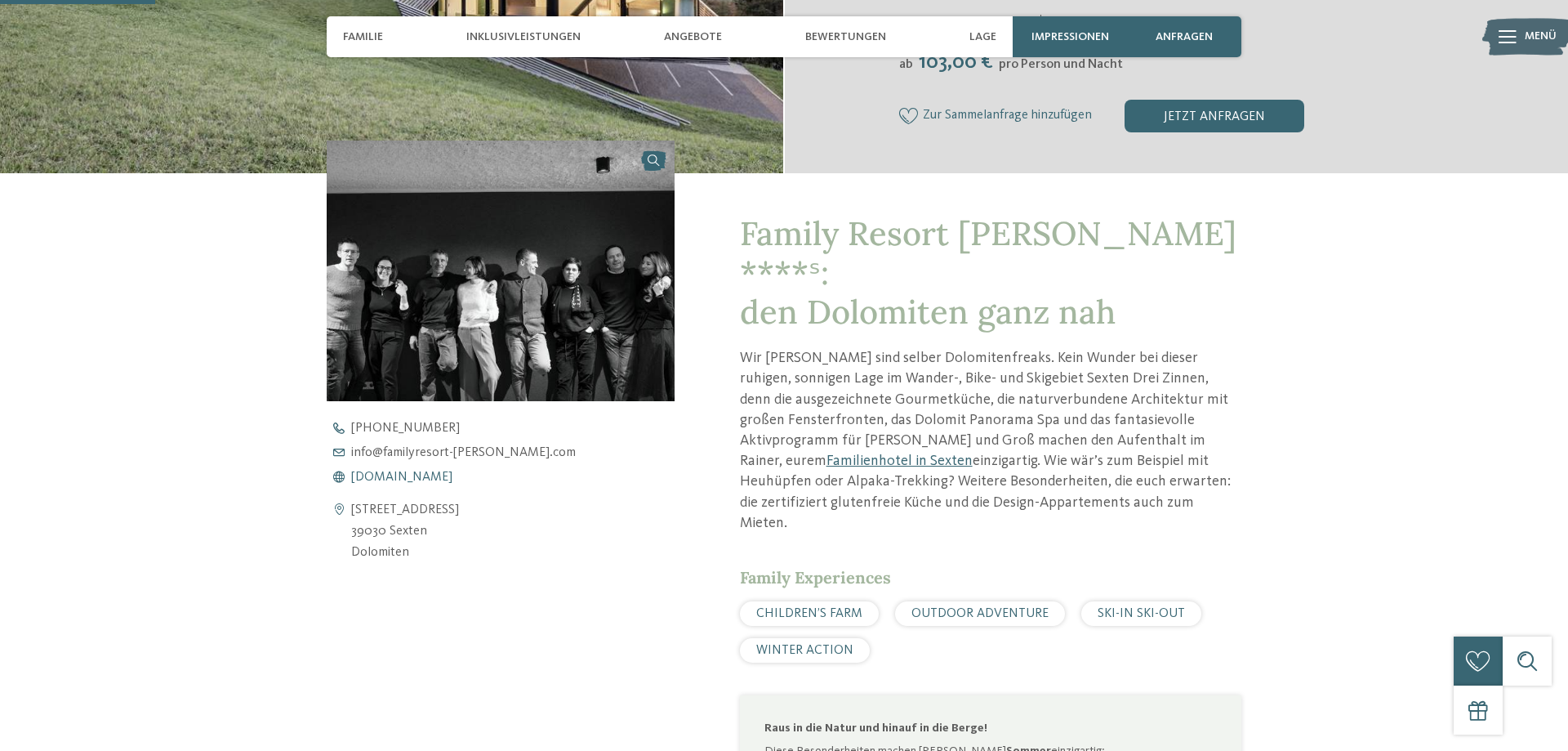
click at [406, 472] on span "[DOMAIN_NAME]" at bounding box center [401, 477] width 101 height 13
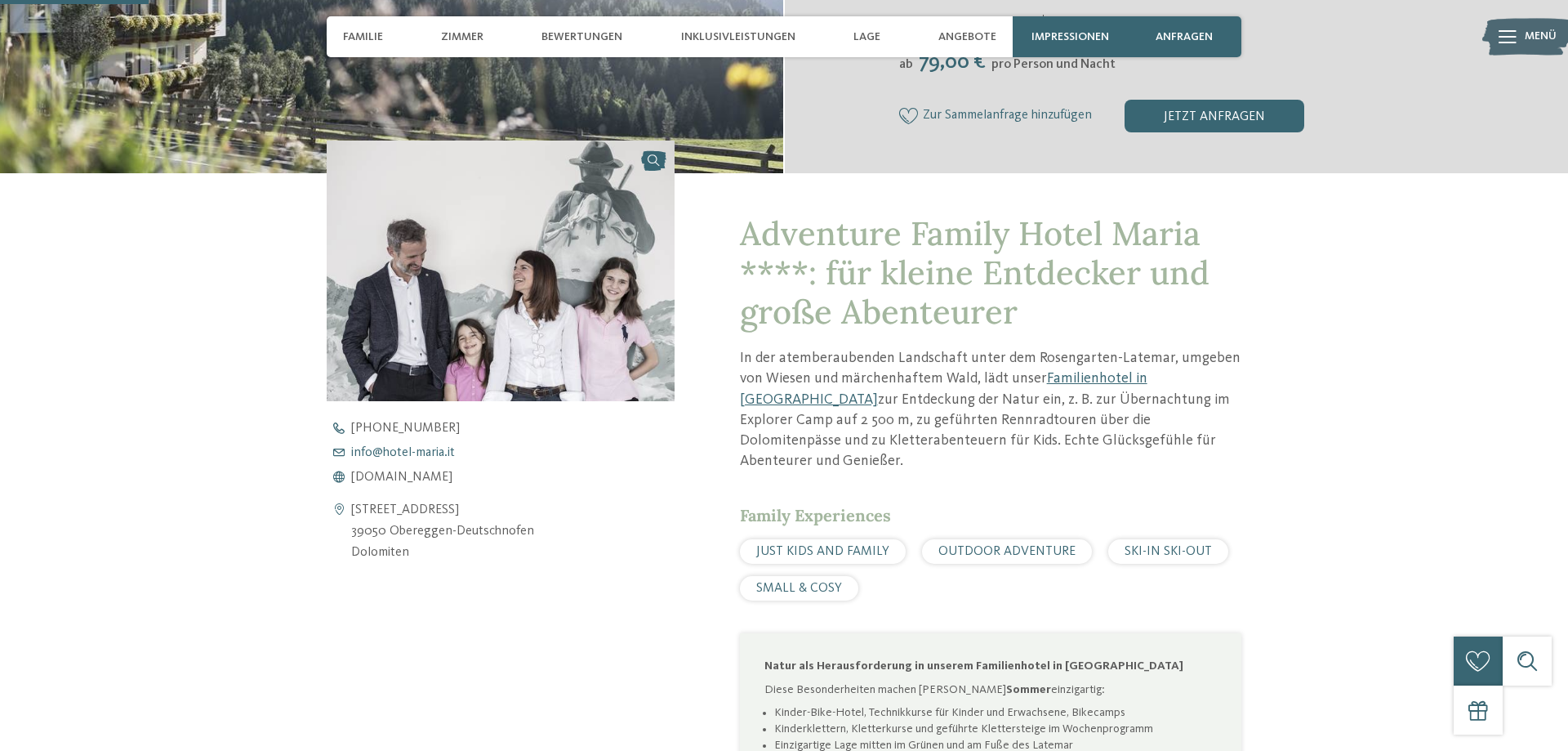
scroll to position [500, 0]
click at [432, 472] on span "www.hotel-maria.it" at bounding box center [401, 477] width 101 height 13
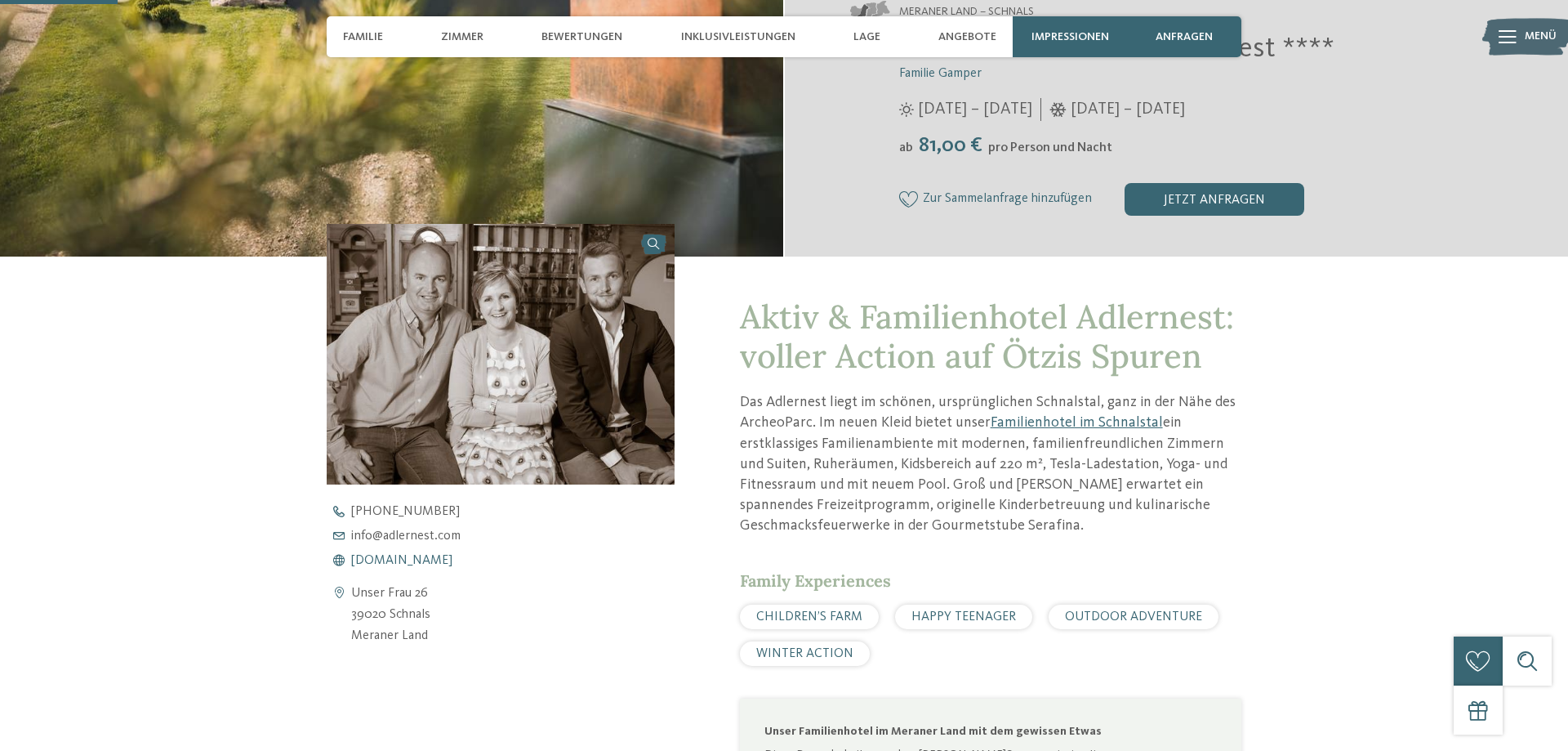
scroll to position [417, 0]
click at [392, 563] on span "www.adlernest.com" at bounding box center [401, 560] width 101 height 13
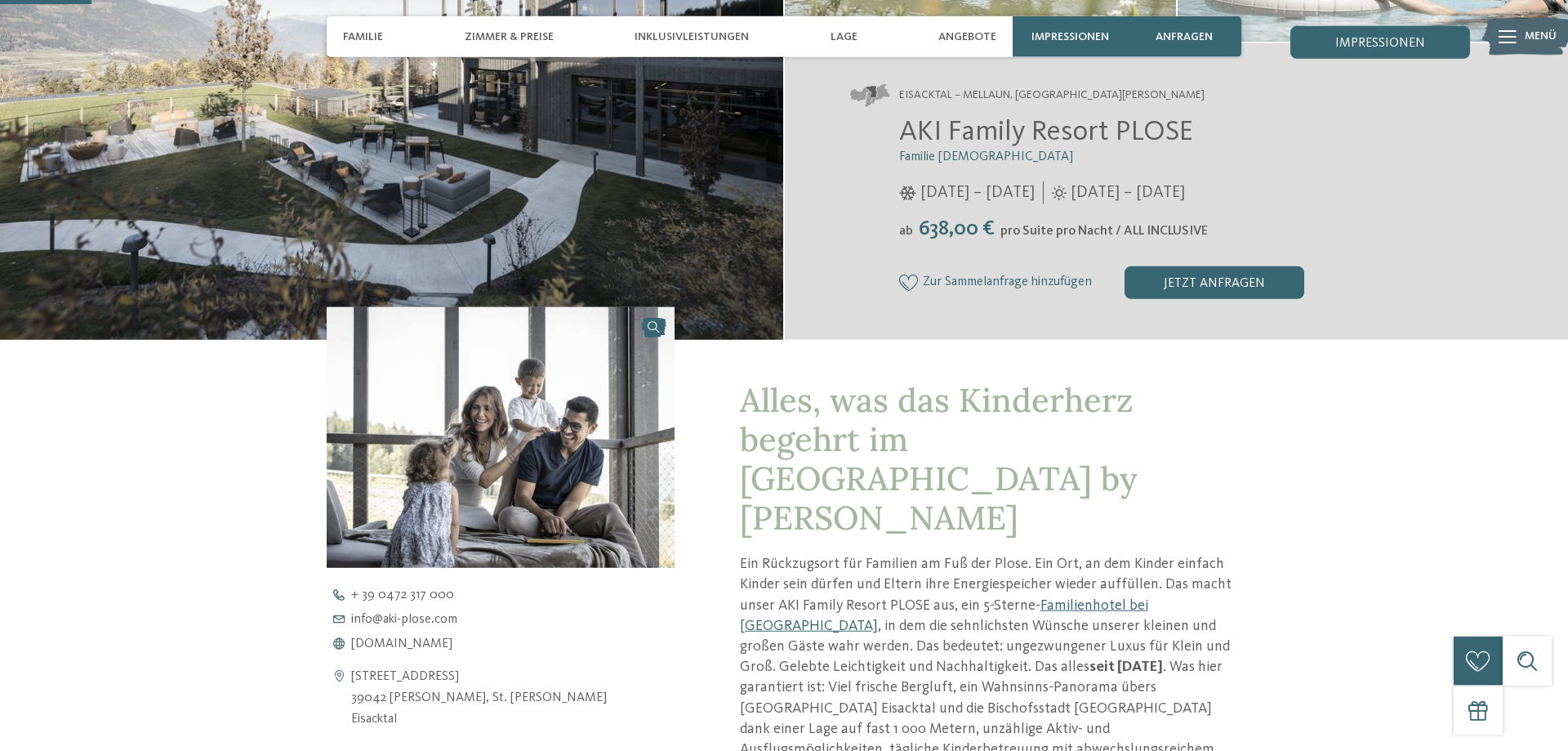
scroll to position [417, 0]
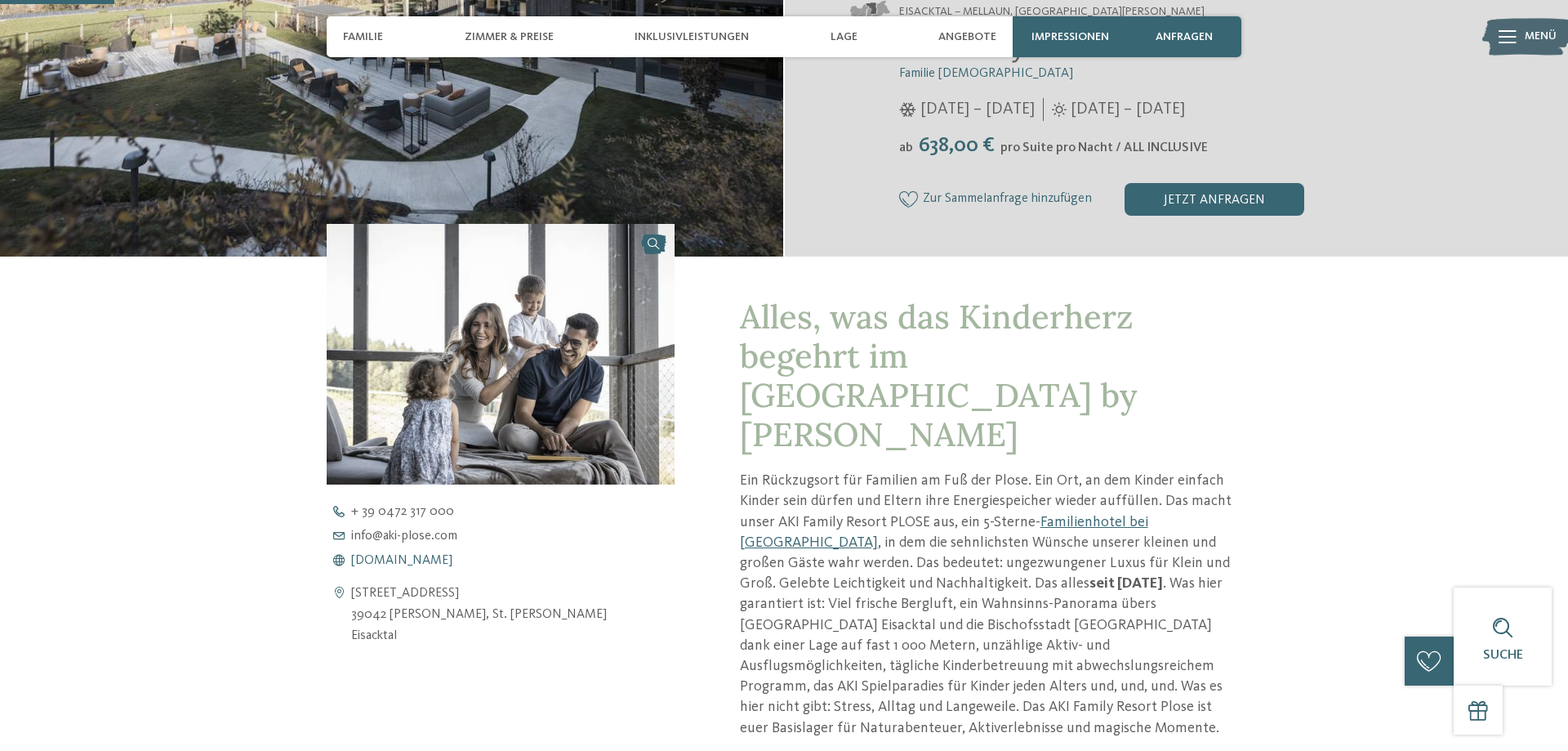
click at [425, 565] on span "[DOMAIN_NAME]" at bounding box center [401, 560] width 101 height 13
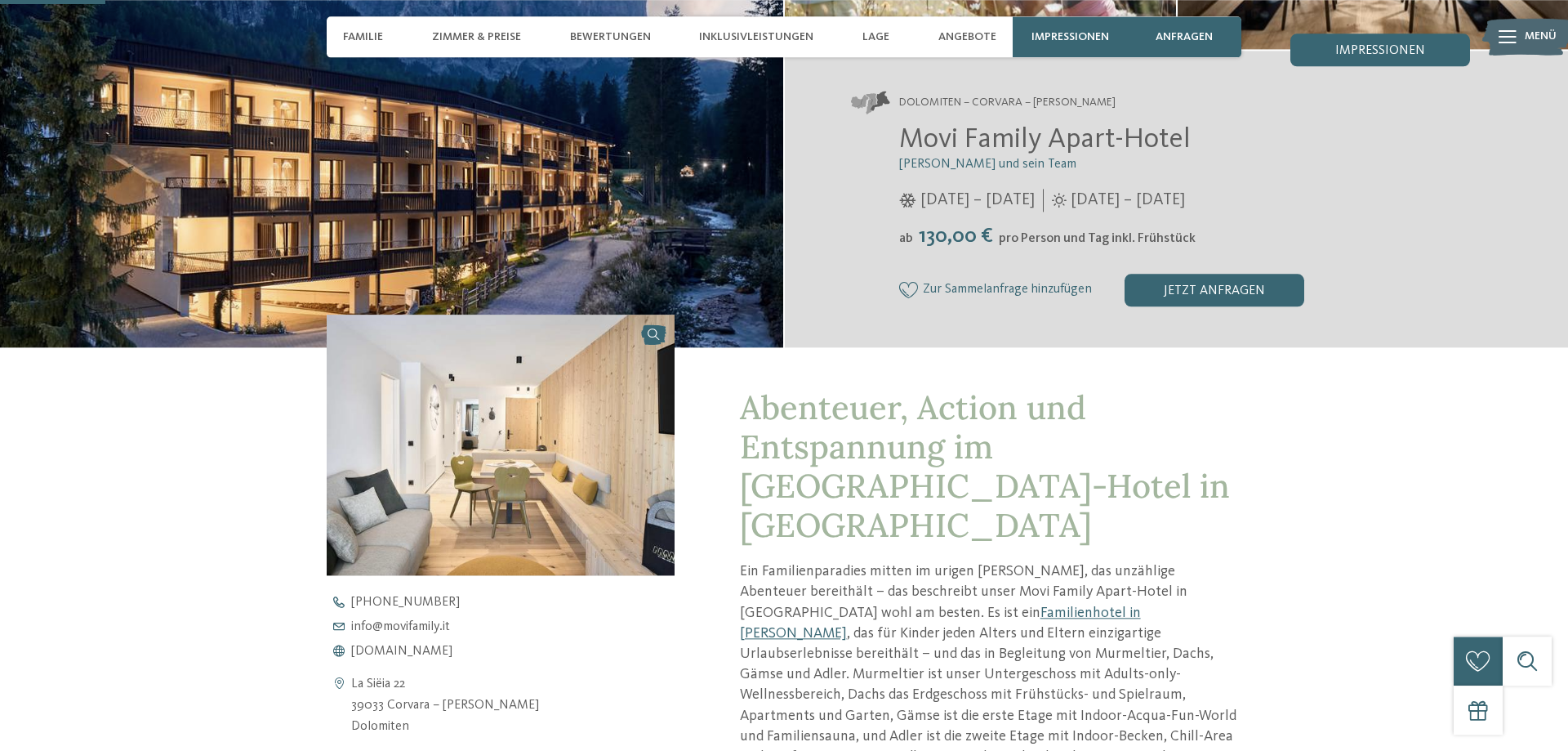
scroll to position [500, 0]
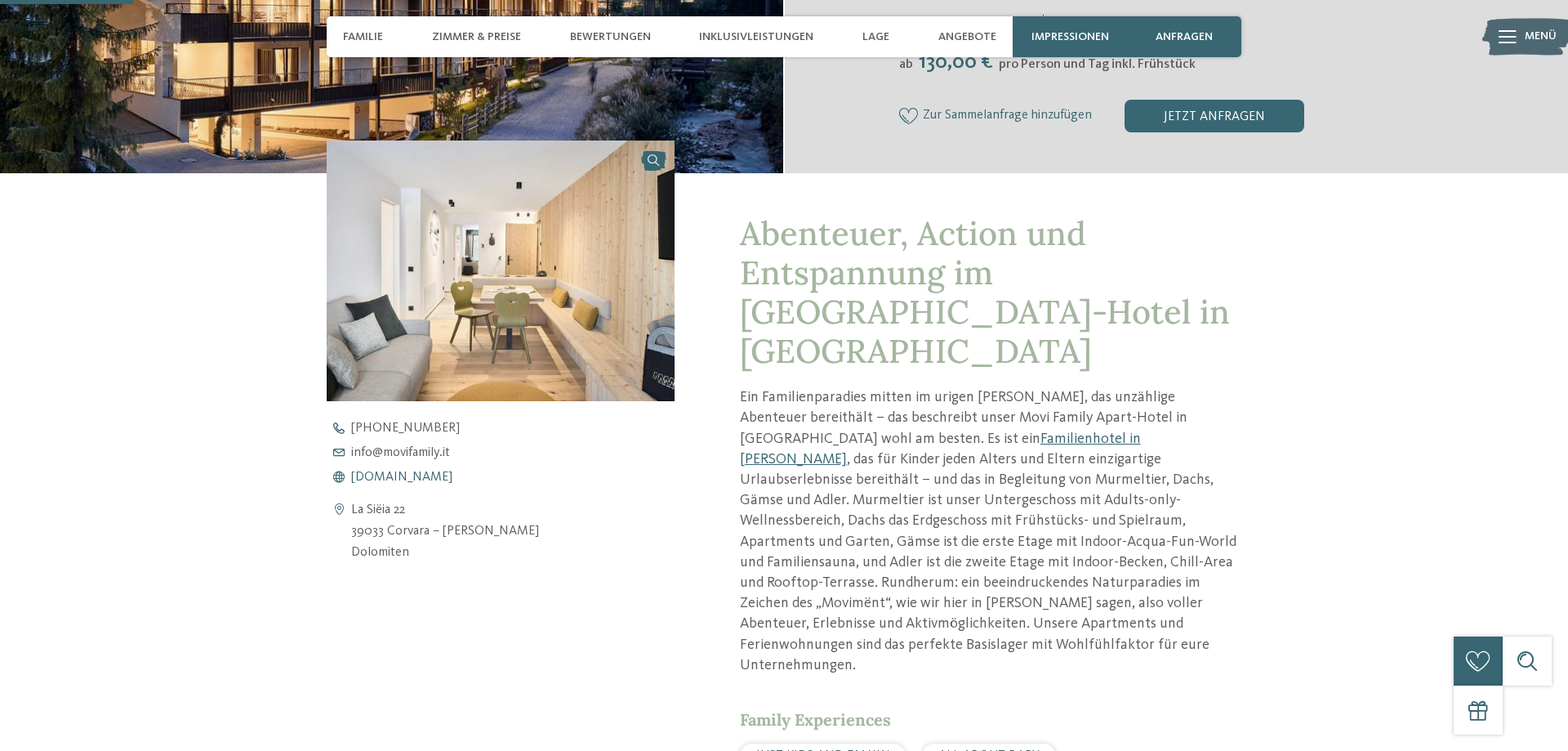
click at [427, 476] on span "www.movifamily.it" at bounding box center [401, 477] width 101 height 13
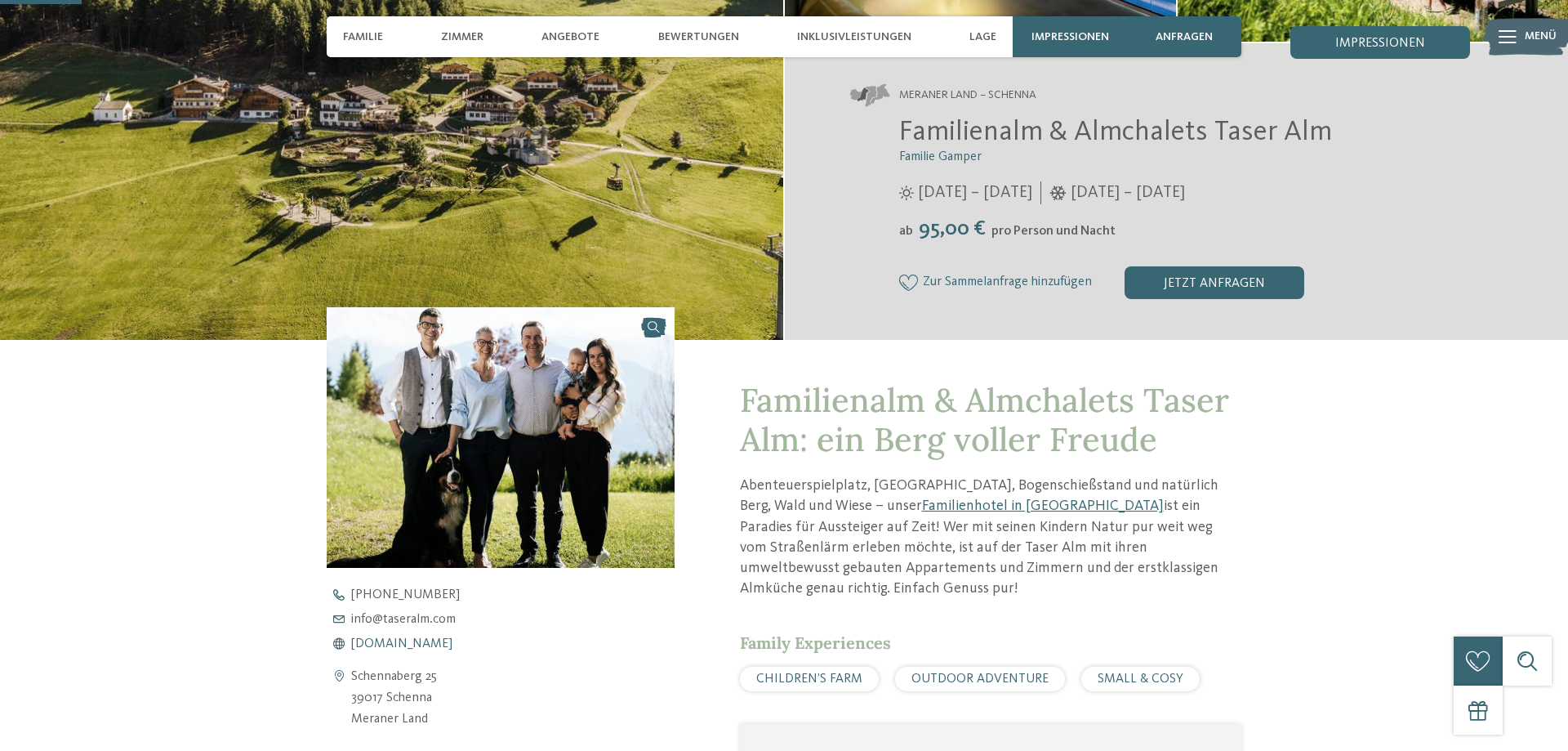
scroll to position [333, 0]
click at [412, 640] on span "www.taseralm.com" at bounding box center [401, 644] width 101 height 13
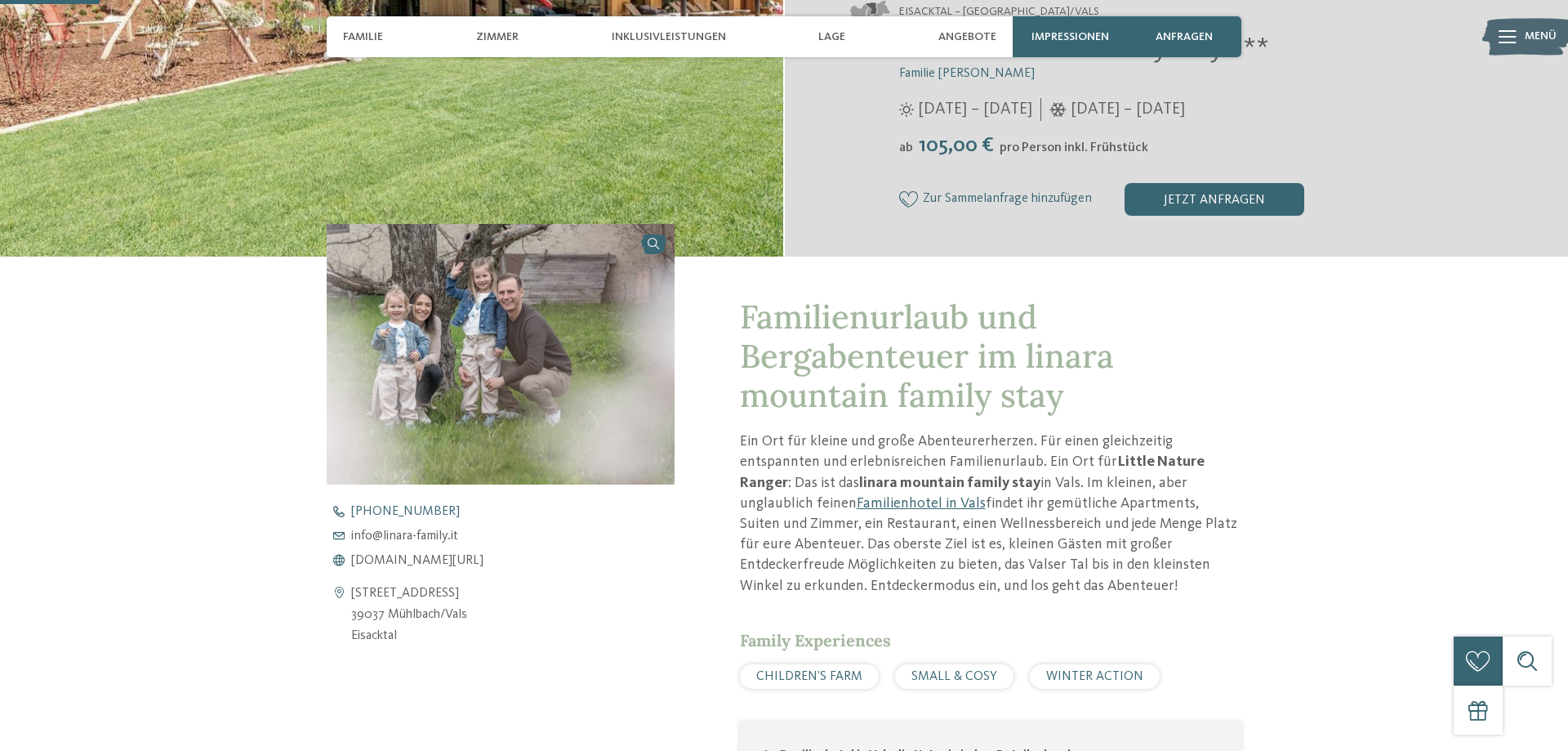
scroll to position [417, 0]
click at [407, 557] on span "www.linara-family.it/de" at bounding box center [417, 560] width 132 height 13
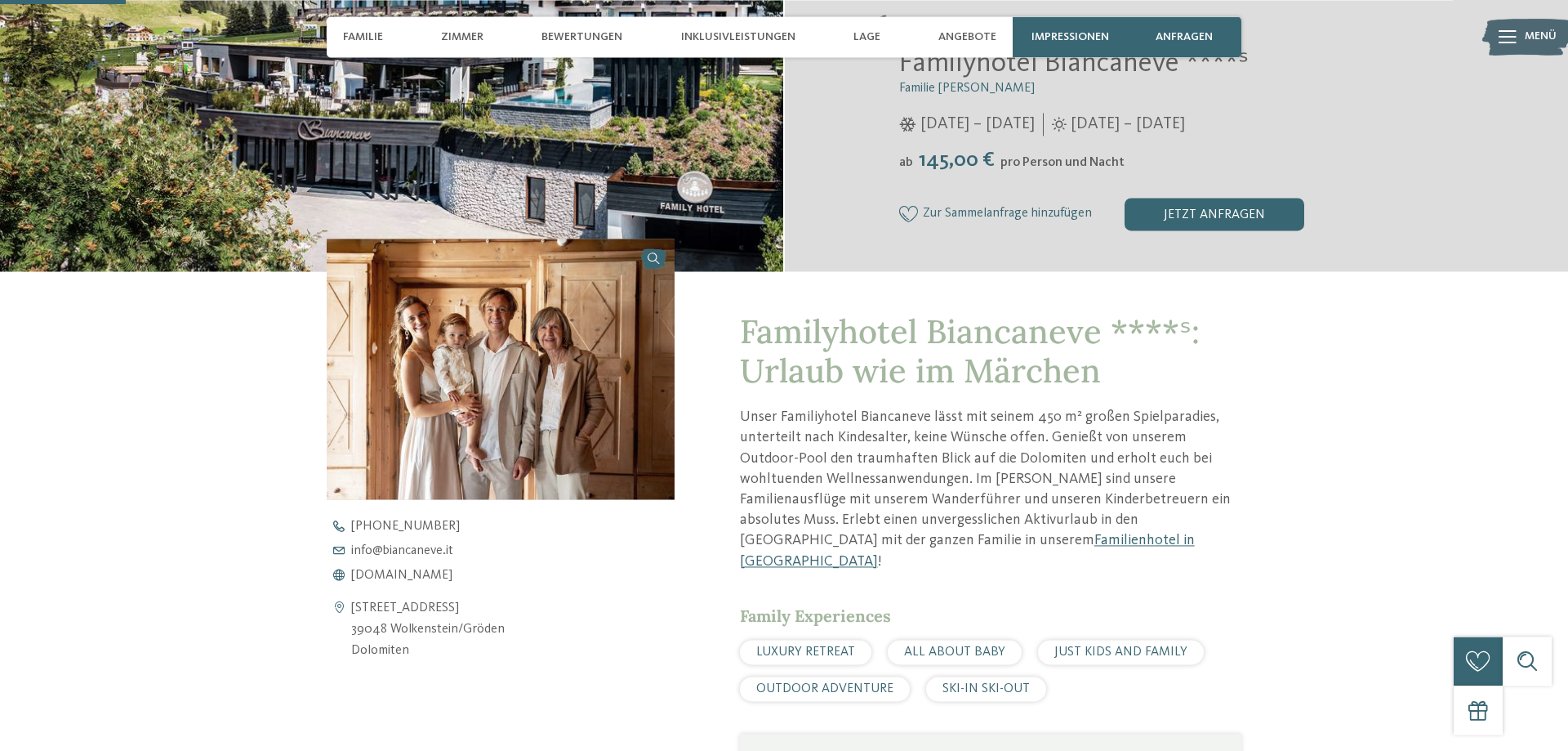
scroll to position [417, 0]
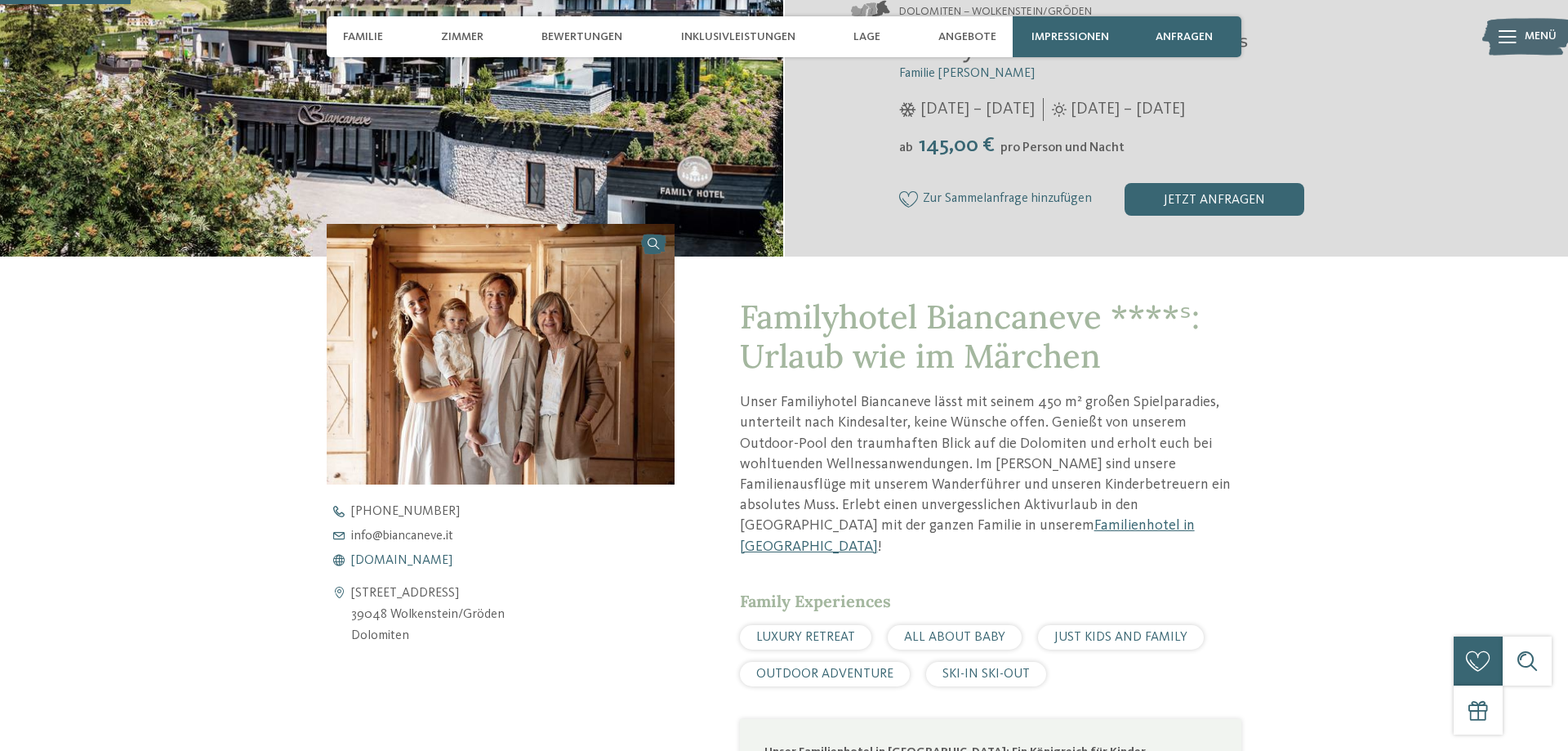
click at [401, 563] on span "[DOMAIN_NAME]" at bounding box center [401, 560] width 101 height 13
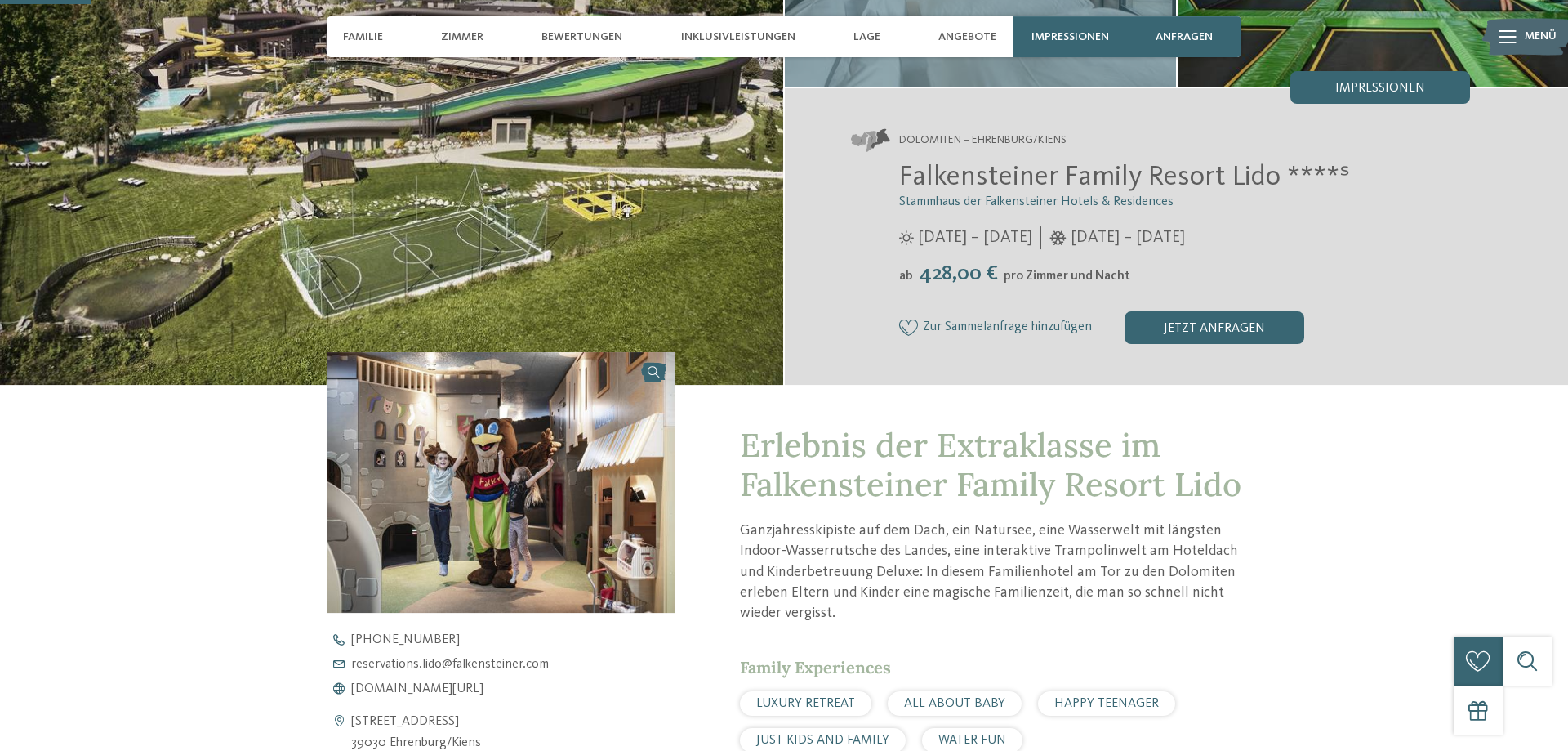
scroll to position [417, 0]
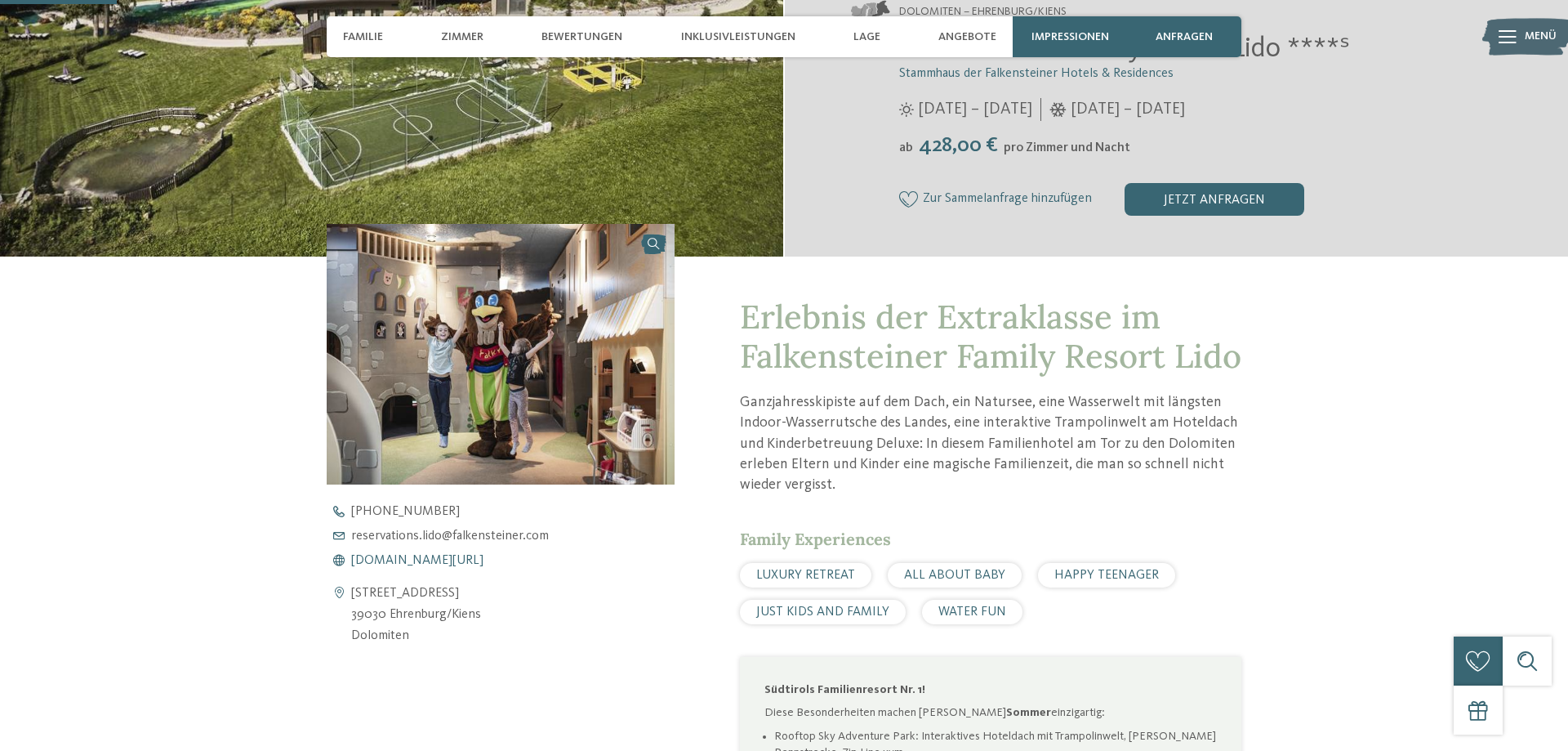
click at [438, 561] on span "www.falkensteiner.com/lido" at bounding box center [417, 560] width 132 height 13
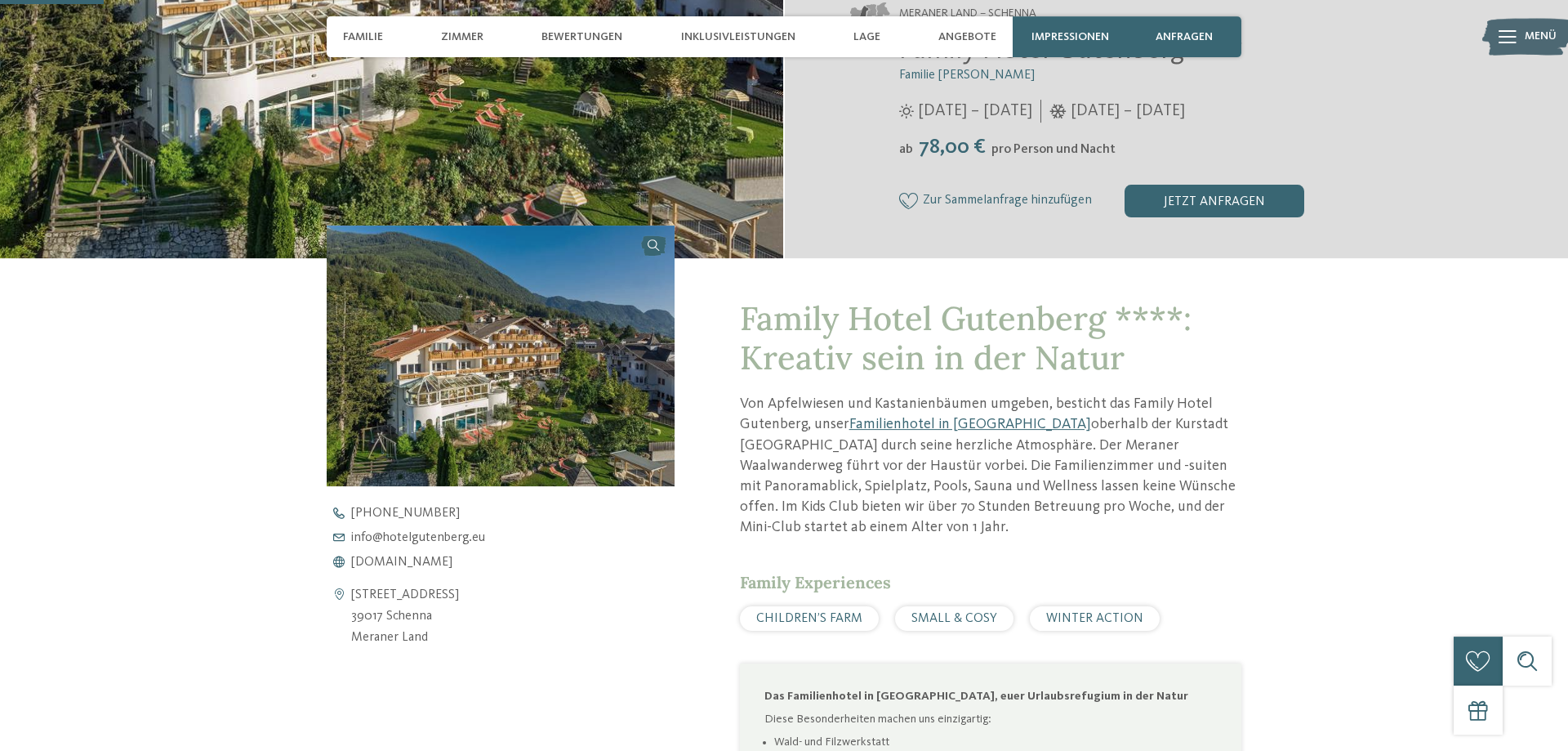
scroll to position [417, 0]
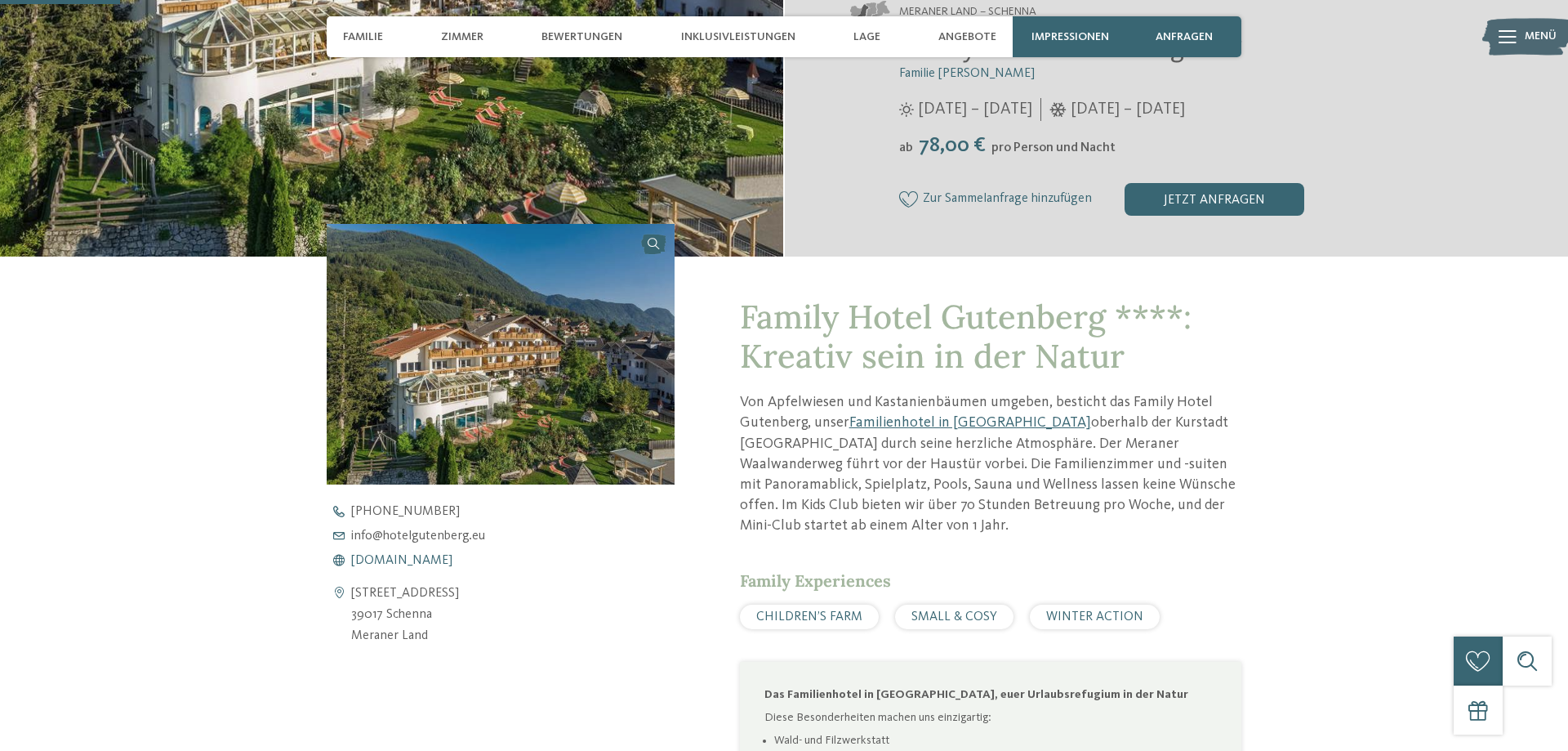
click at [430, 565] on span "www.hotelgutenberg.eu" at bounding box center [401, 560] width 101 height 13
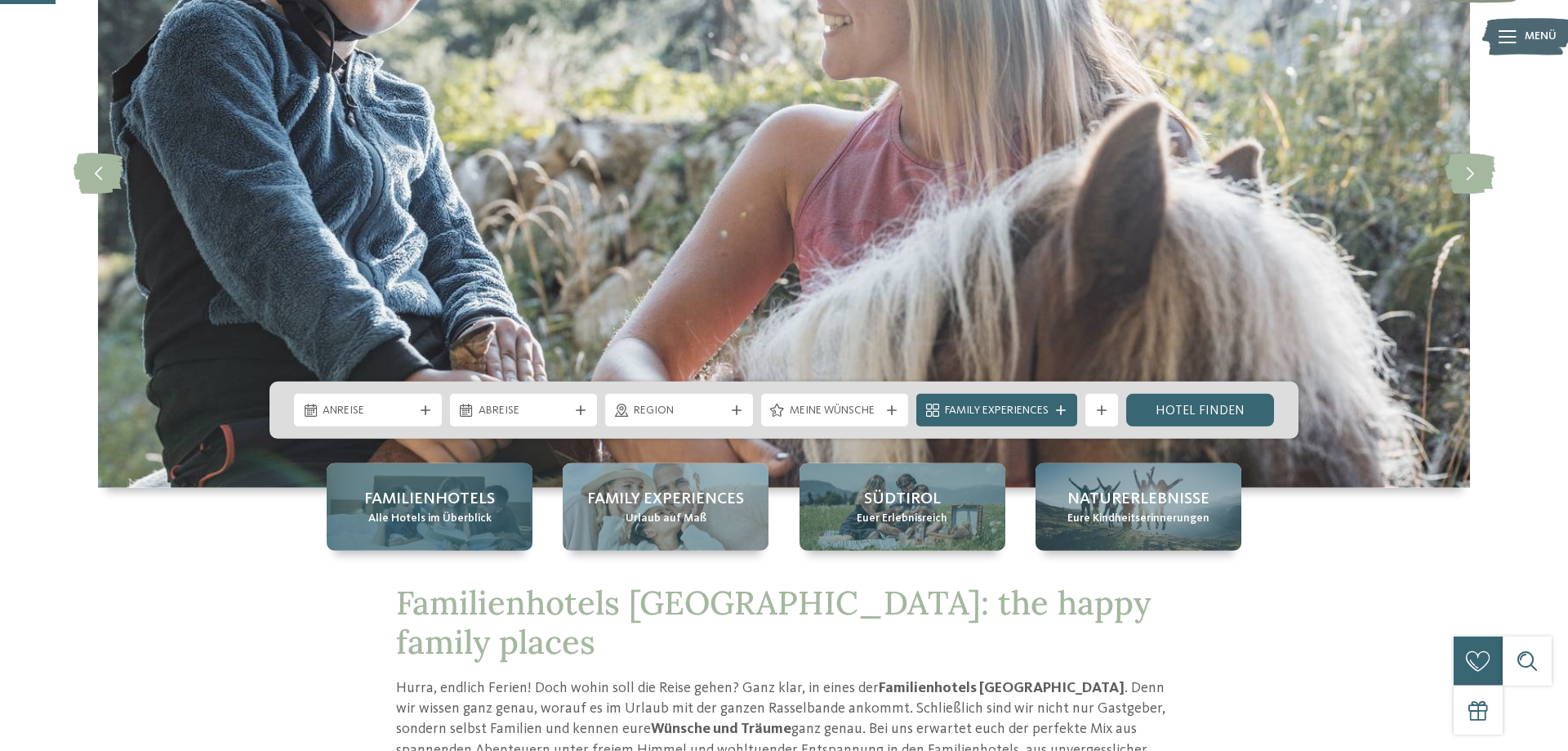
scroll to position [250, 0]
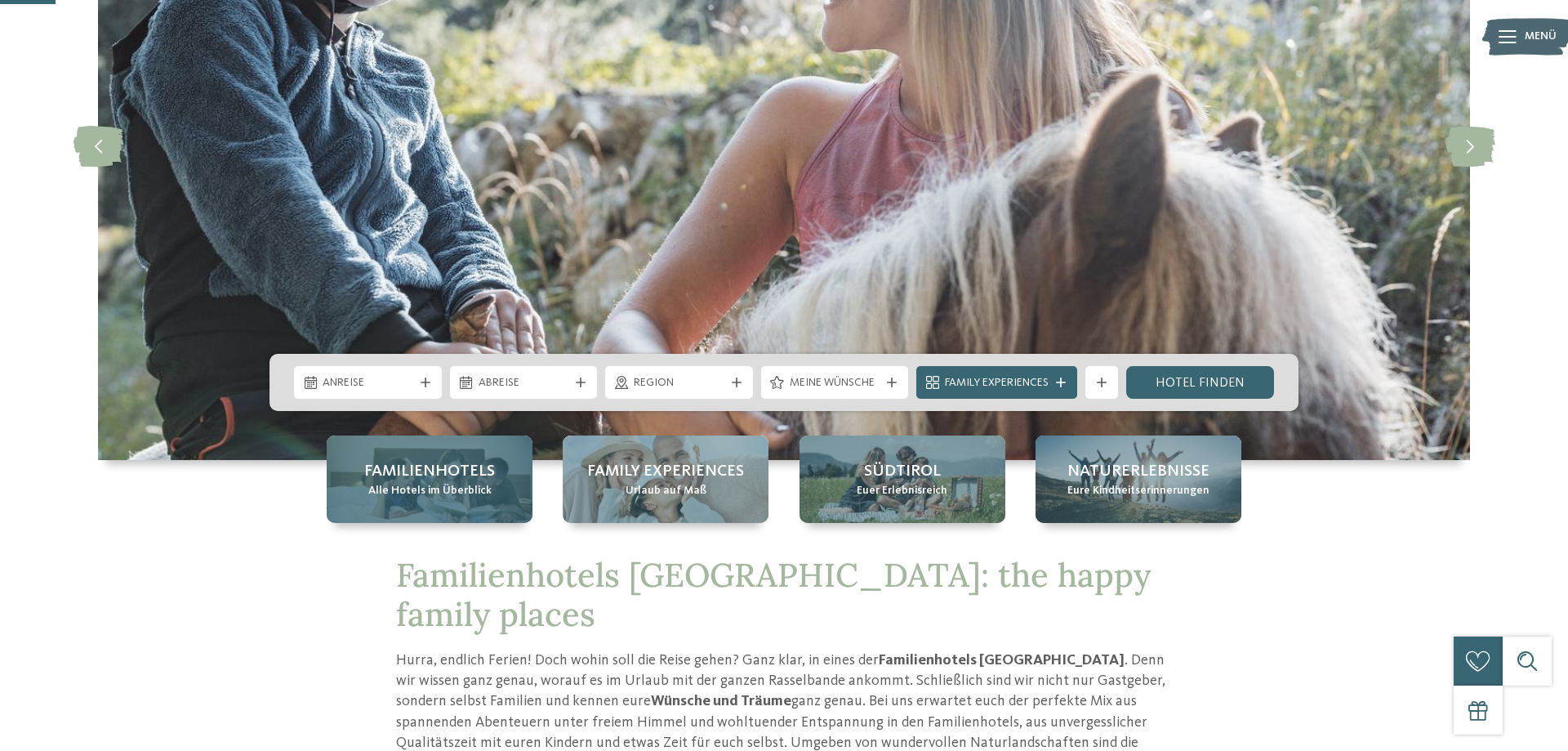
click at [434, 483] on span "Alle Hotels im Überblick" at bounding box center [430, 491] width 124 height 17
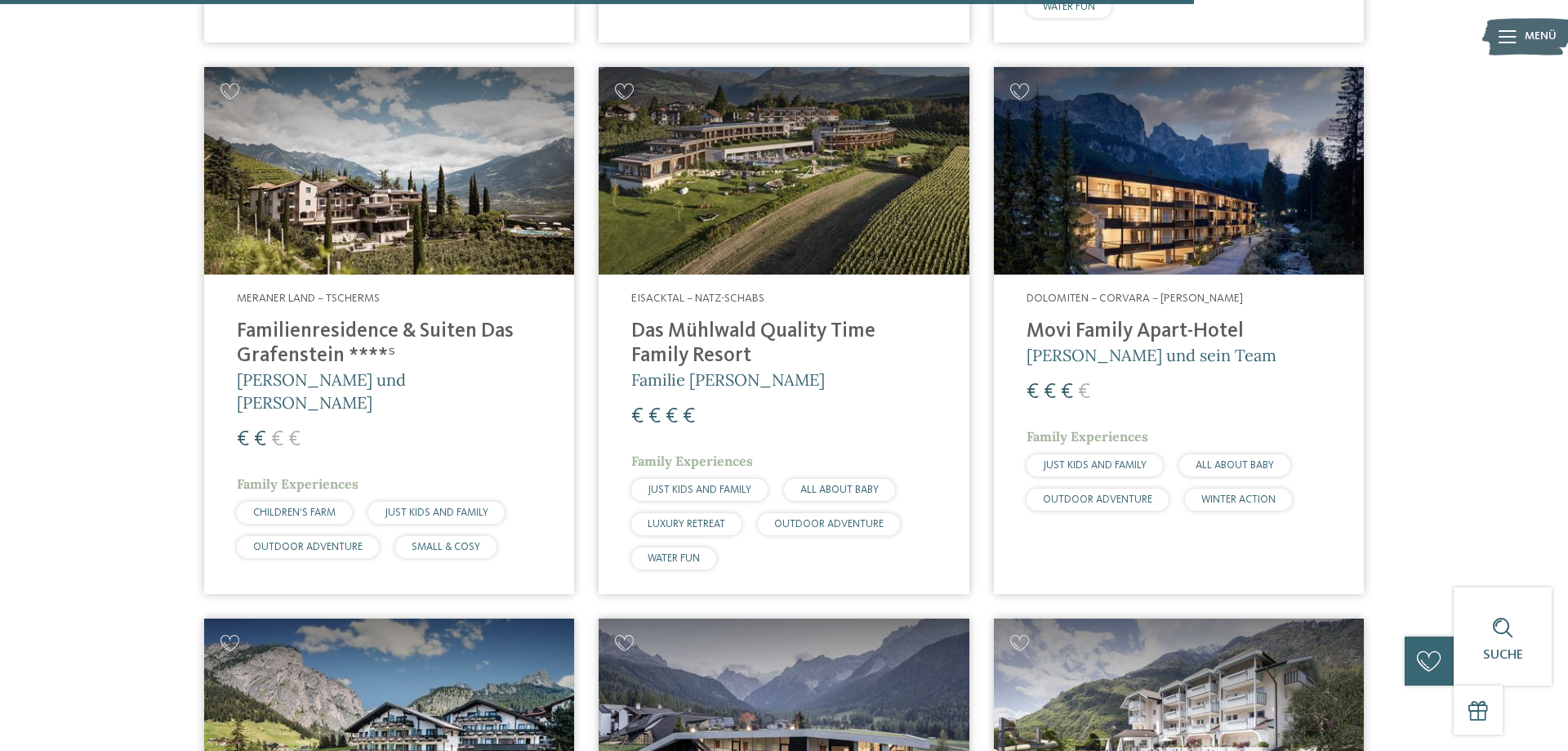
scroll to position [4250, 0]
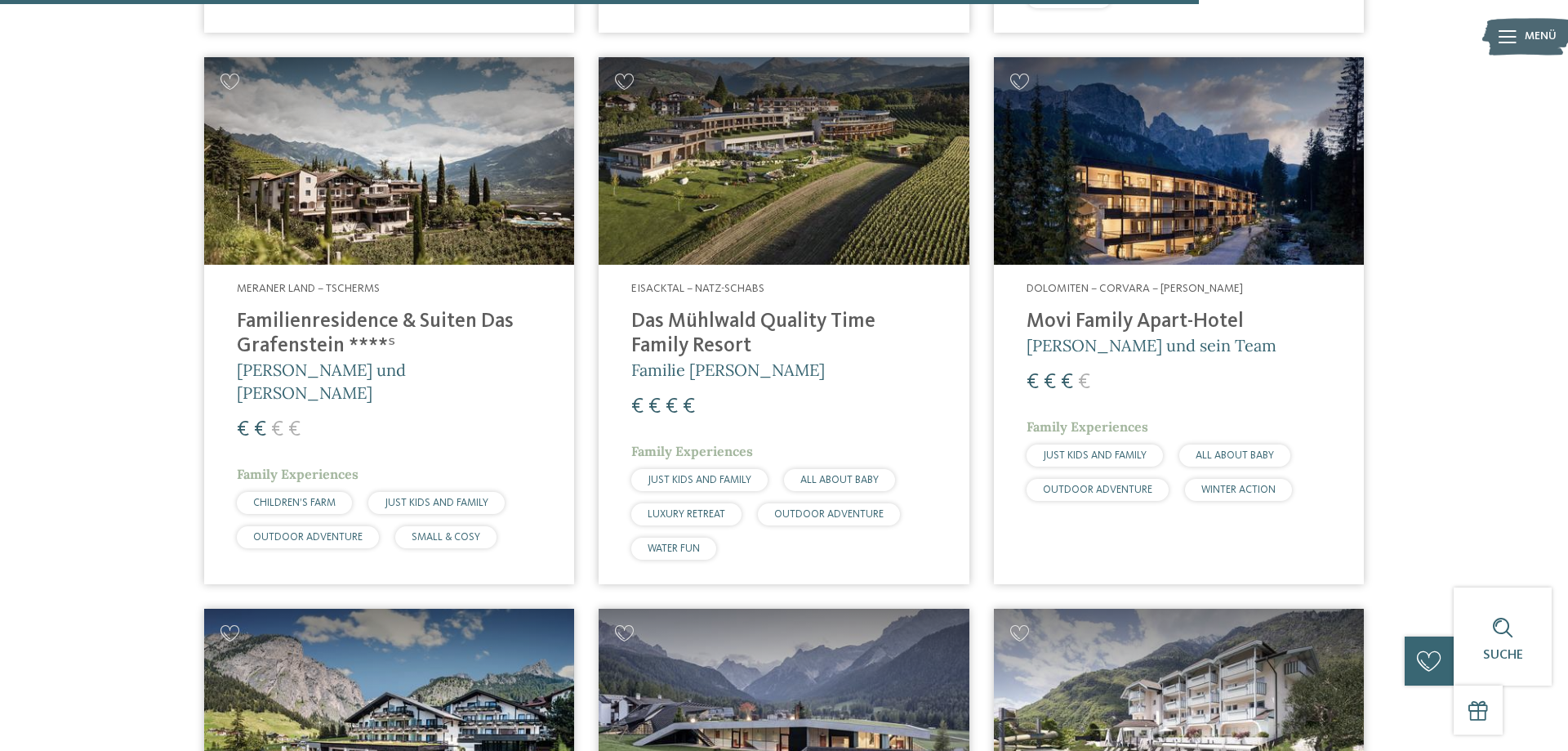
click at [829, 310] on h4 "Das Mühlwald Quality Time Family Resort" at bounding box center [783, 334] width 304 height 49
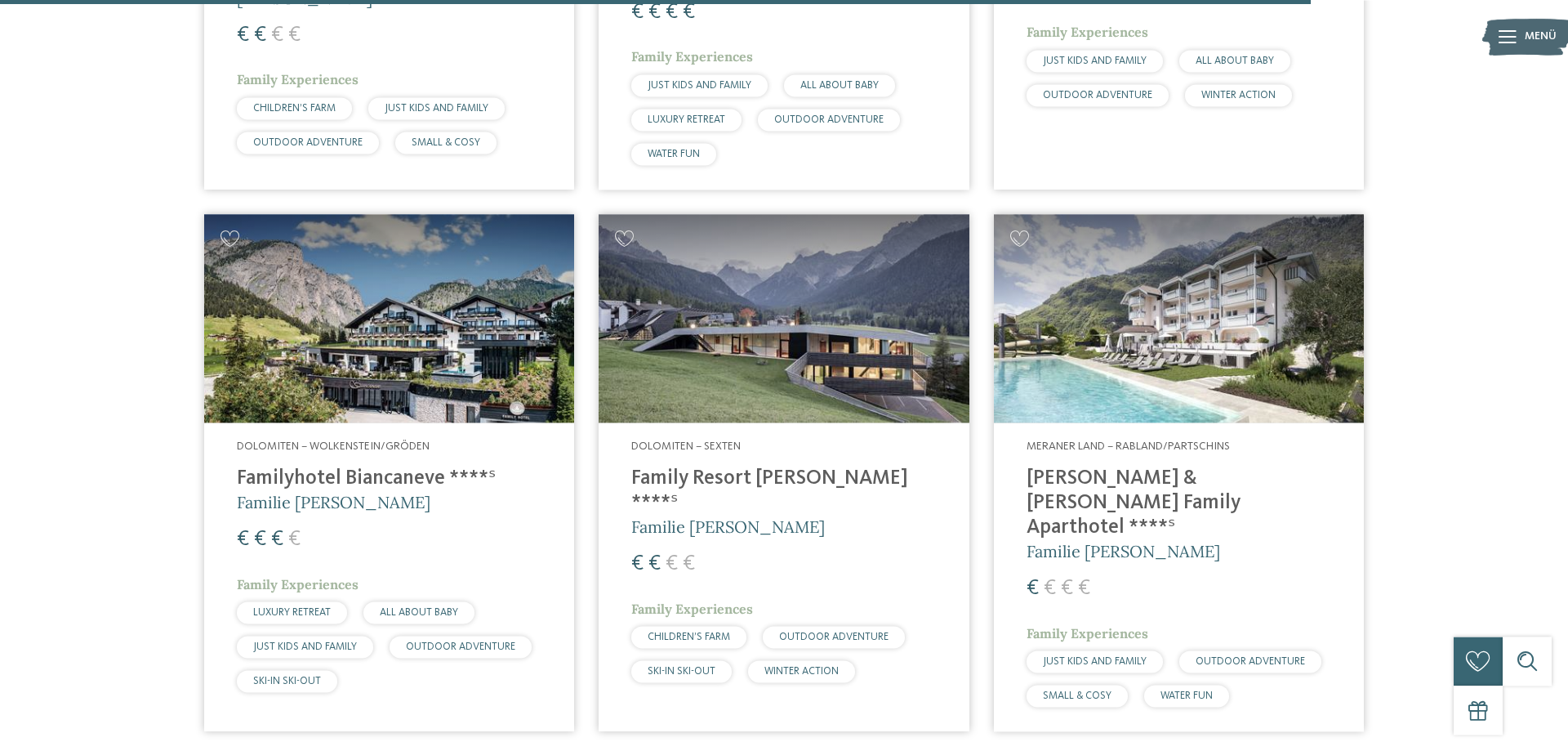
scroll to position [4667, 0]
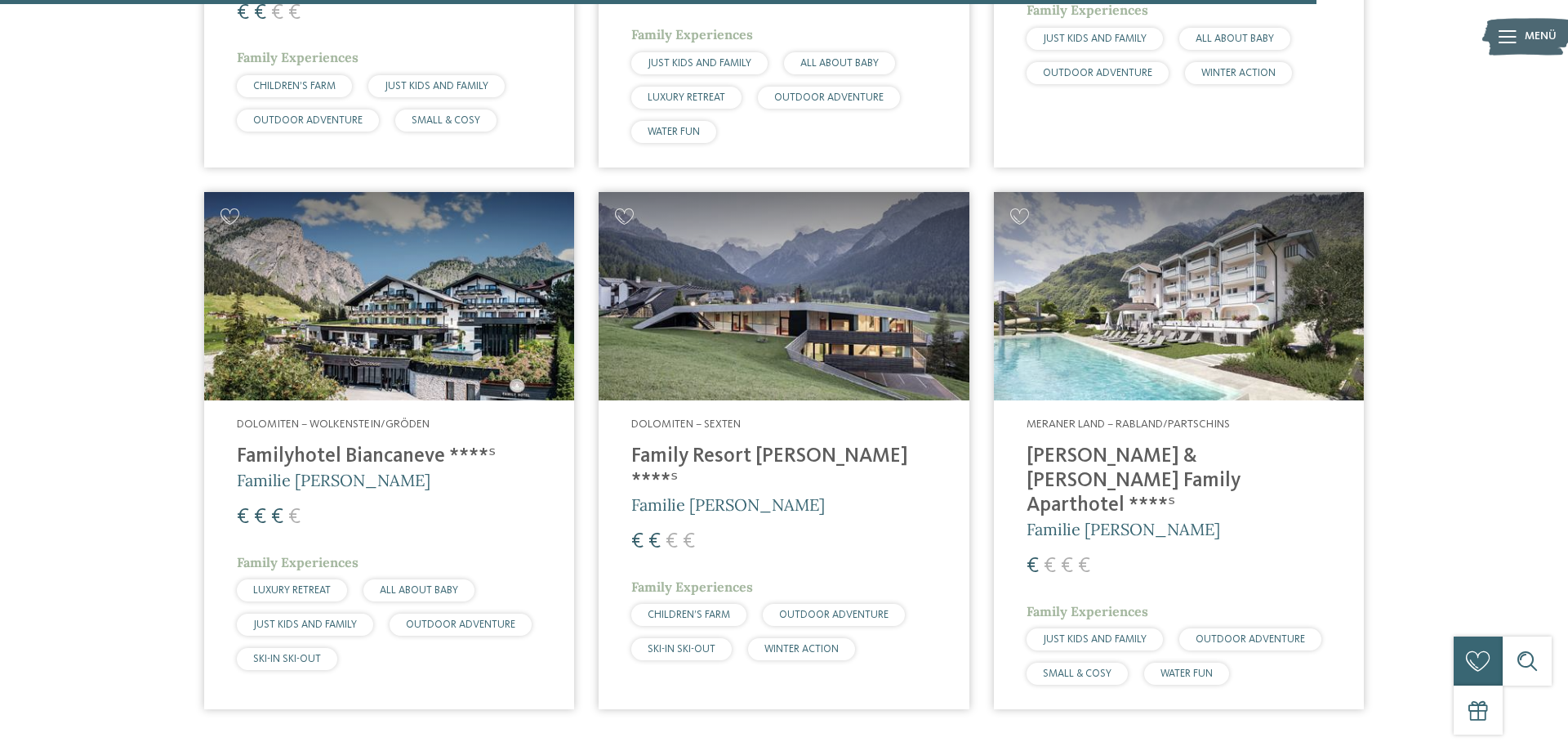
click at [1163, 452] on h4 "[PERSON_NAME] & [PERSON_NAME] Family Aparthotel ****ˢ" at bounding box center [1178, 481] width 304 height 74
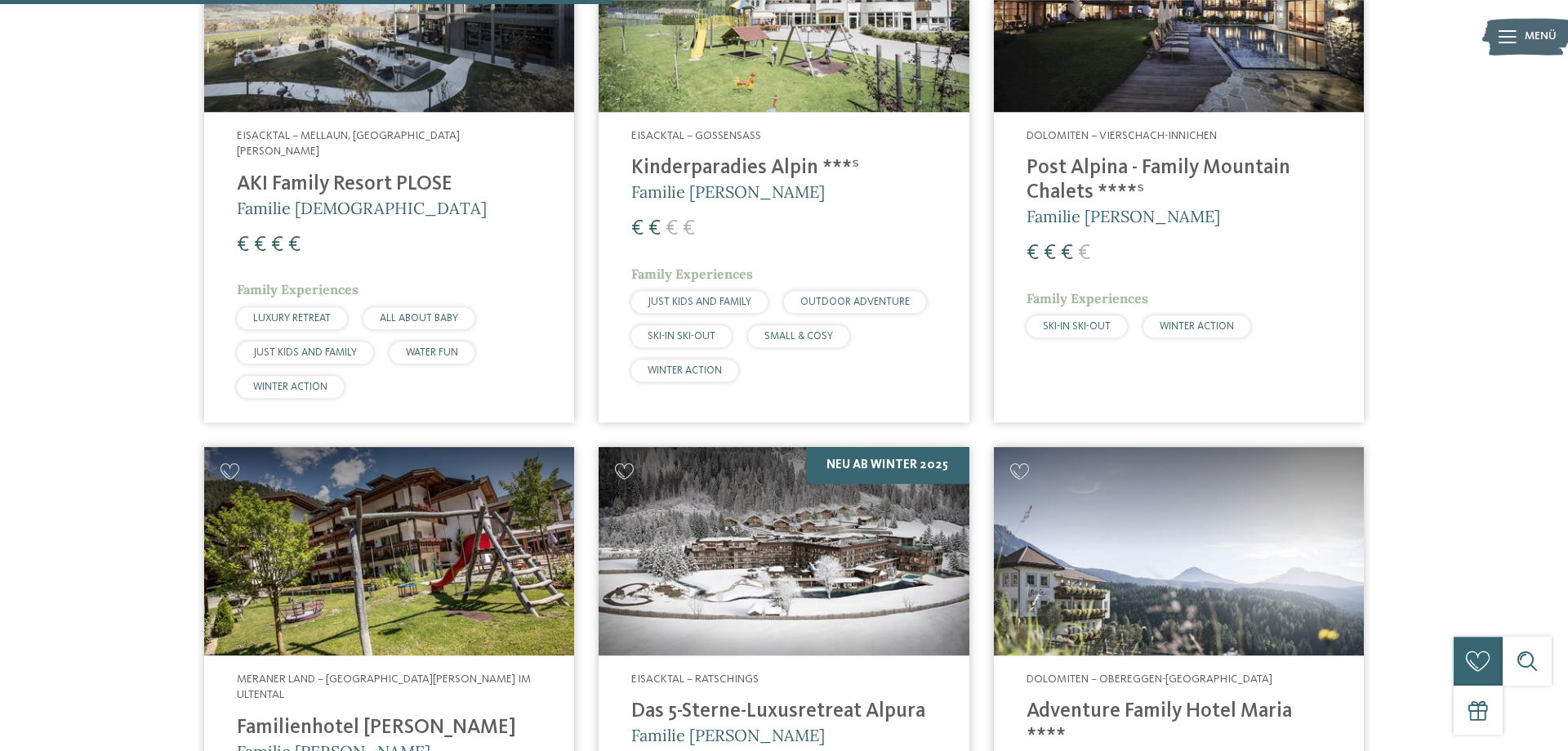
scroll to position [2166, 0]
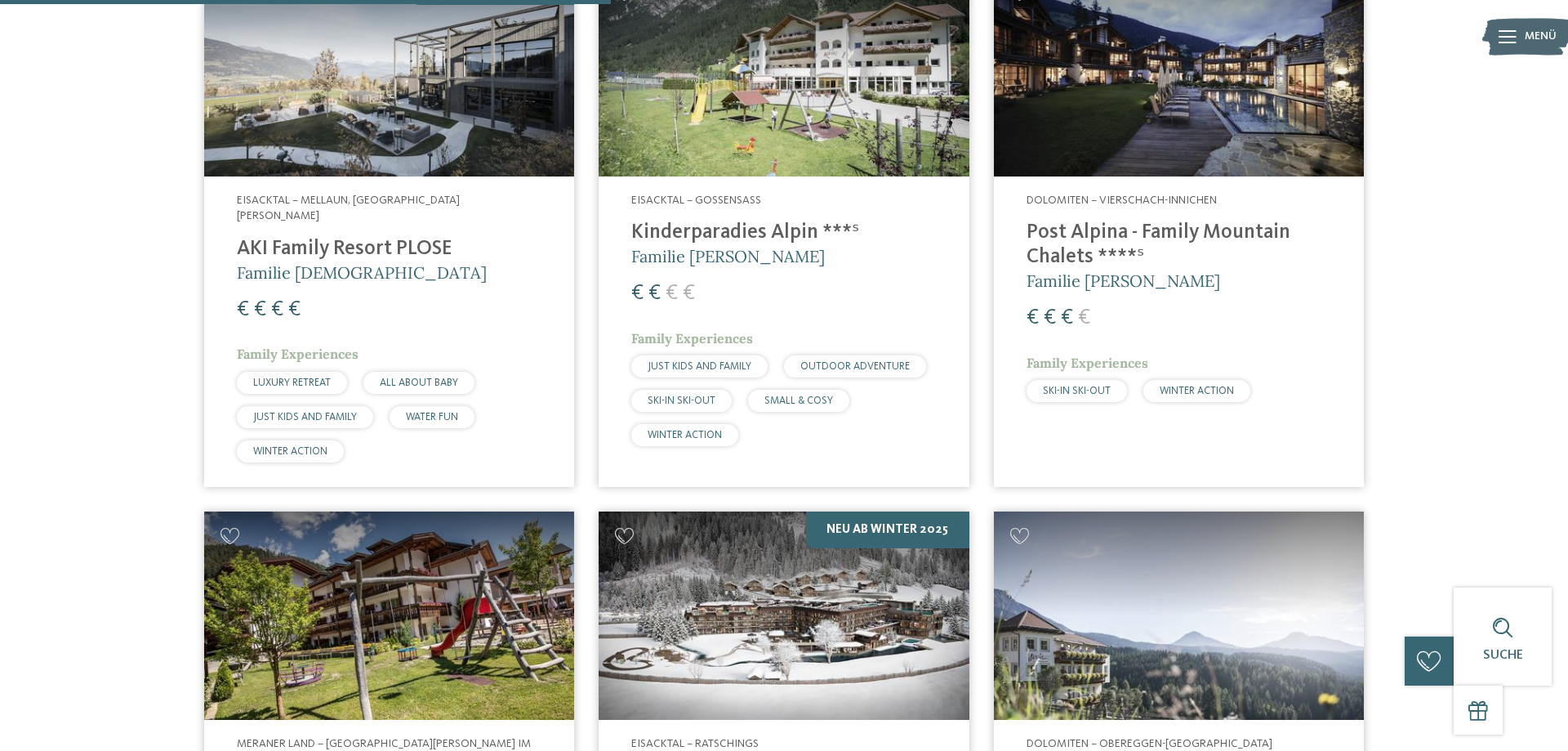
click at [752, 233] on h4 "Kinderparadies Alpin ***ˢ" at bounding box center [783, 233] width 304 height 24
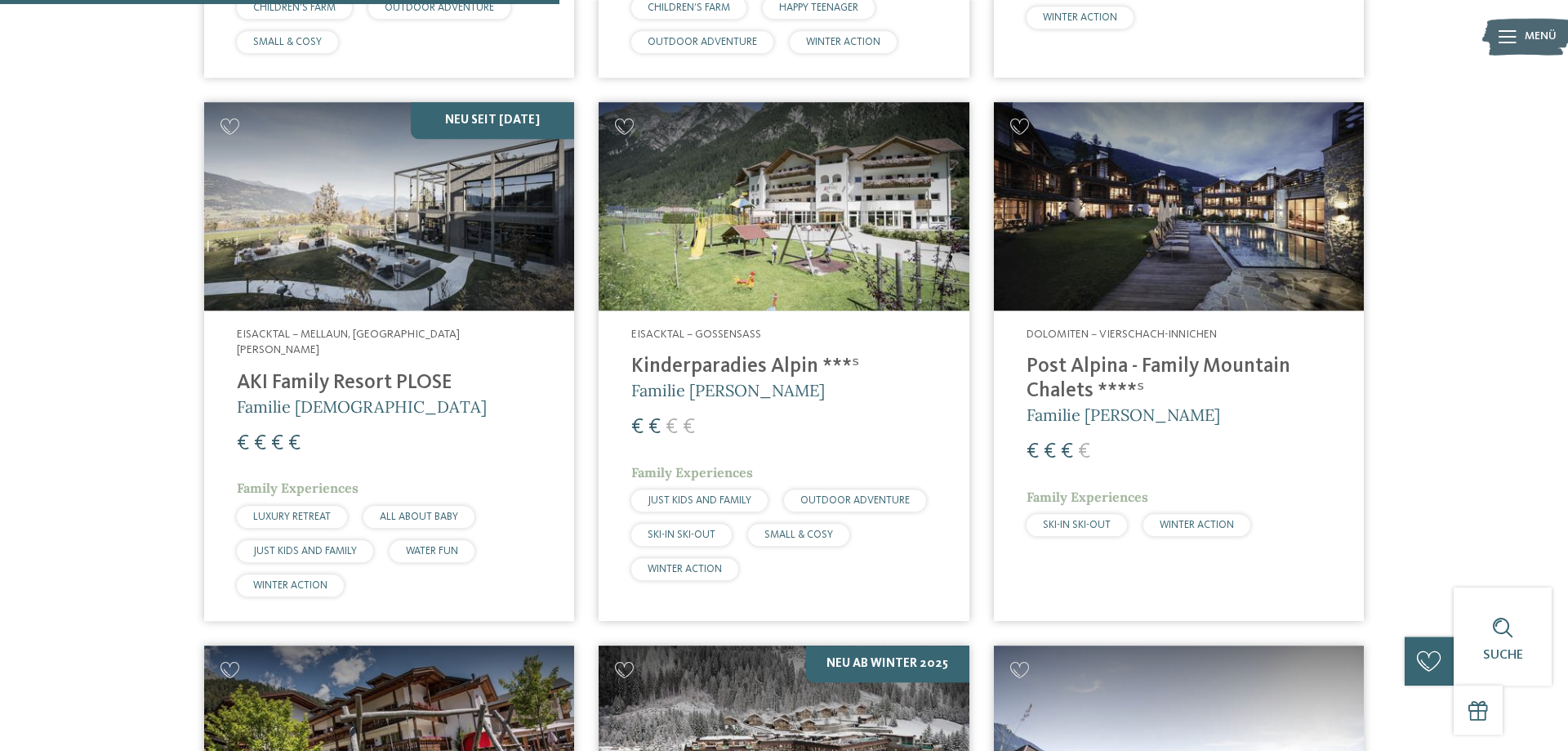
scroll to position [2084, 0]
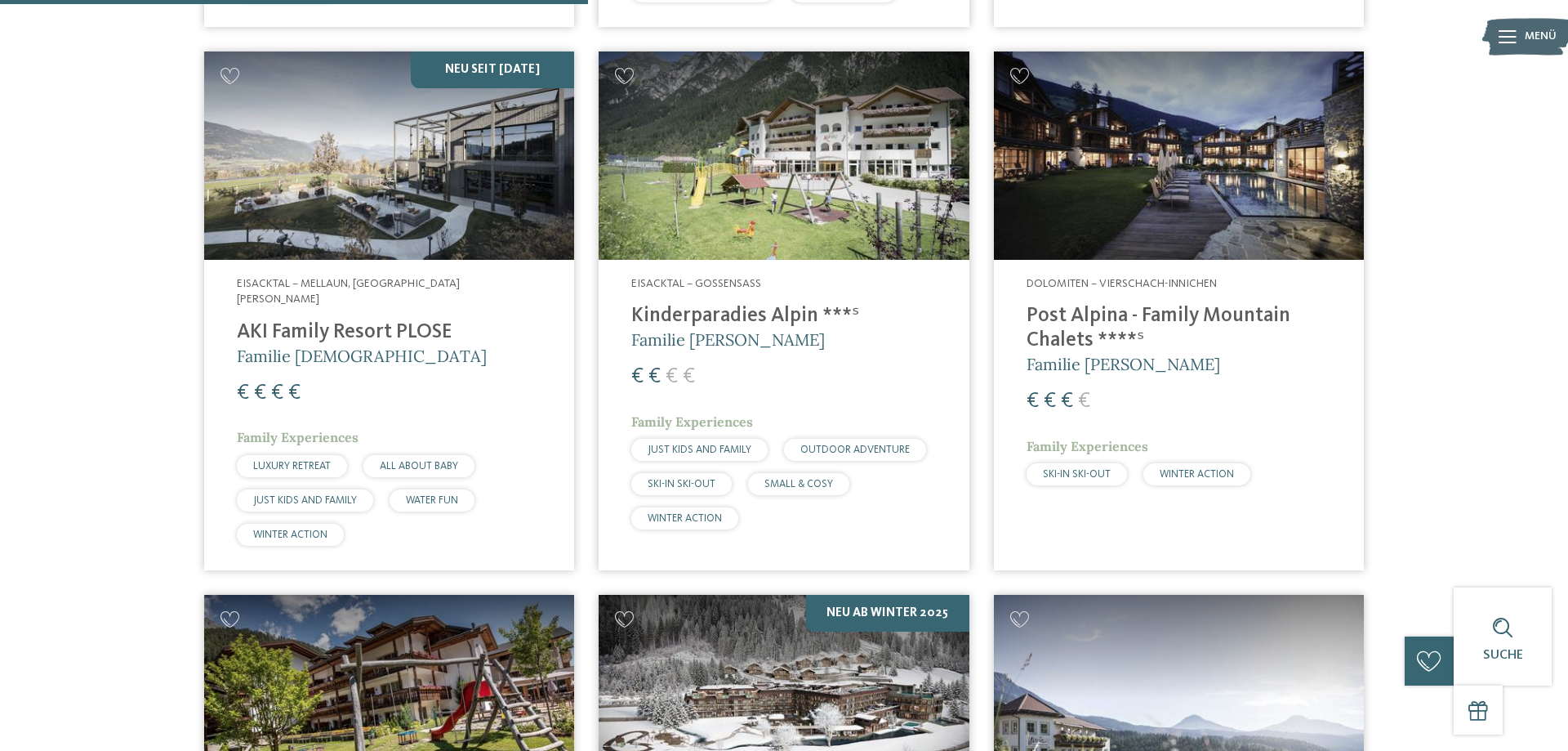
click at [1086, 311] on h4 "Post Alpina - Family Mountain Chalets ****ˢ" at bounding box center [1178, 329] width 304 height 49
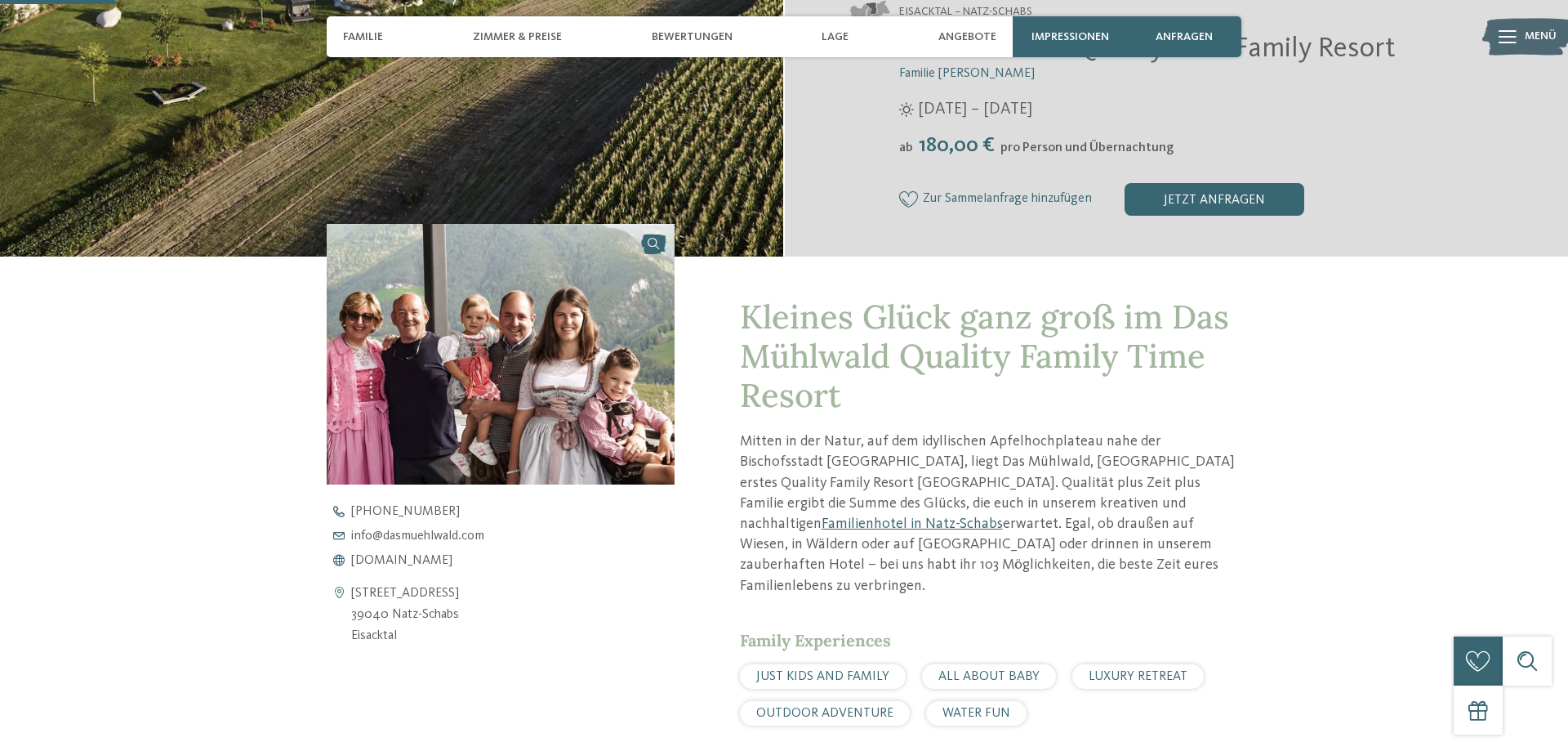
scroll to position [417, 0]
click at [396, 561] on span "www.dasmuehlwald.com" at bounding box center [401, 560] width 101 height 13
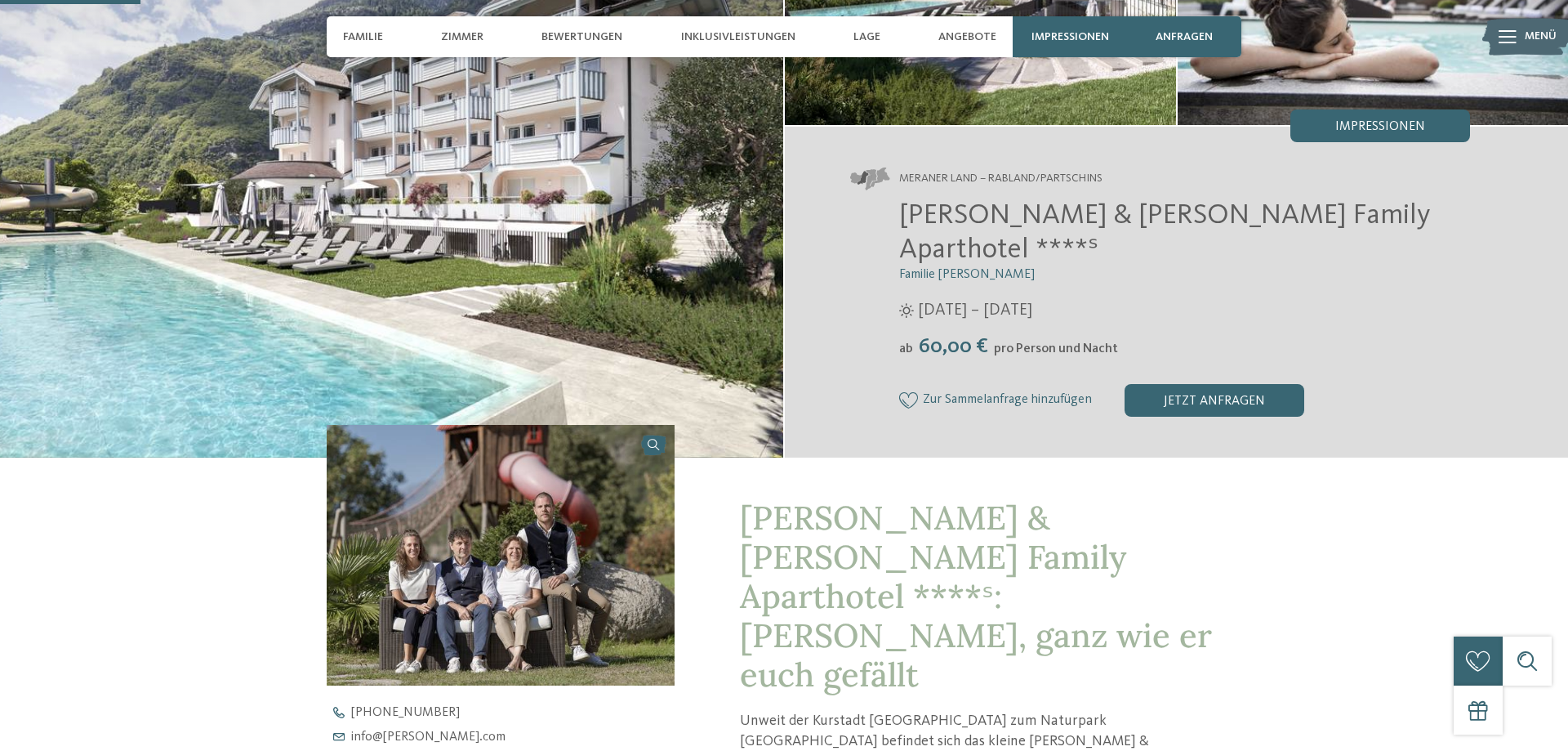
scroll to position [500, 0]
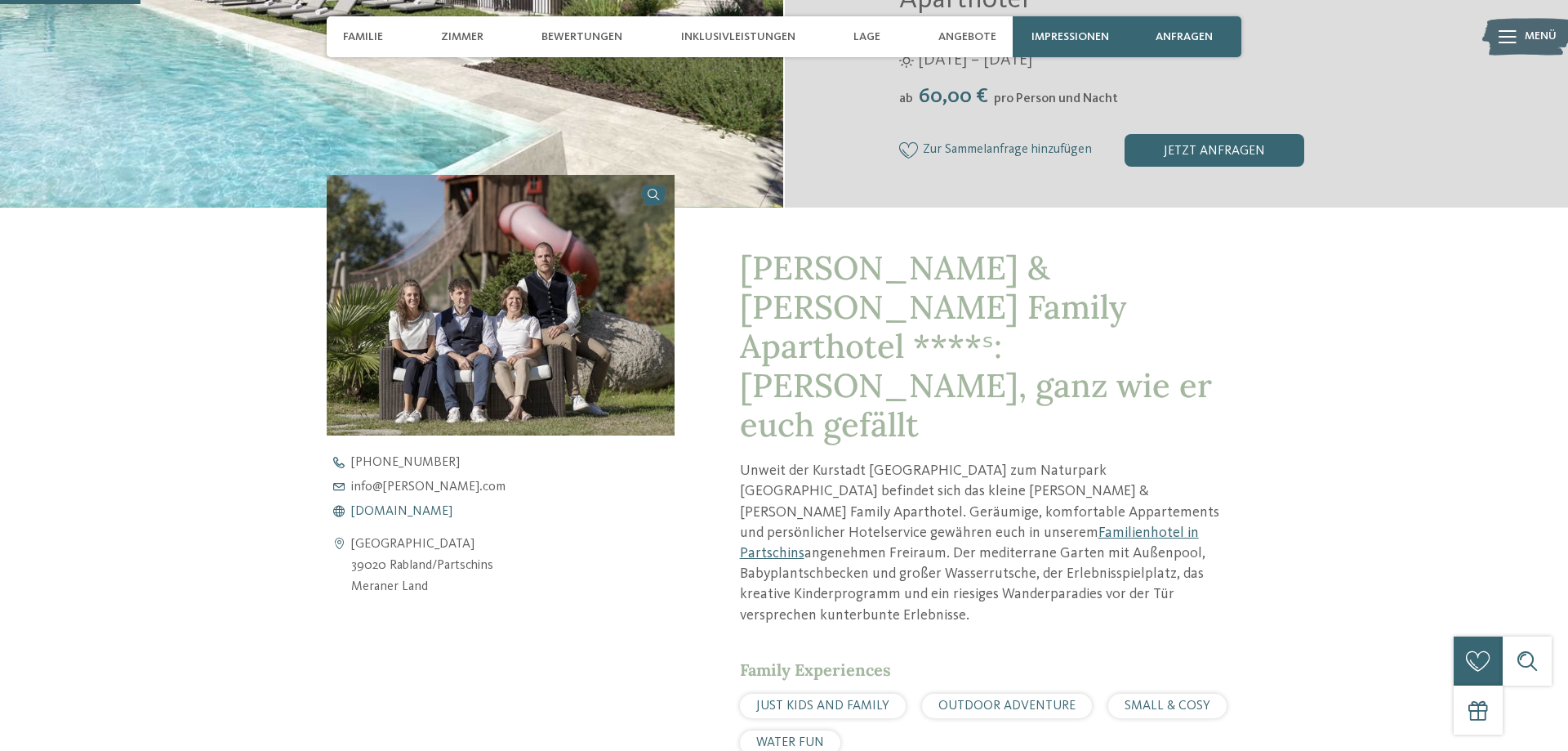
click at [398, 505] on span "www.heidi-edith.com" at bounding box center [401, 512] width 101 height 13
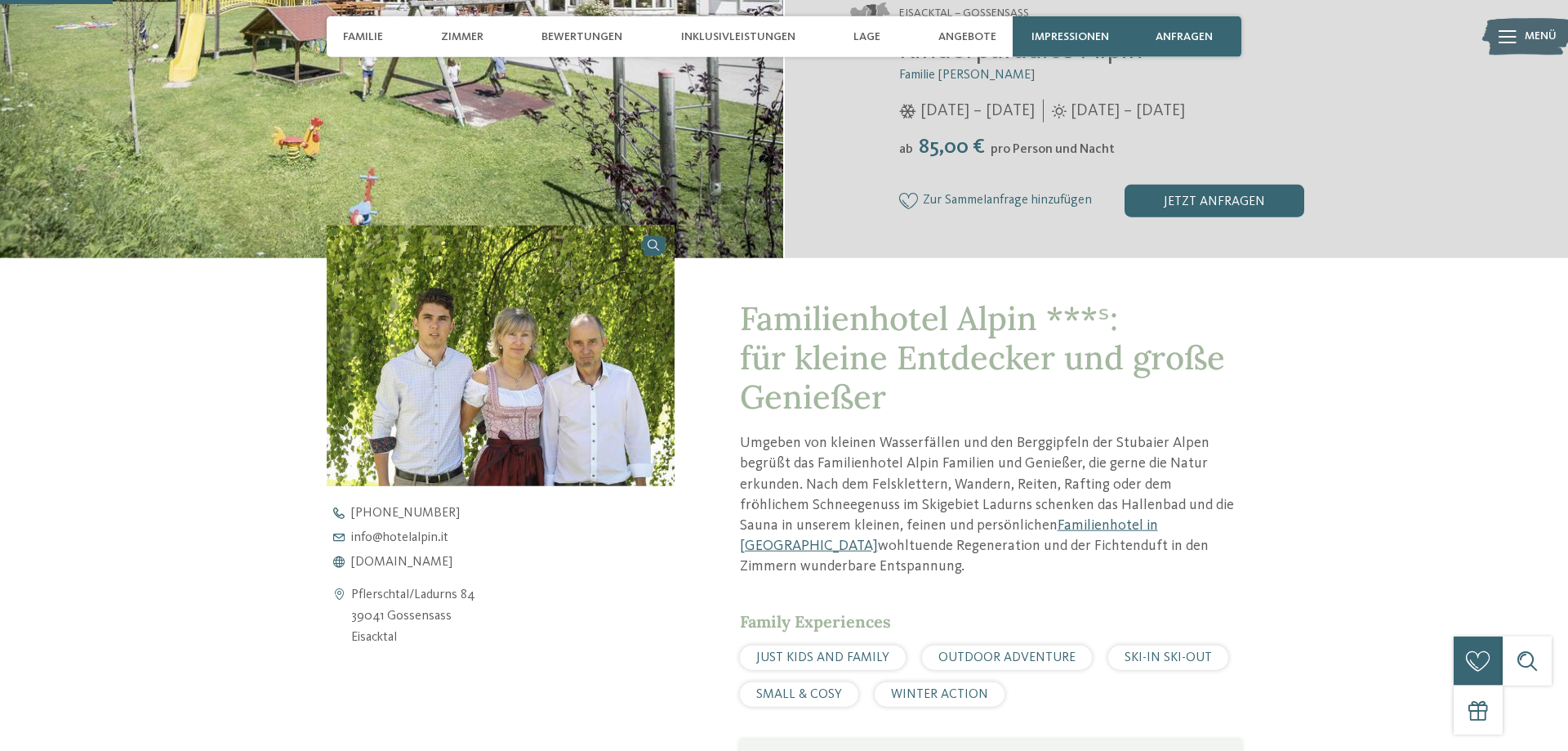
scroll to position [417, 0]
click at [394, 555] on span "www.hotelalpin.it" at bounding box center [401, 560] width 101 height 13
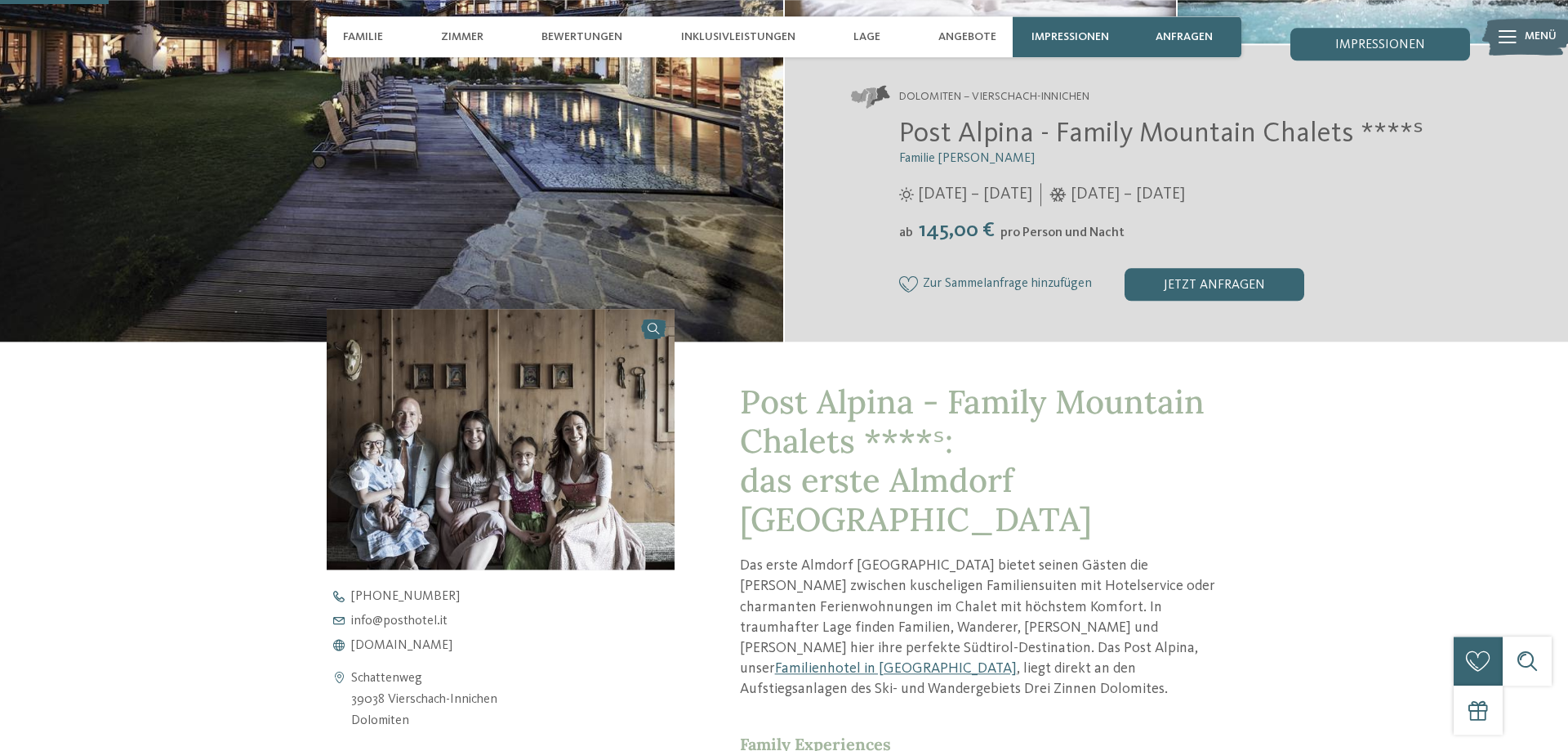
scroll to position [500, 0]
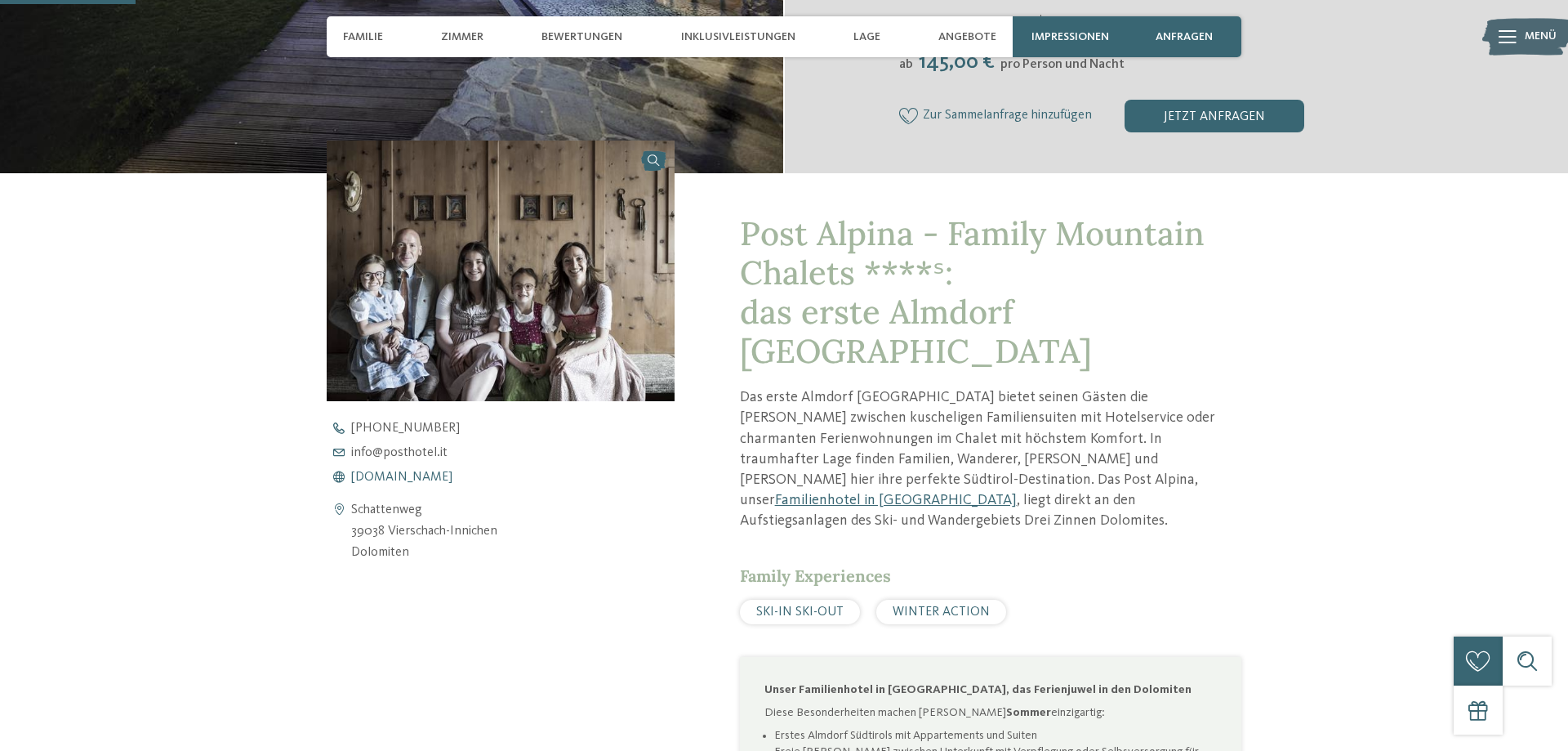
click at [404, 477] on span "[DOMAIN_NAME]" at bounding box center [401, 477] width 101 height 13
